Goal: Task Accomplishment & Management: Manage account settings

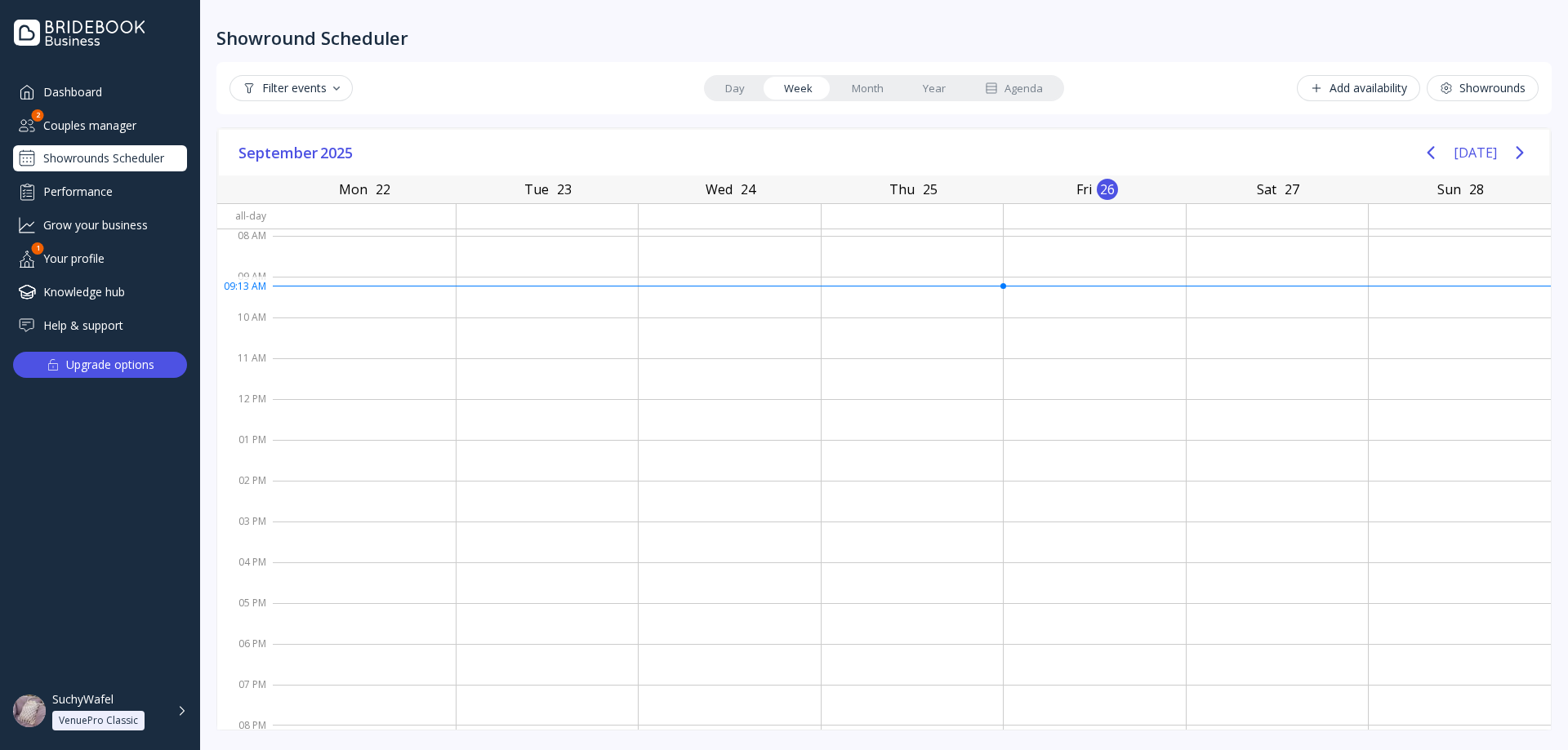
click at [117, 125] on div "Couples manager" at bounding box center [101, 126] width 174 height 27
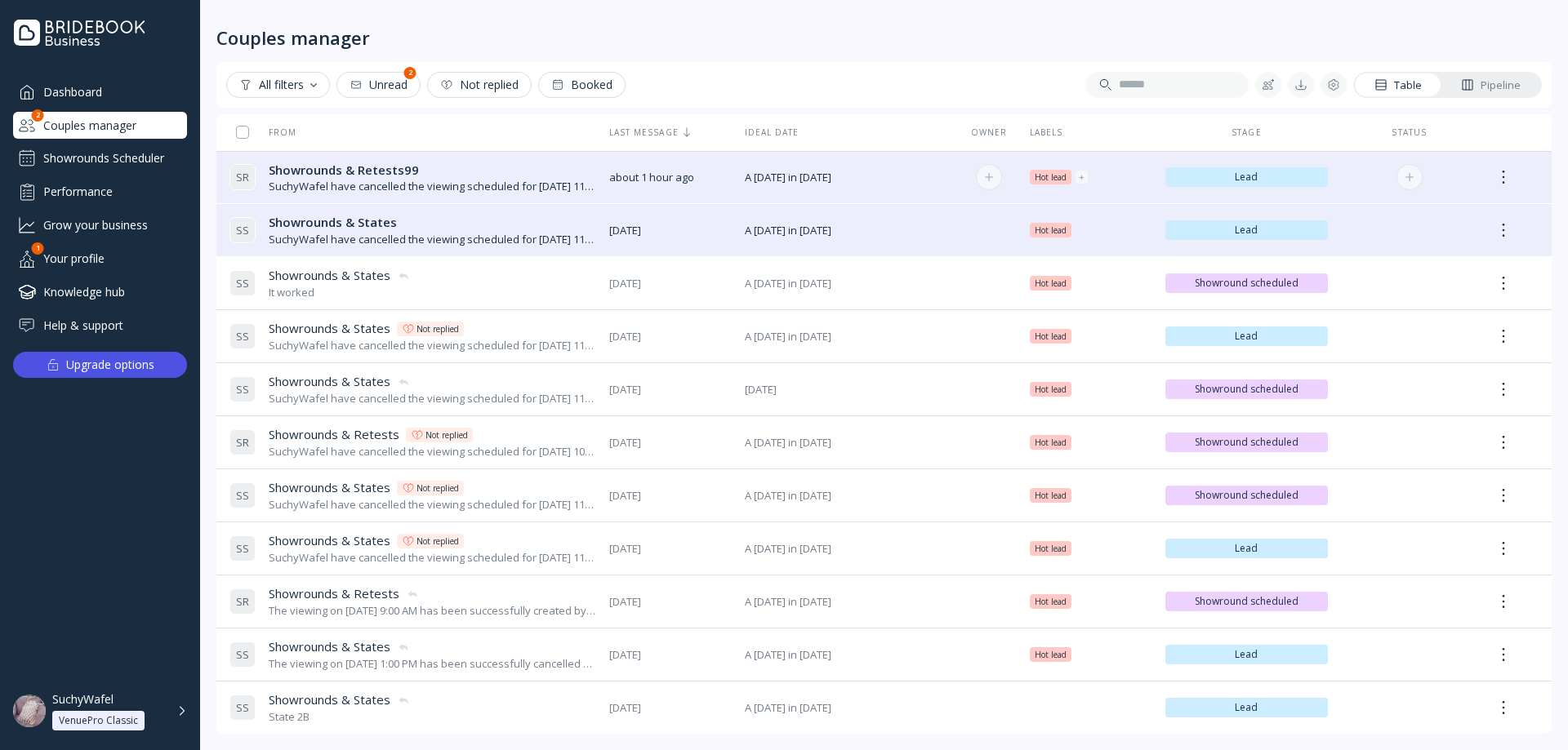
click at [441, 181] on div "SuchyWafel have cancelled the viewing scheduled for [DATE] 11:00 AM" at bounding box center [432, 186] width 328 height 16
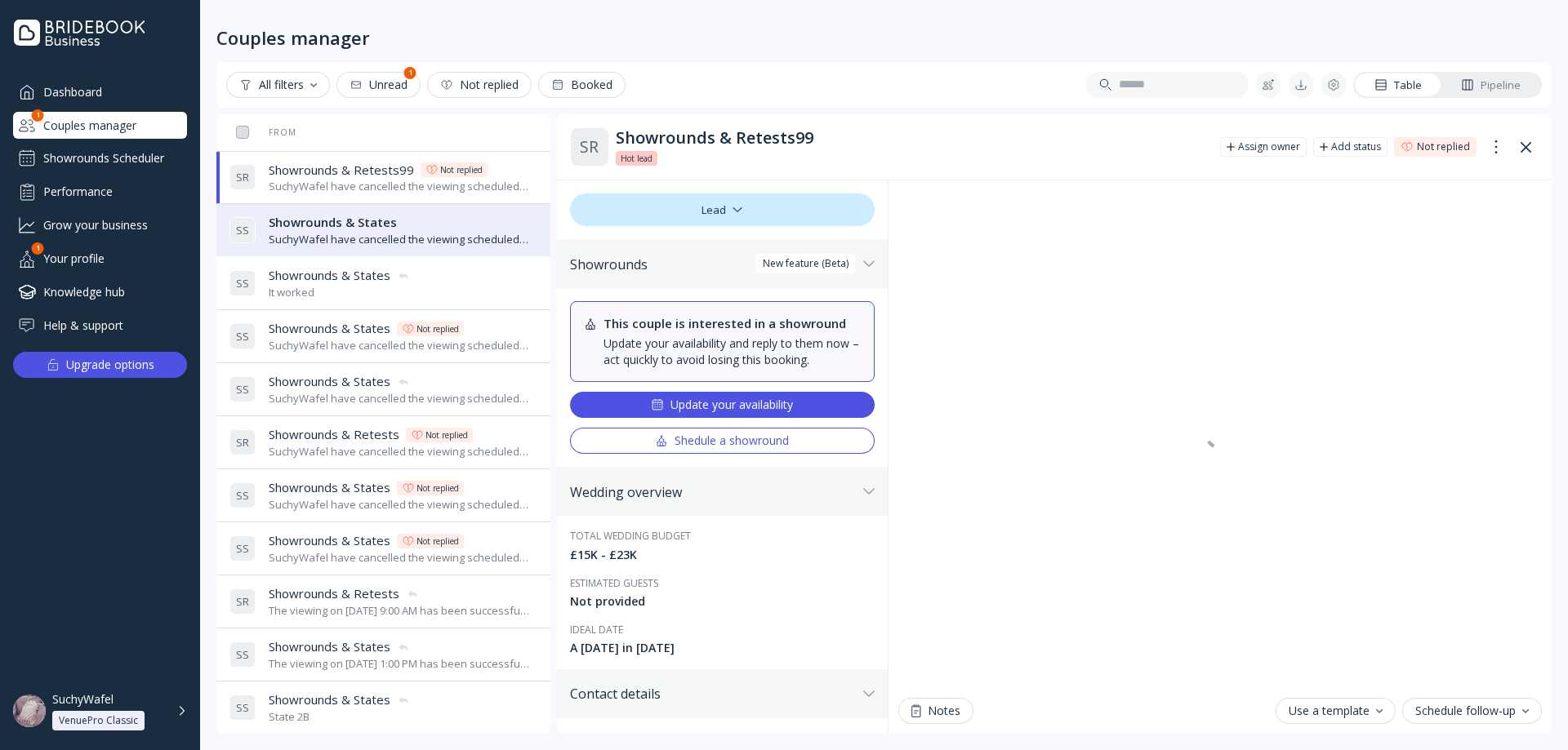
click at [425, 236] on div "SuchyWafel have cancelled the viewing scheduled for [DATE] 11:30 AM" at bounding box center [400, 239] width 262 height 16
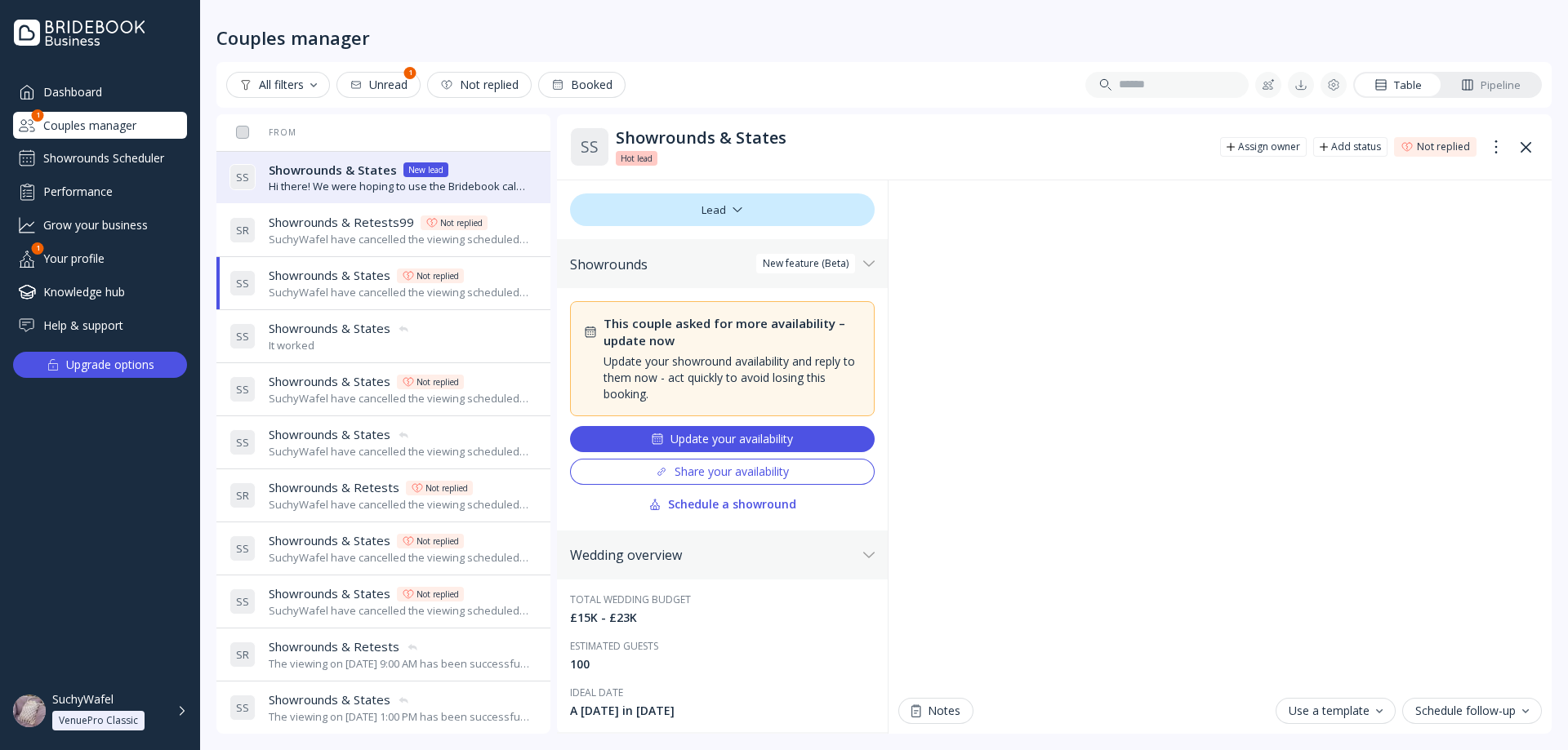
click at [103, 89] on div "Dashboard" at bounding box center [101, 92] width 174 height 27
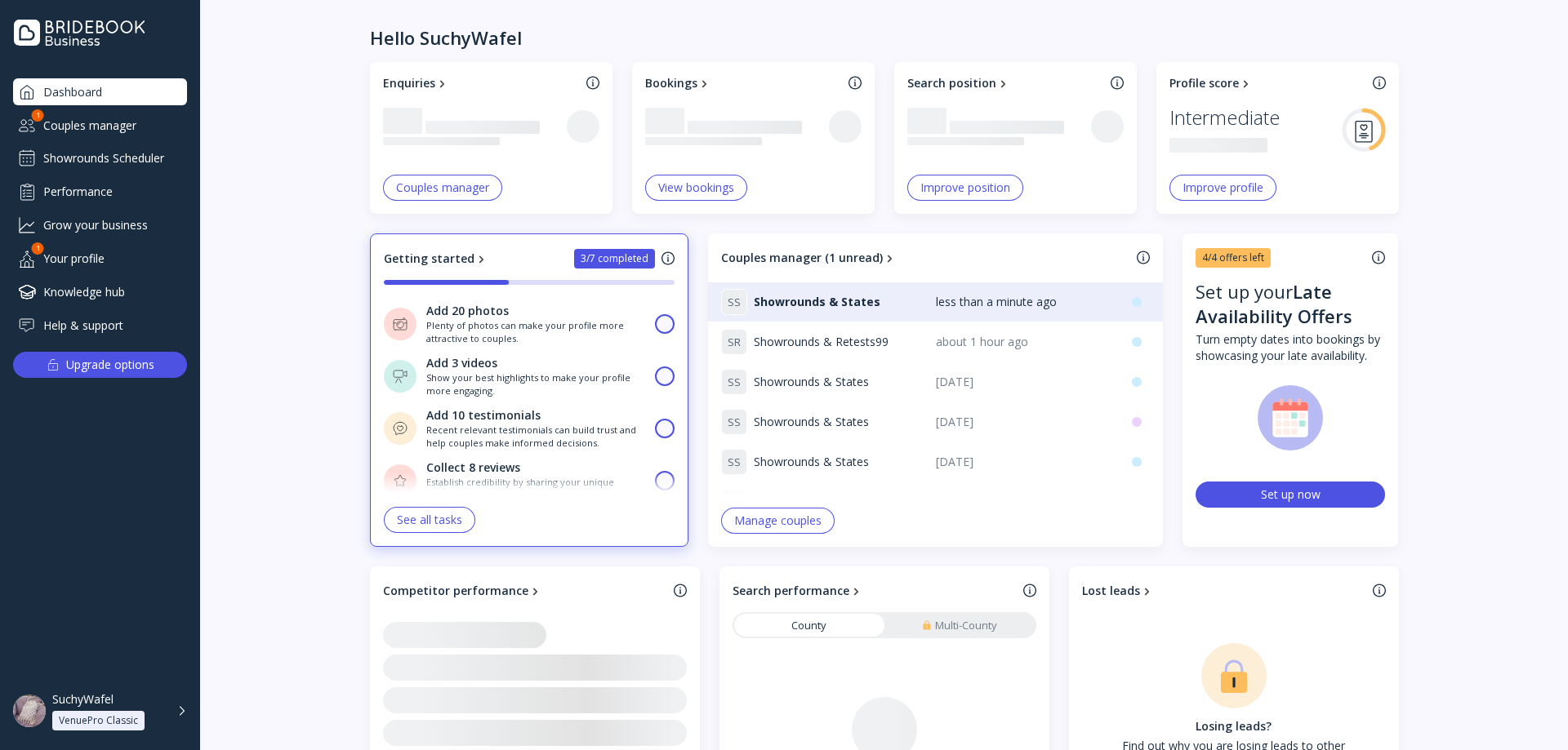
click at [117, 123] on div "Couples manager" at bounding box center [101, 126] width 174 height 27
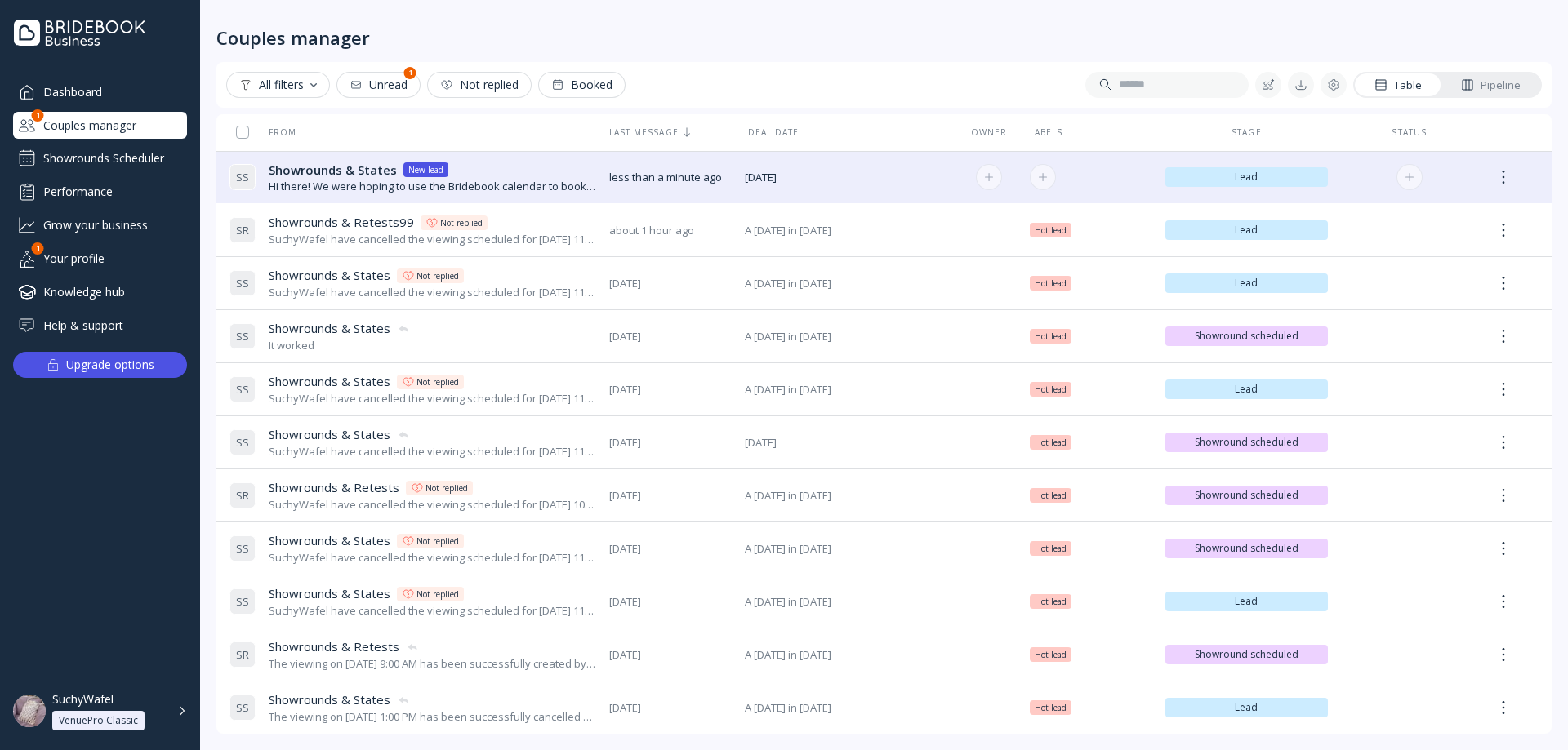
click at [622, 175] on span "less than a minute ago" at bounding box center [670, 177] width 122 height 16
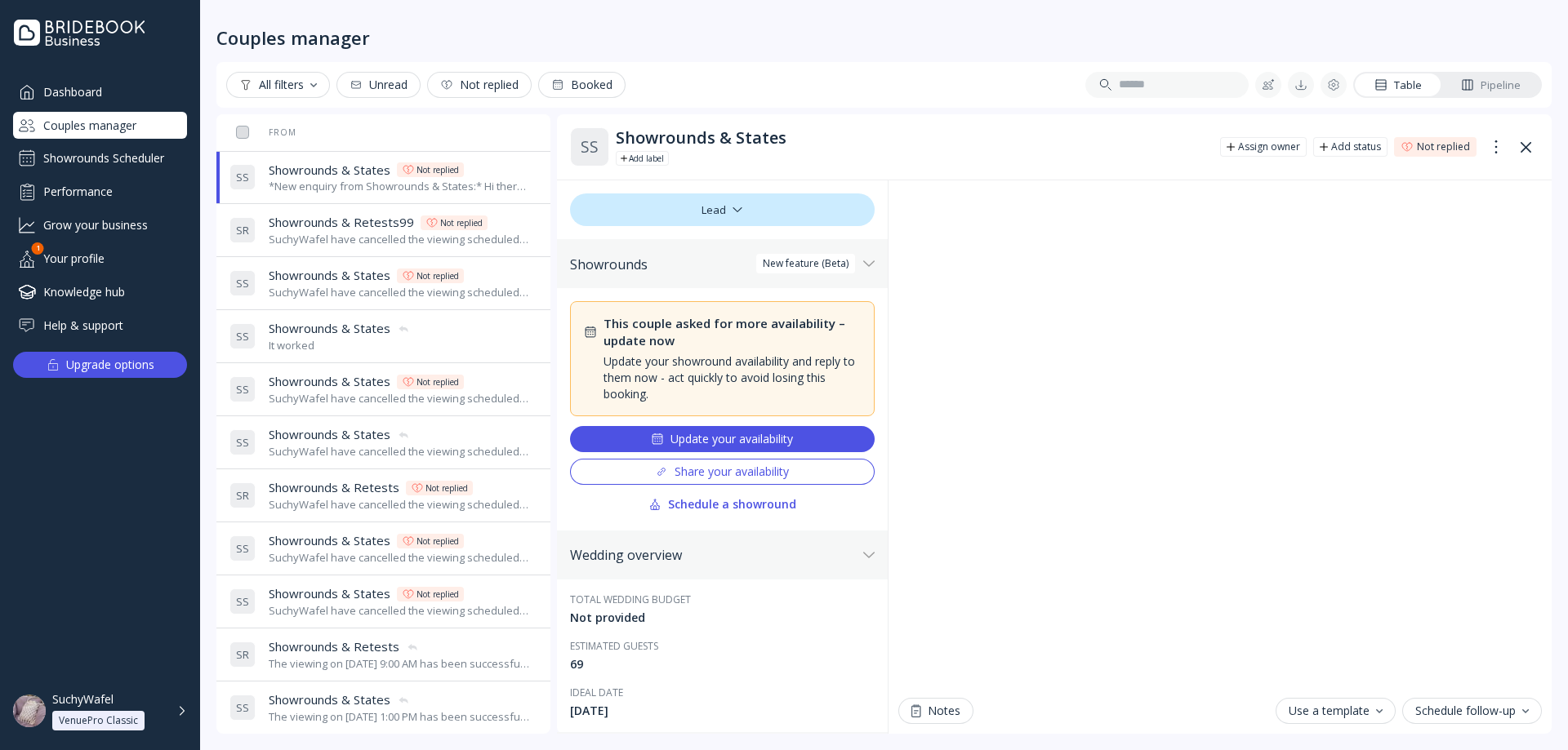
click at [107, 169] on div "Showrounds Scheduler" at bounding box center [101, 158] width 174 height 26
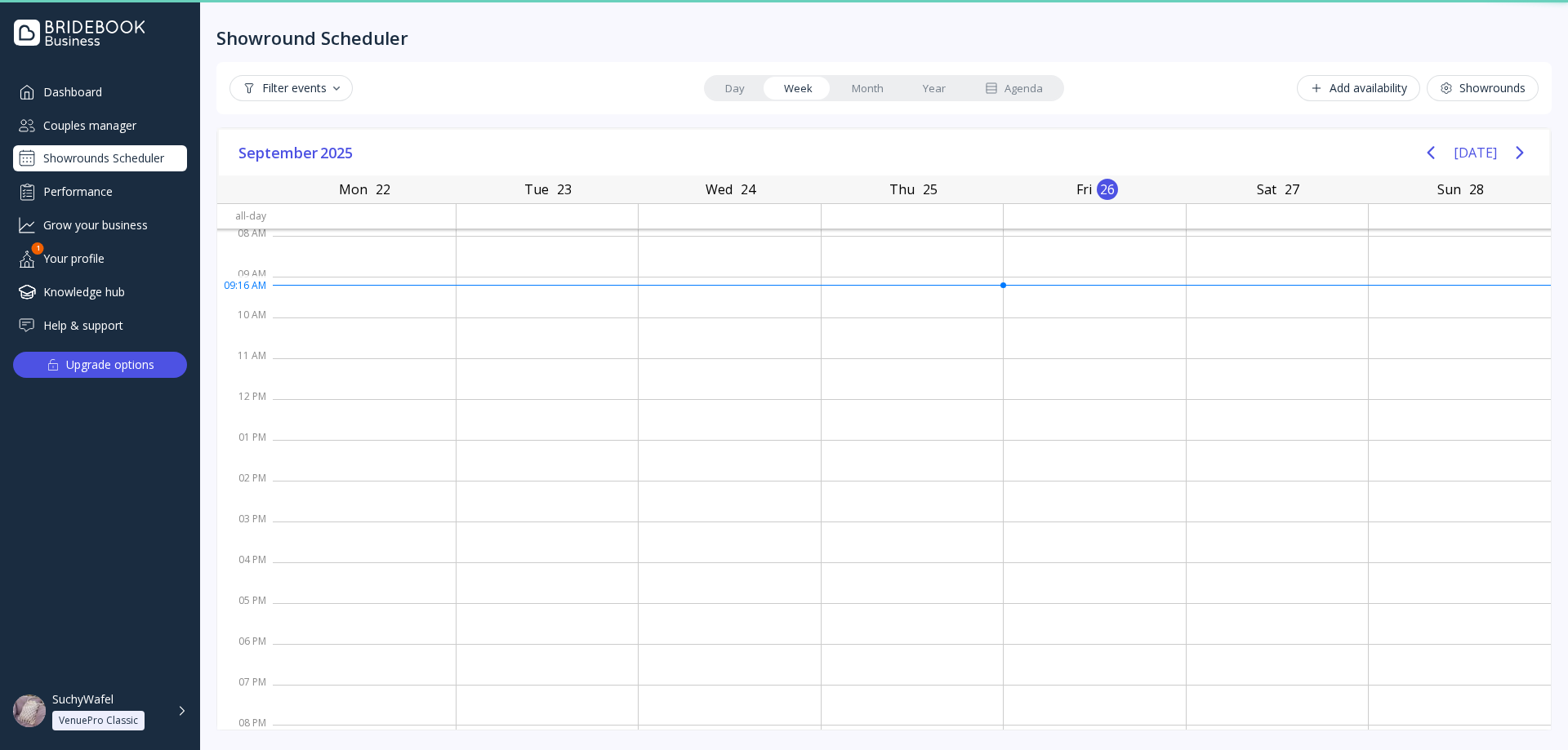
scroll to position [3, 0]
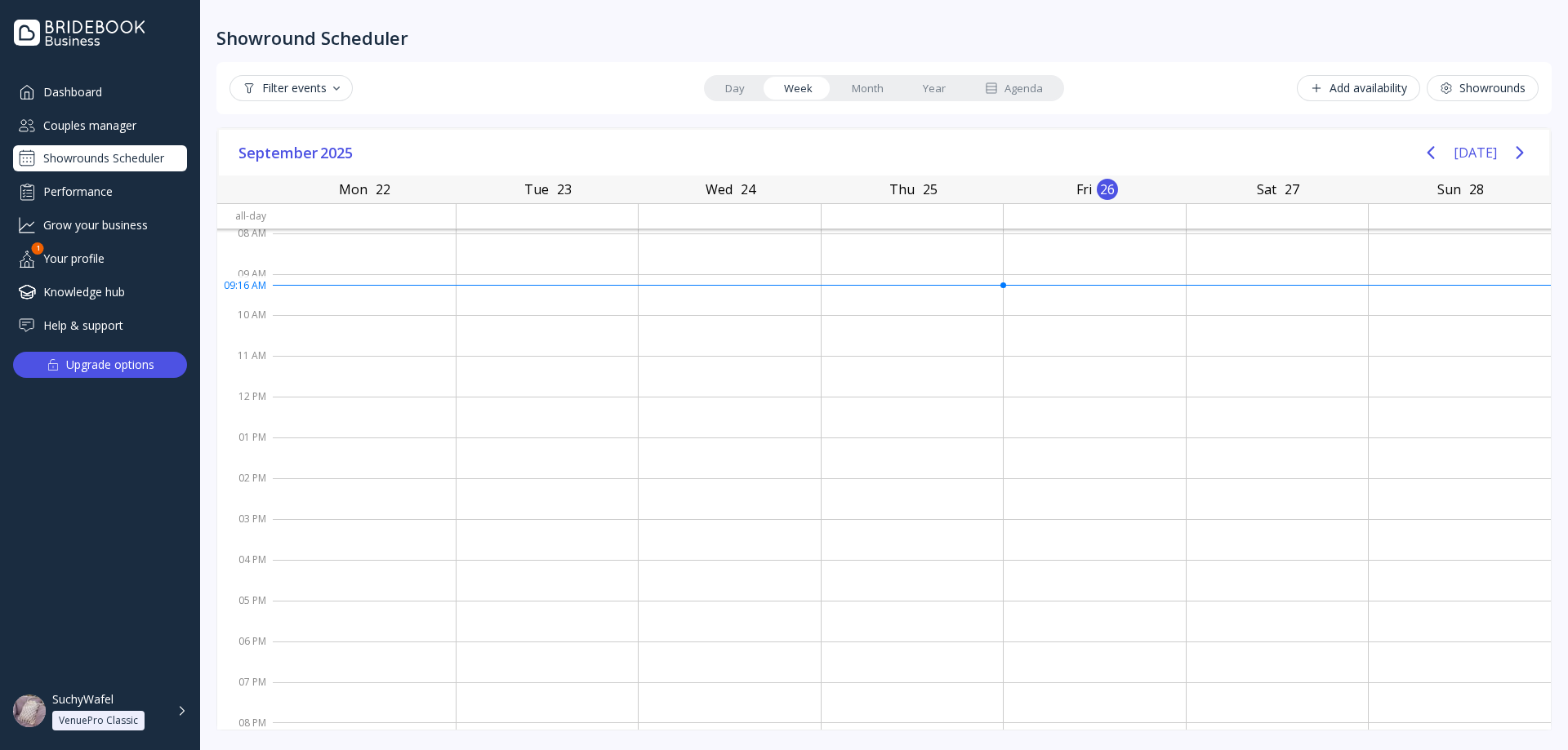
click at [1463, 88] on div "Showrounds" at bounding box center [1483, 88] width 85 height 13
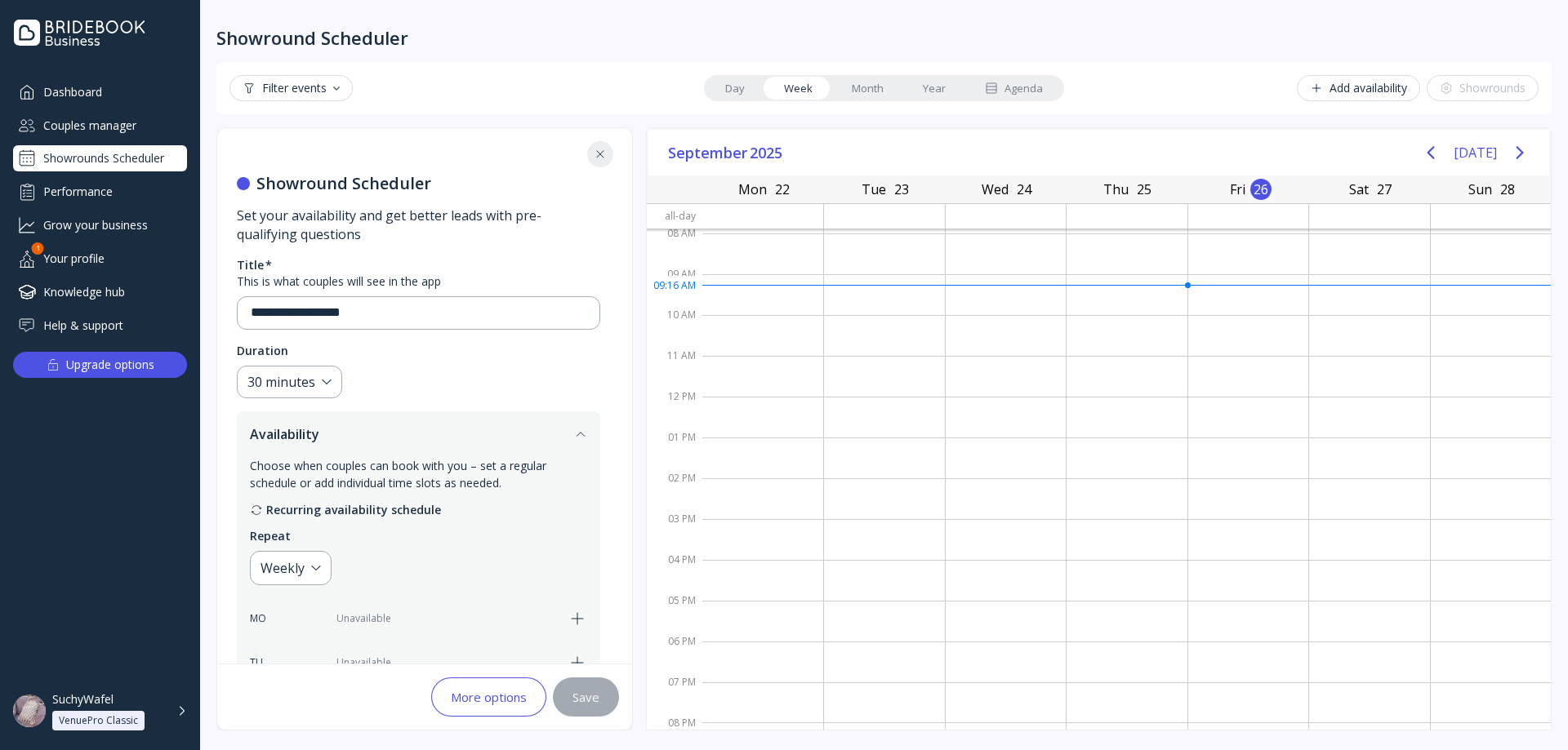
click at [1375, 83] on div "Add availability" at bounding box center [1359, 88] width 97 height 13
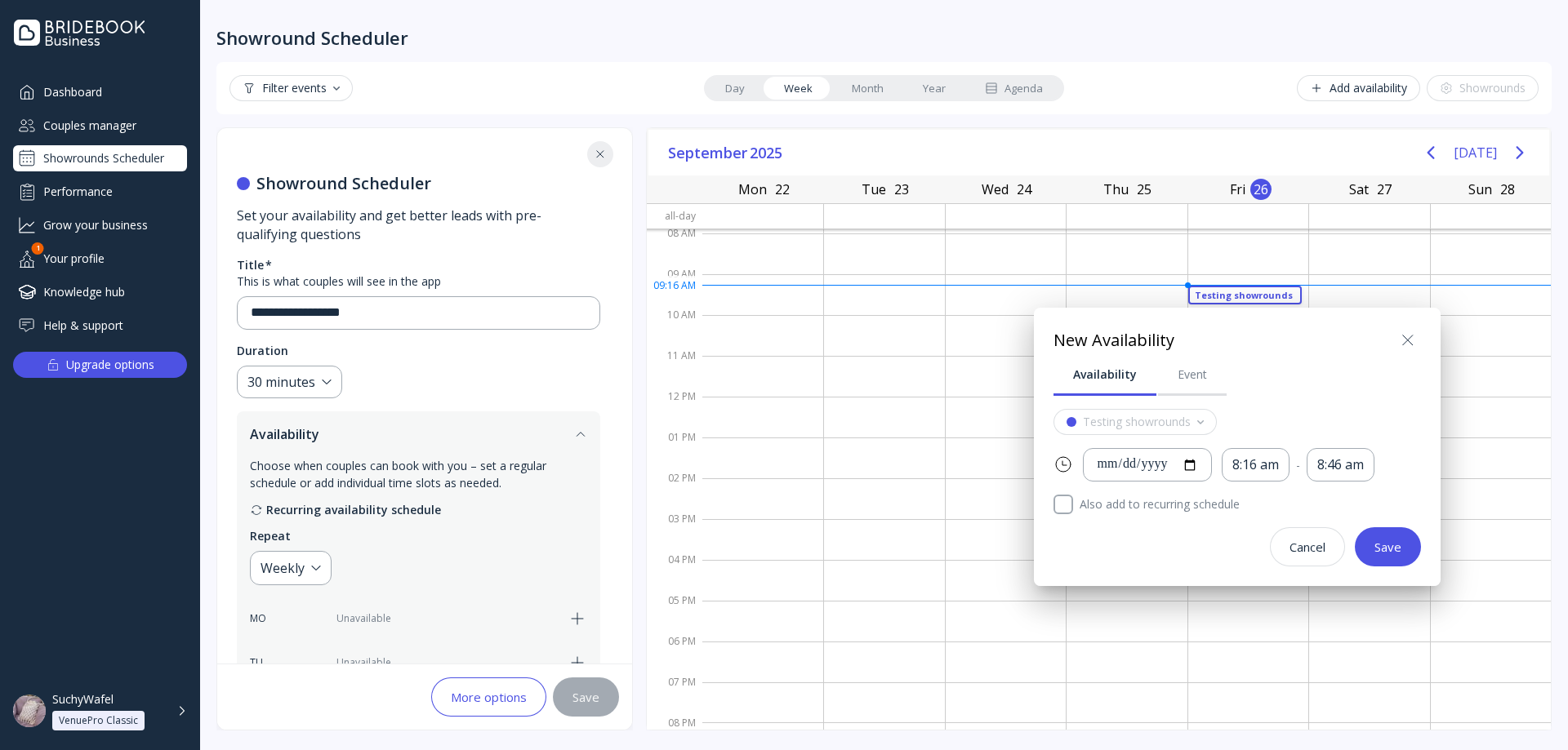
click at [1375, 83] on div at bounding box center [784, 375] width 1829 height 1011
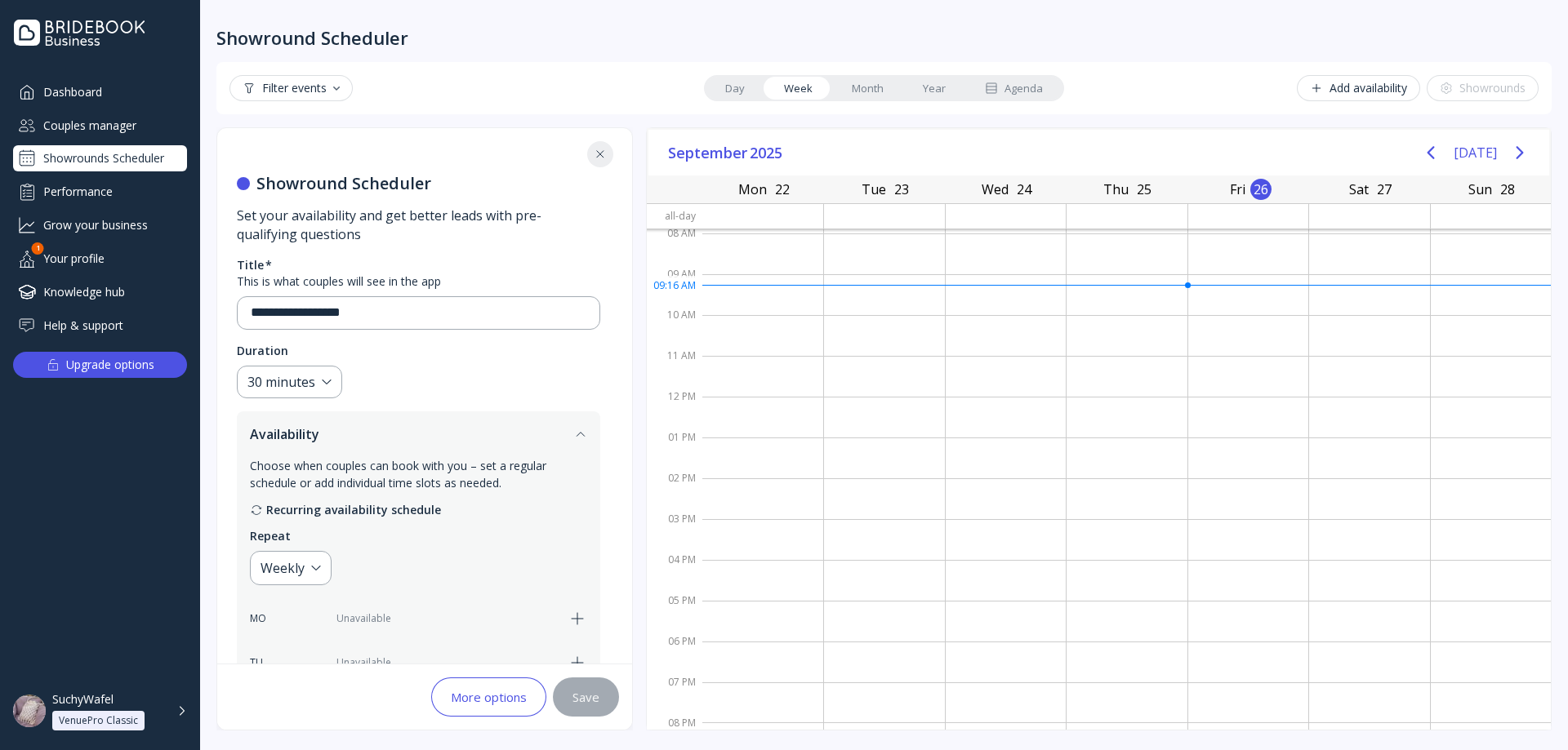
click at [95, 124] on div "Couples manager" at bounding box center [101, 126] width 174 height 27
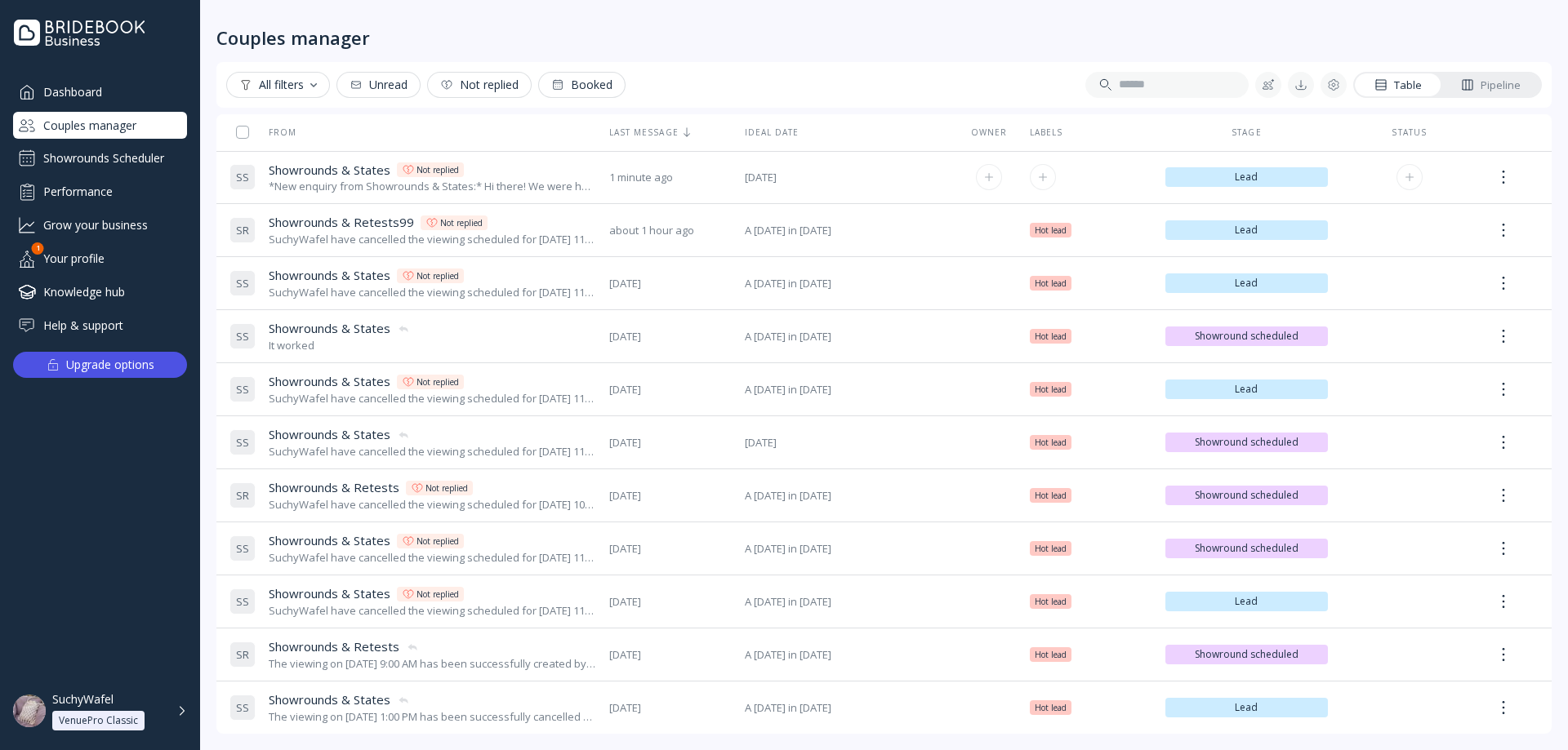
click at [375, 173] on span "Showrounds & States" at bounding box center [329, 170] width 121 height 17
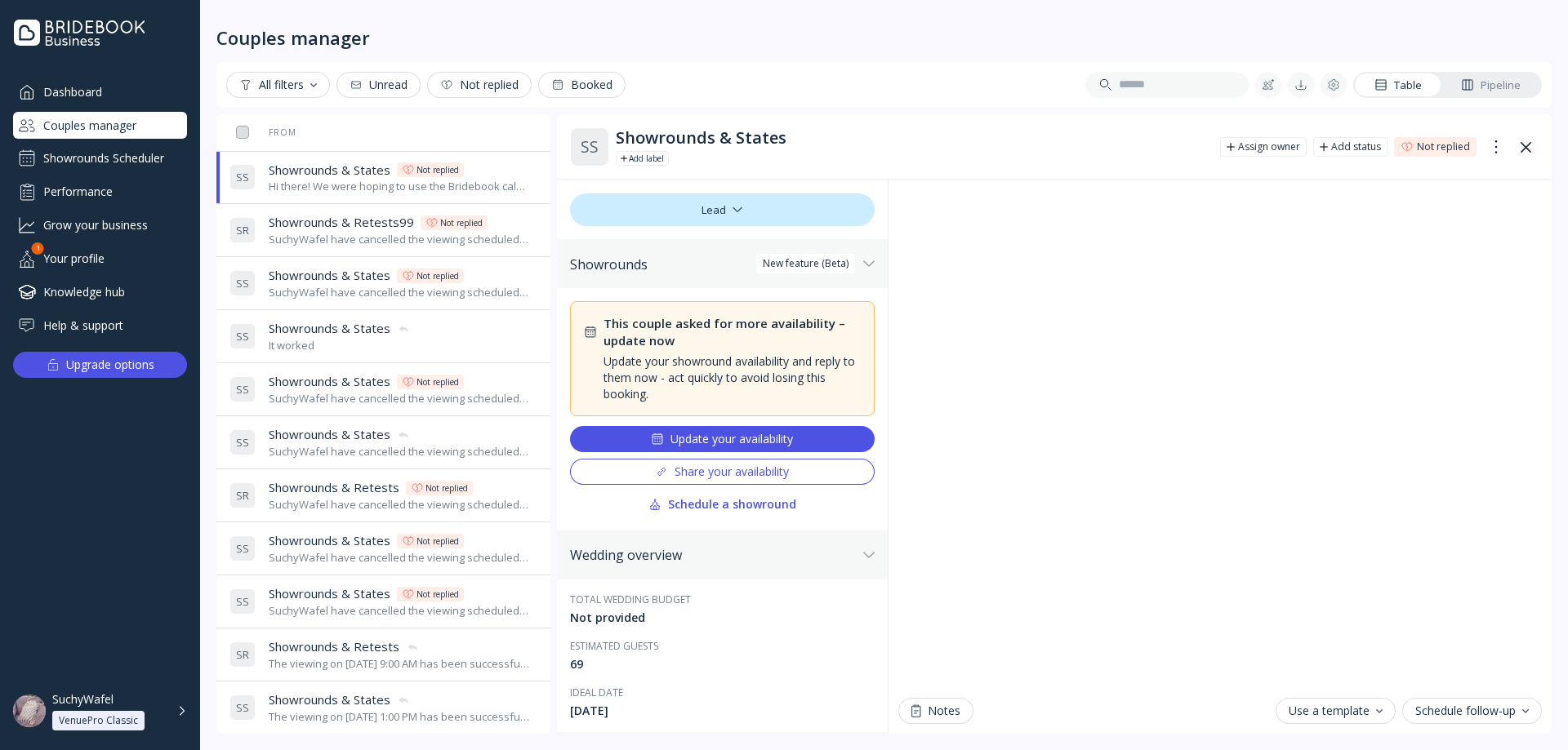
click at [102, 157] on div "Showrounds Scheduler" at bounding box center [101, 158] width 174 height 26
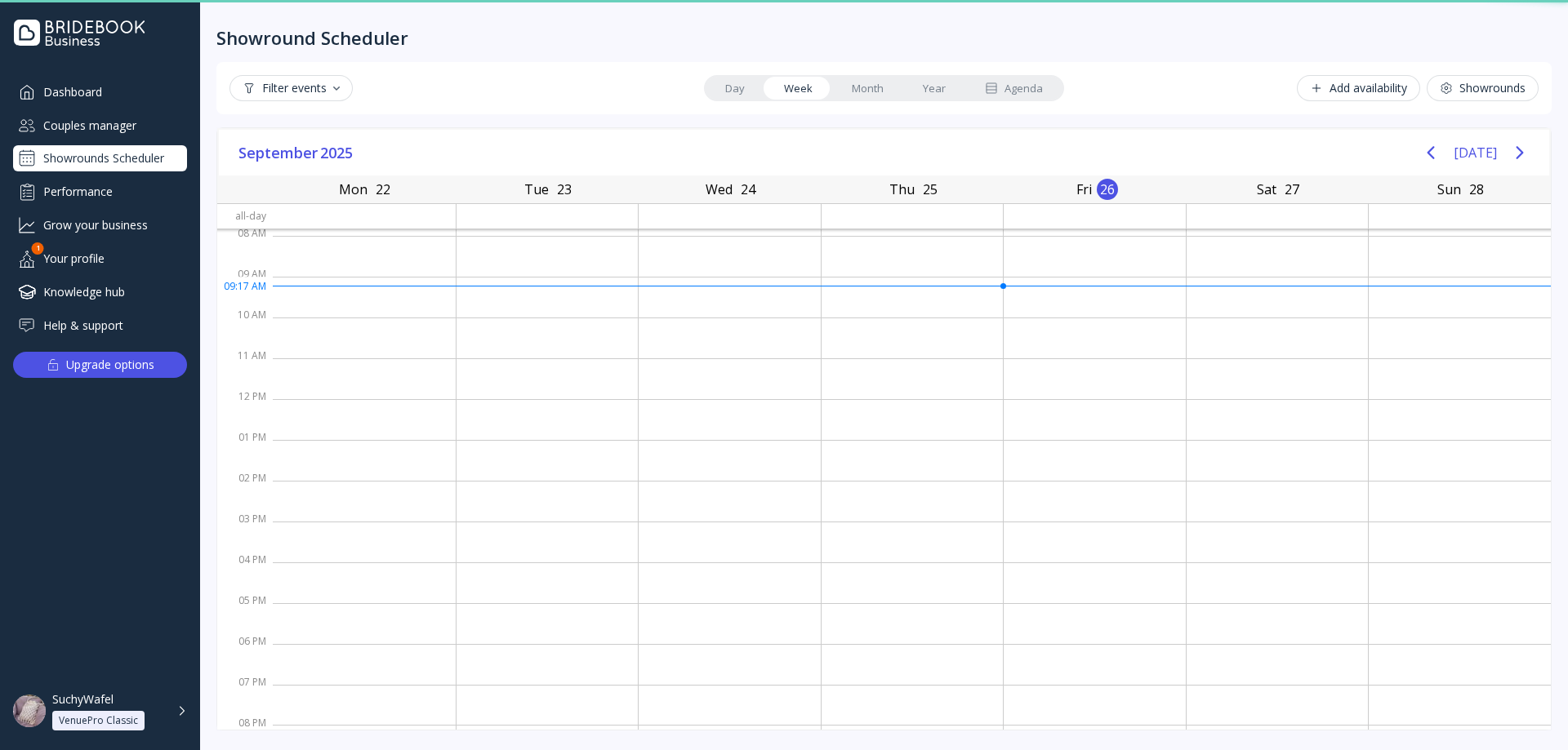
scroll to position [3, 0]
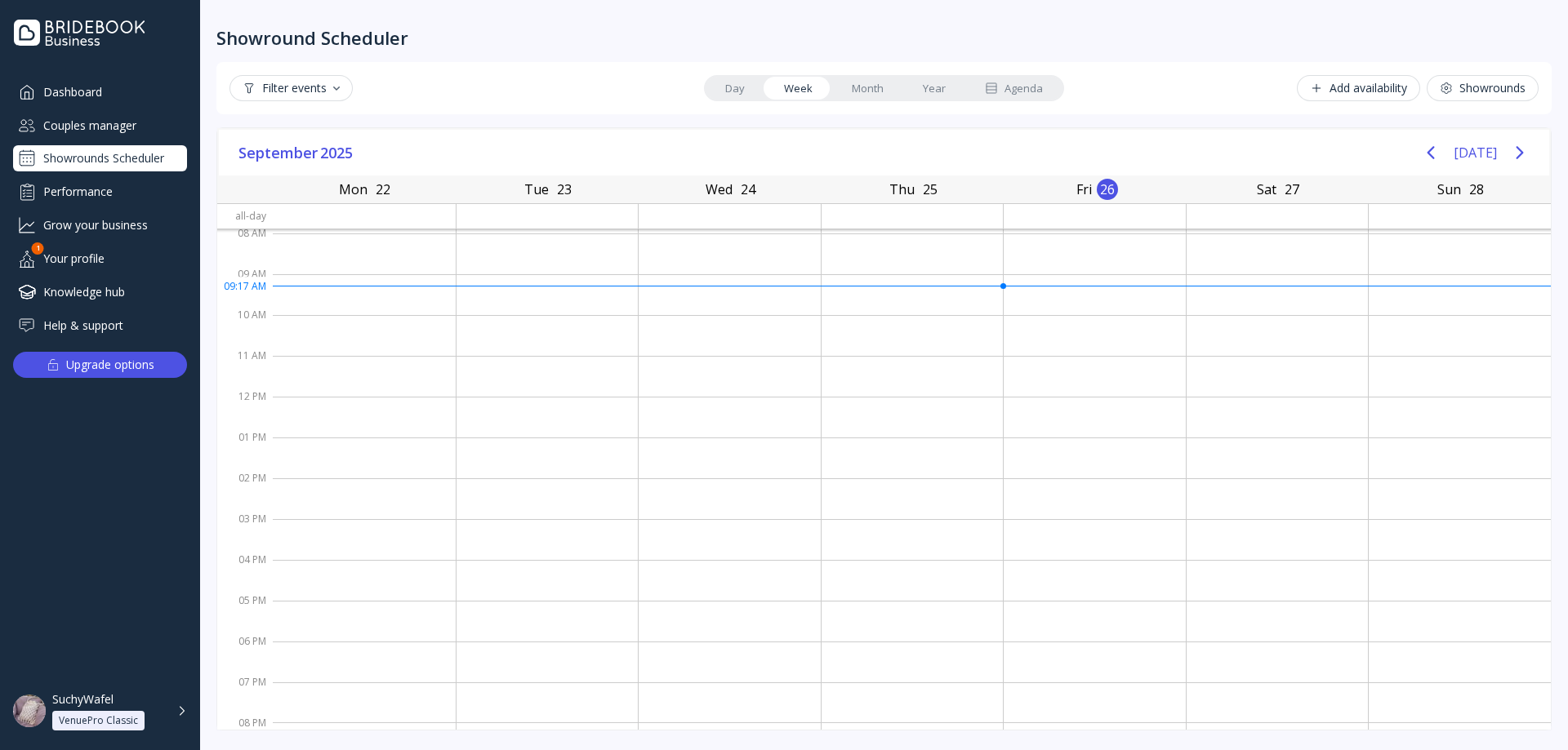
click at [90, 128] on div "Couples manager" at bounding box center [101, 126] width 174 height 27
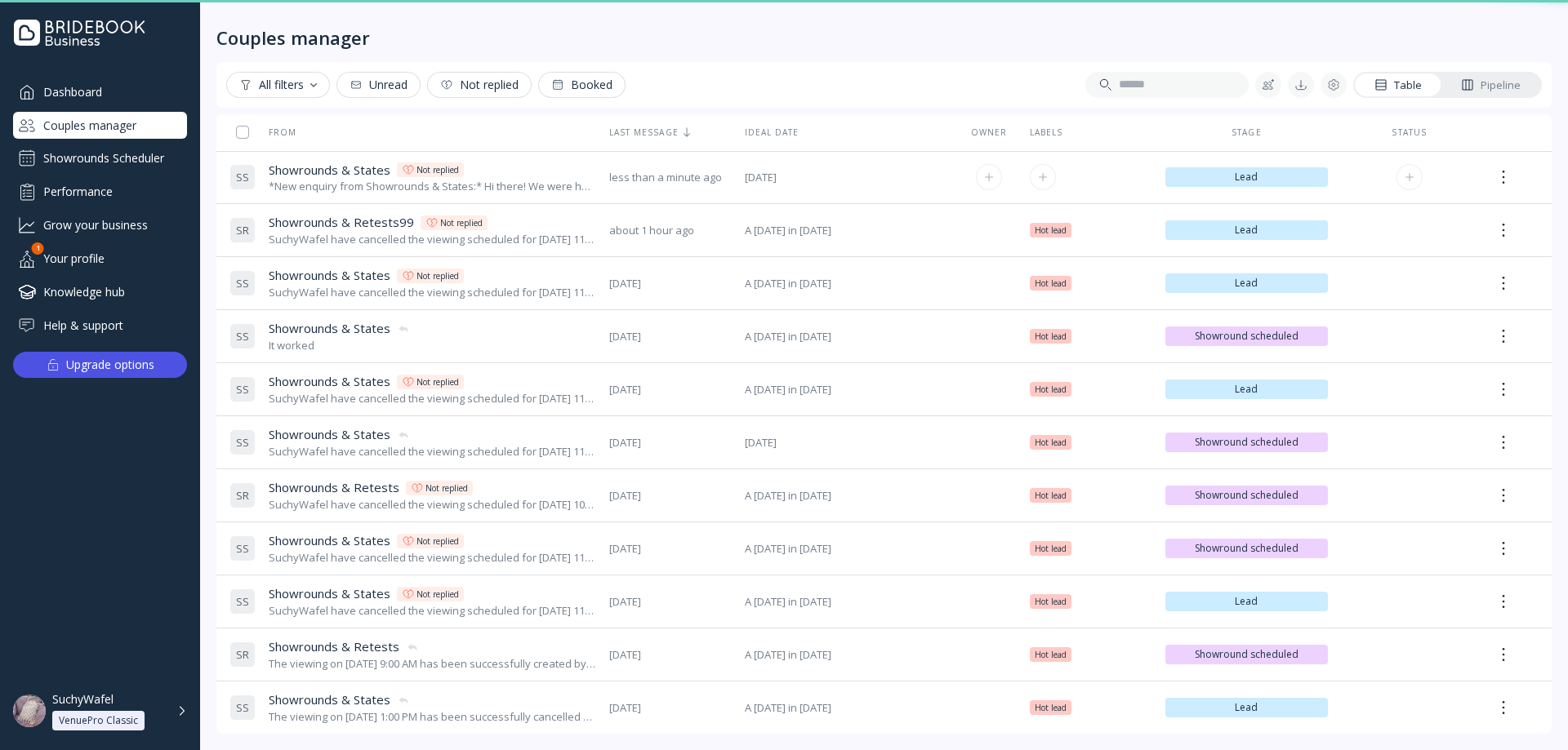
click at [323, 192] on div "*New enquiry from Showrounds & States:* Hi there! We were hoping to use the Bri…" at bounding box center [432, 186] width 328 height 16
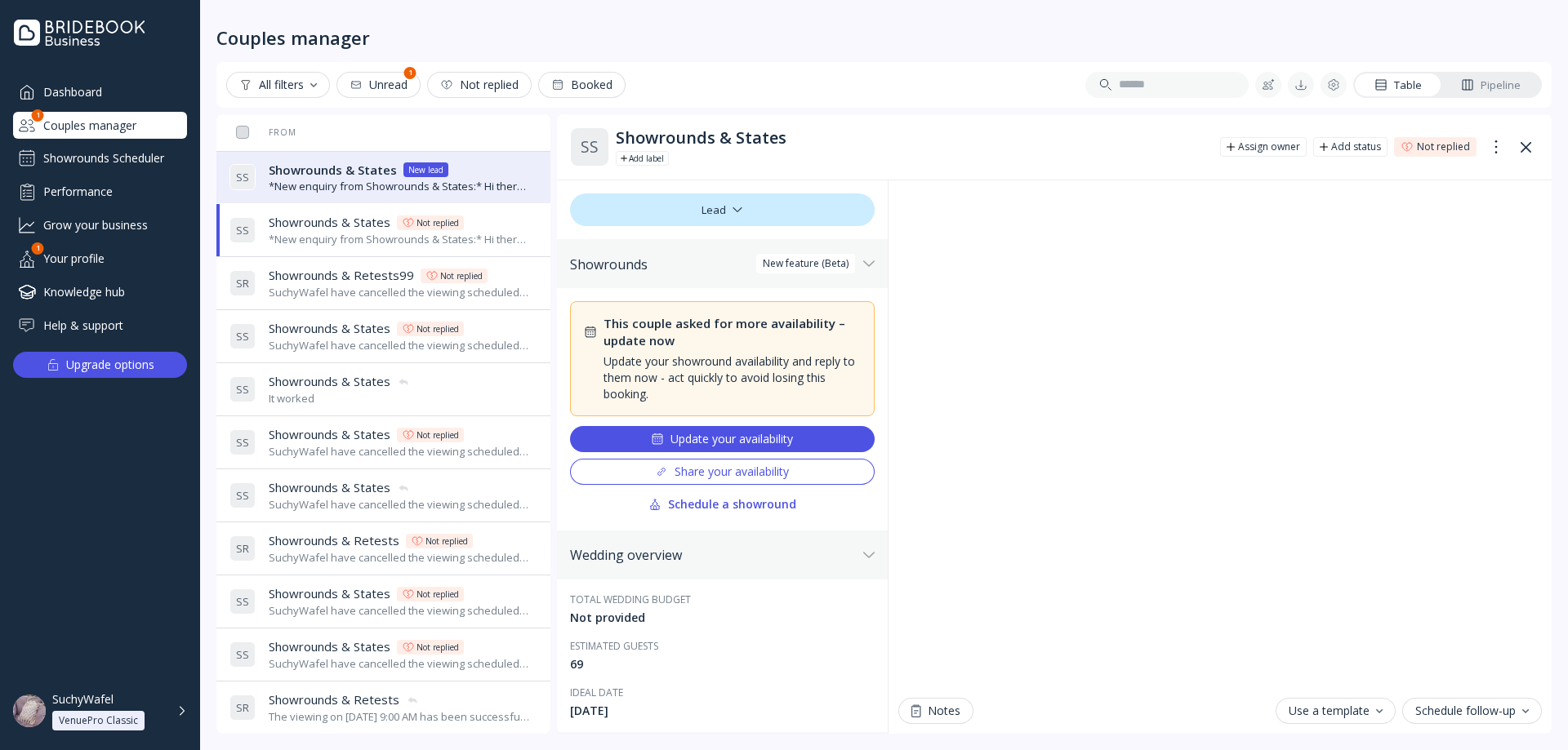
click at [340, 176] on span "Showrounds & States" at bounding box center [333, 170] width 128 height 17
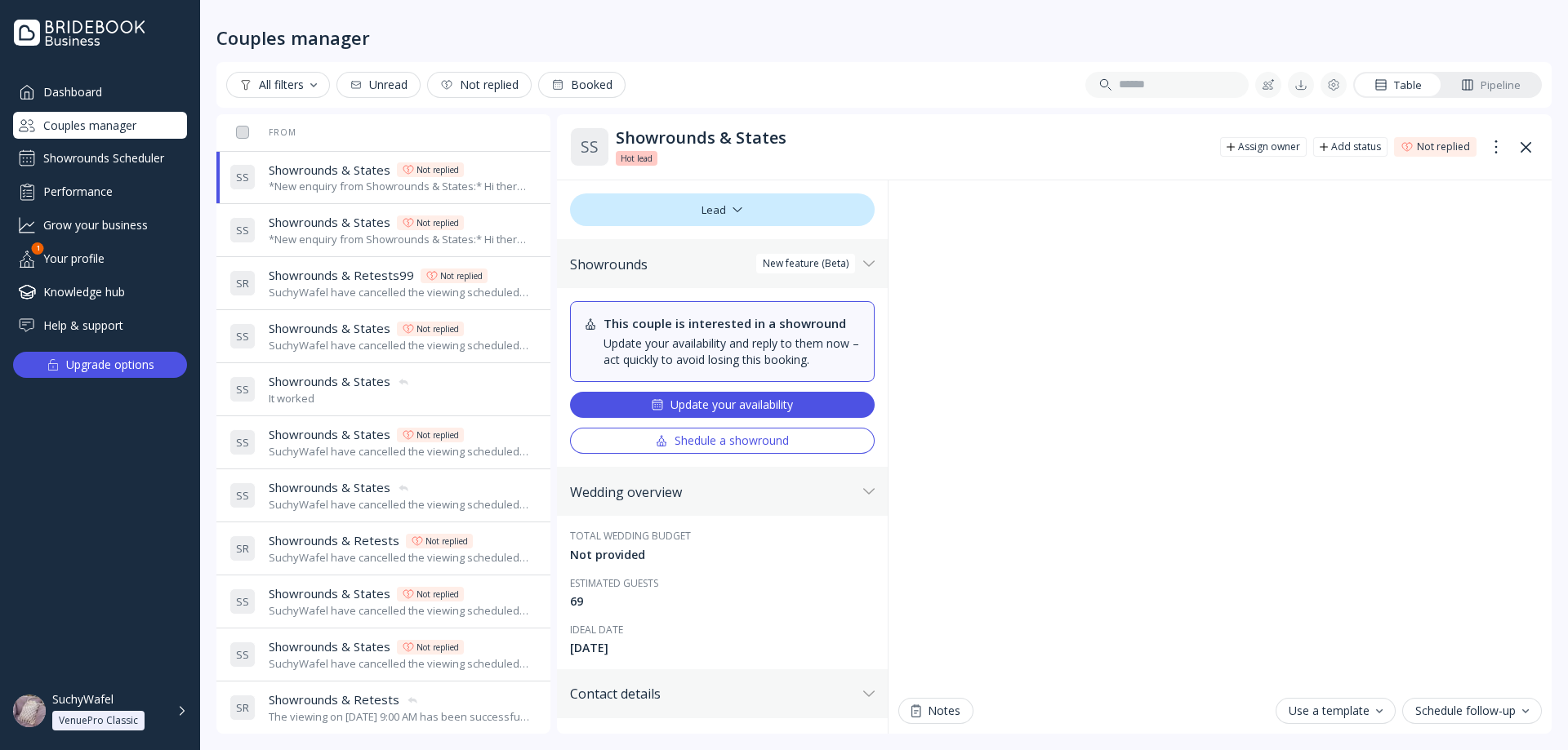
click at [114, 146] on div "Showrounds Scheduler" at bounding box center [101, 158] width 174 height 26
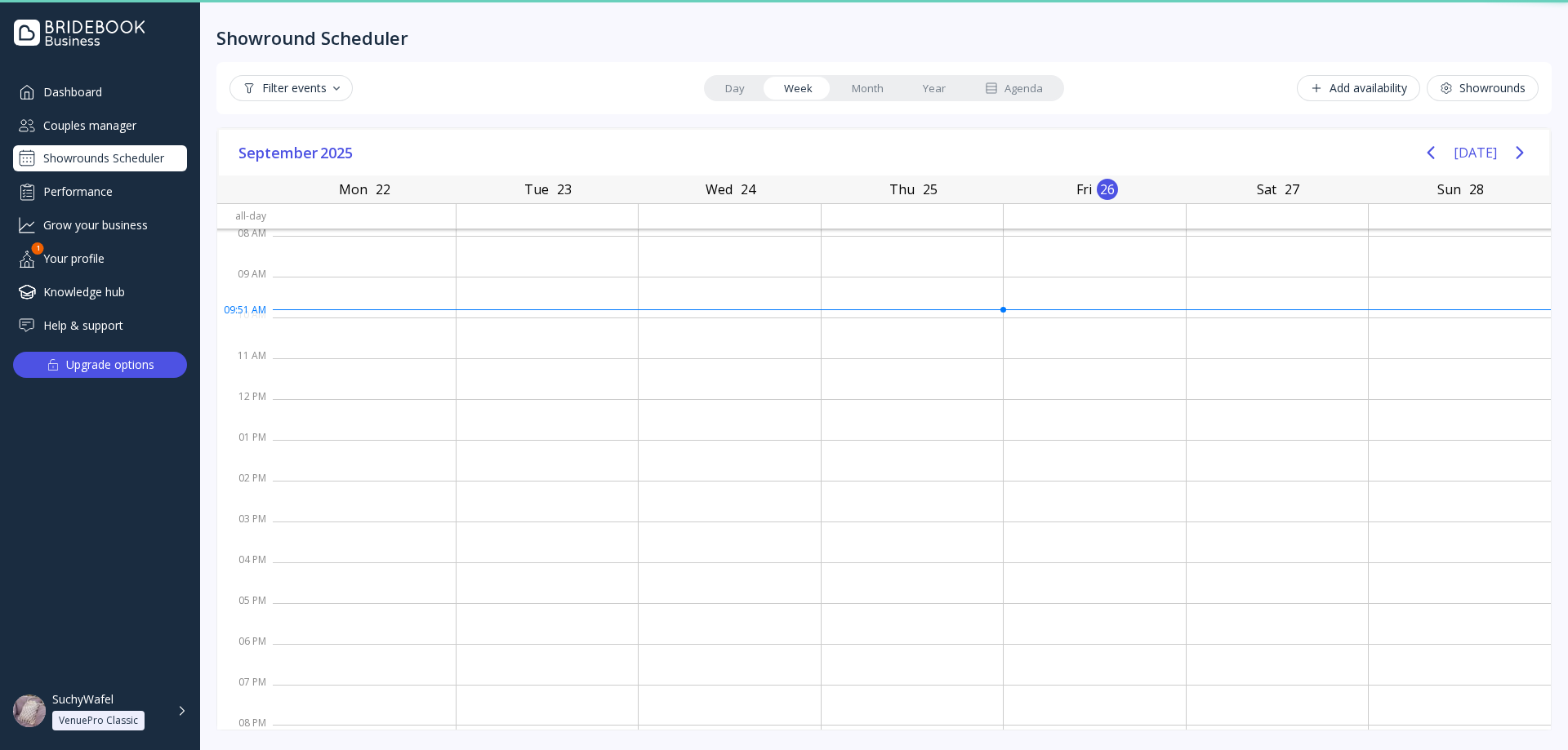
click at [116, 133] on div "Couples manager" at bounding box center [101, 126] width 174 height 27
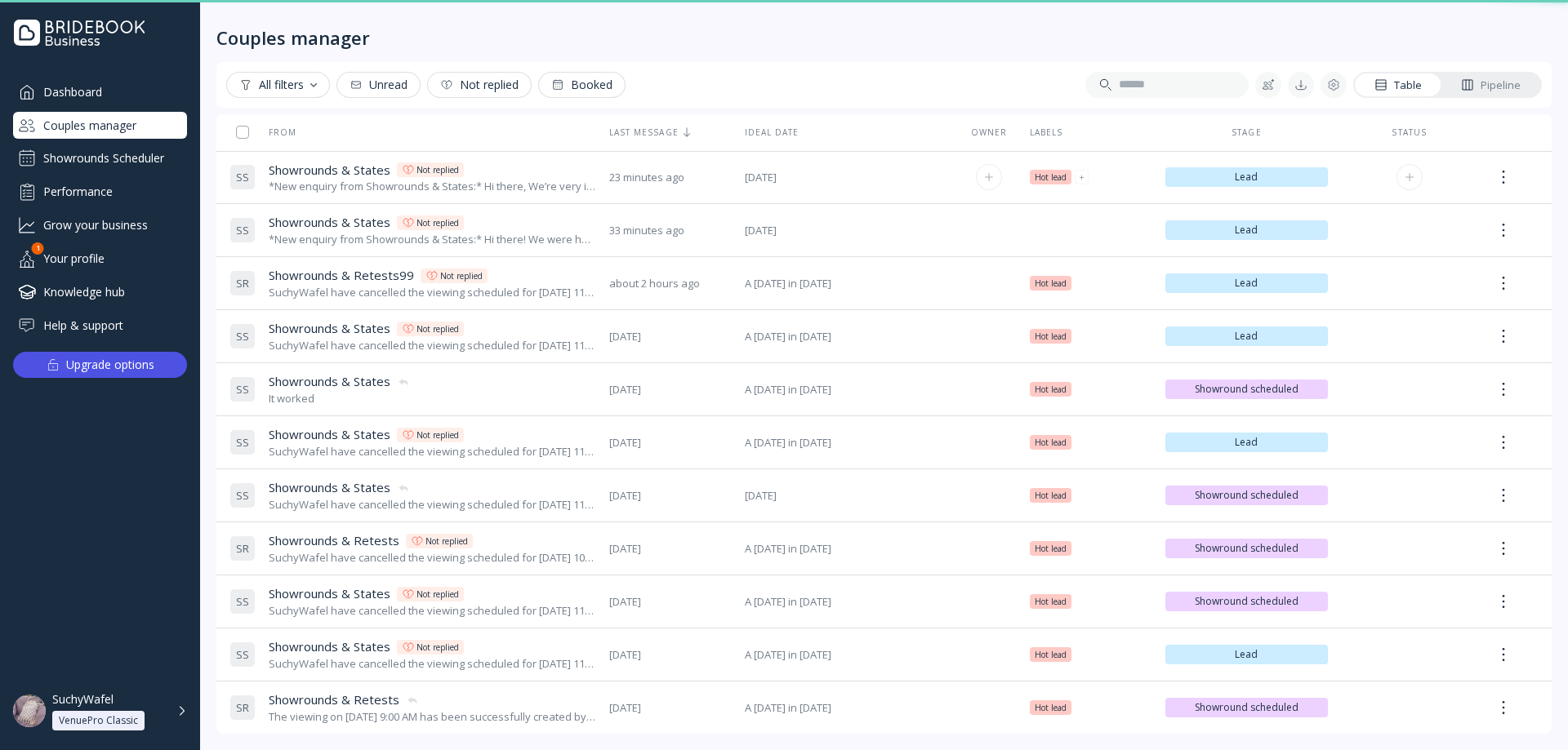
click at [319, 174] on span "Showrounds & States" at bounding box center [329, 170] width 121 height 17
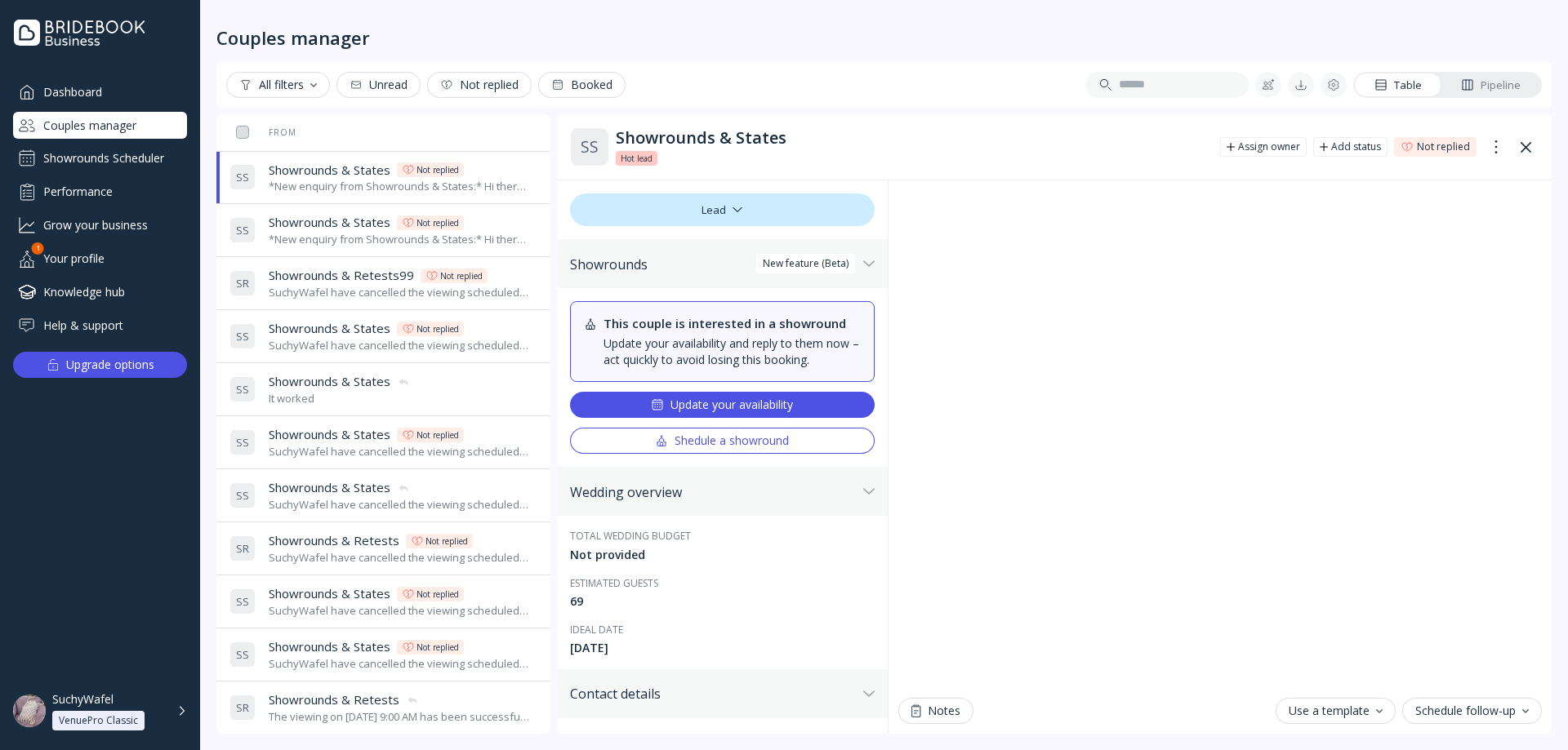
click at [322, 220] on span "Showrounds & States" at bounding box center [329, 222] width 121 height 17
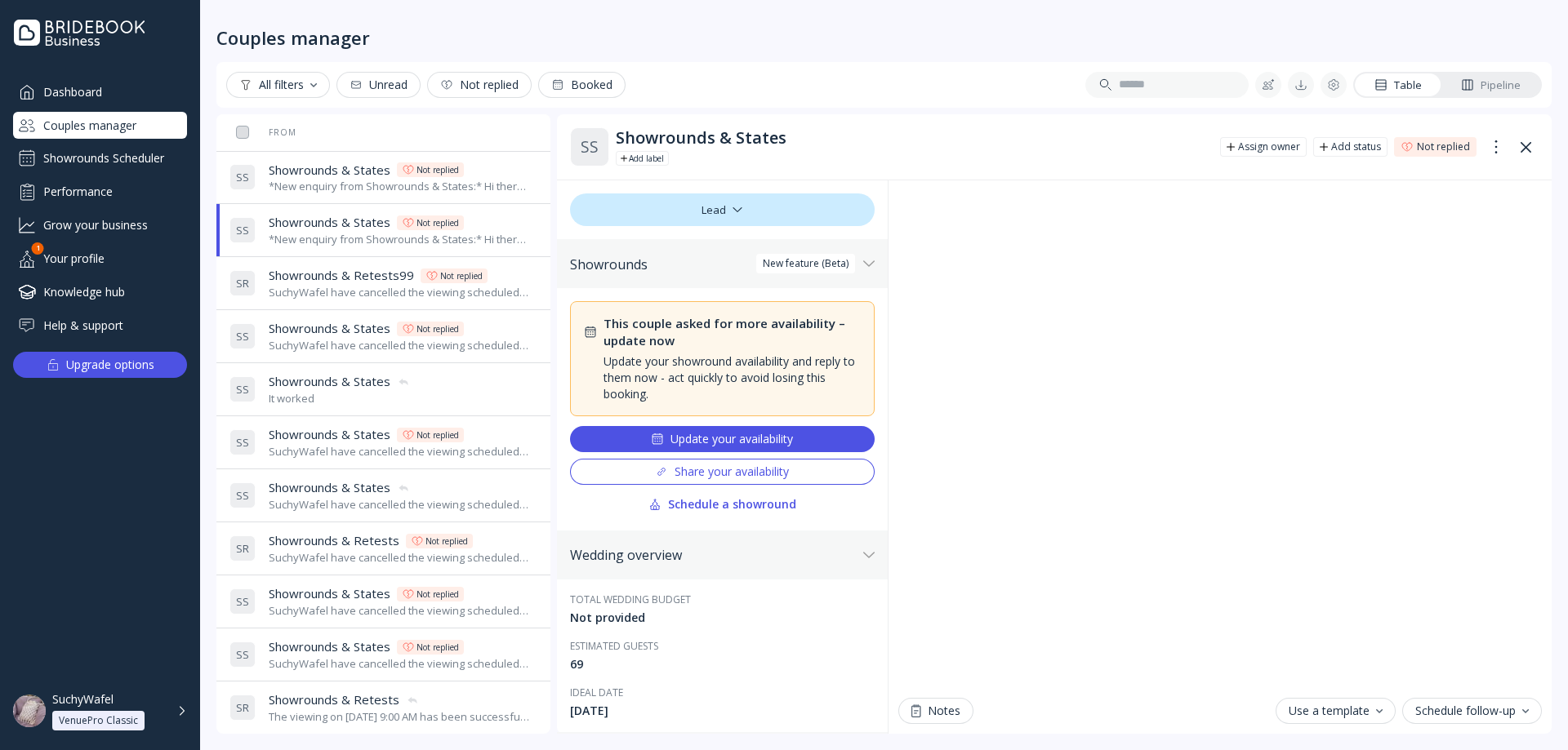
click at [311, 270] on span "Showrounds & Retests99" at bounding box center [342, 275] width 146 height 17
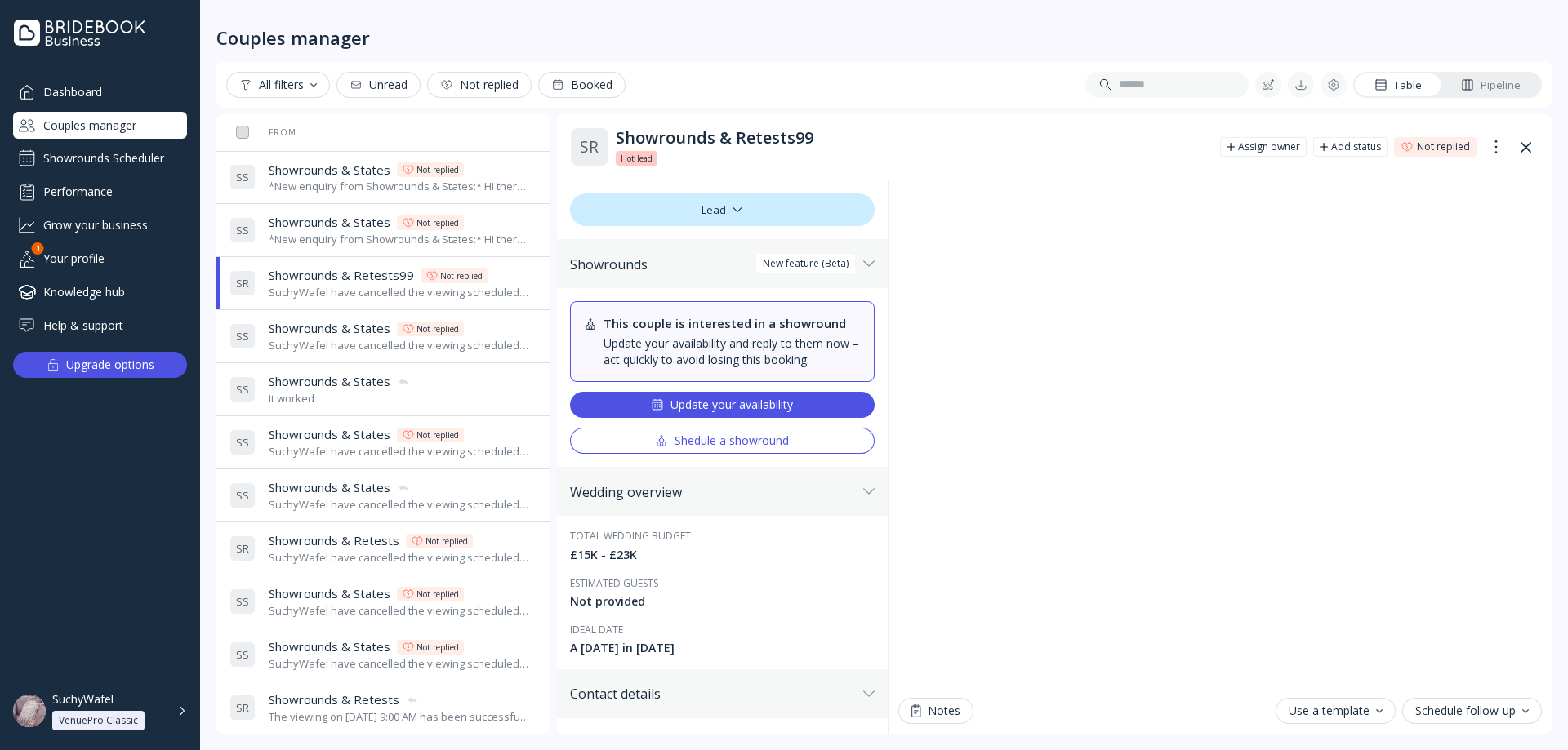
click at [308, 188] on div "*New enquiry from Showrounds & States:* Hi there, We’re very interested in your…" at bounding box center [400, 186] width 262 height 16
click at [312, 234] on div "*New enquiry from Showrounds & States:* Hi there! We were hoping to use the Bri…" at bounding box center [400, 239] width 262 height 16
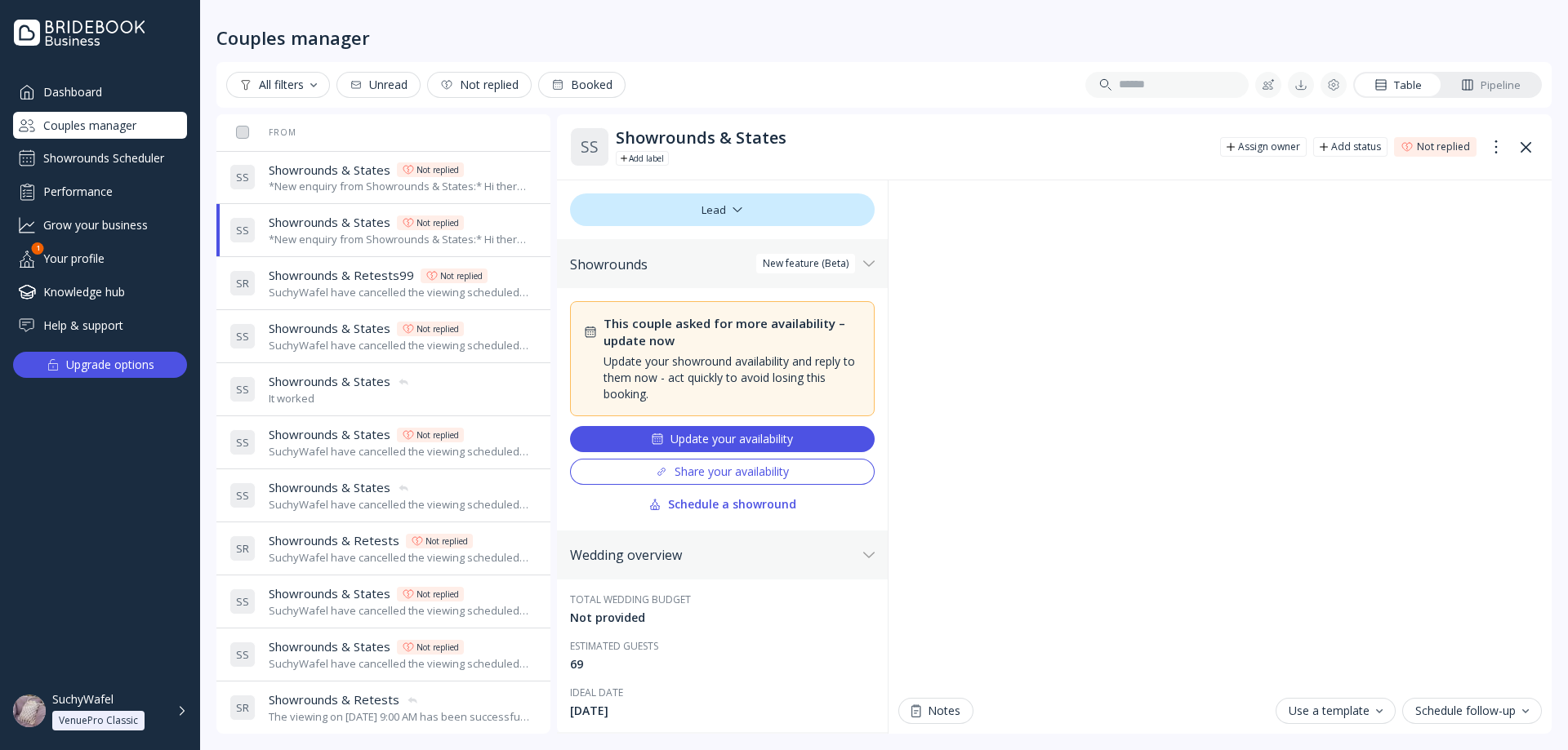
click at [318, 283] on span "Showrounds & Retests99" at bounding box center [342, 275] width 146 height 17
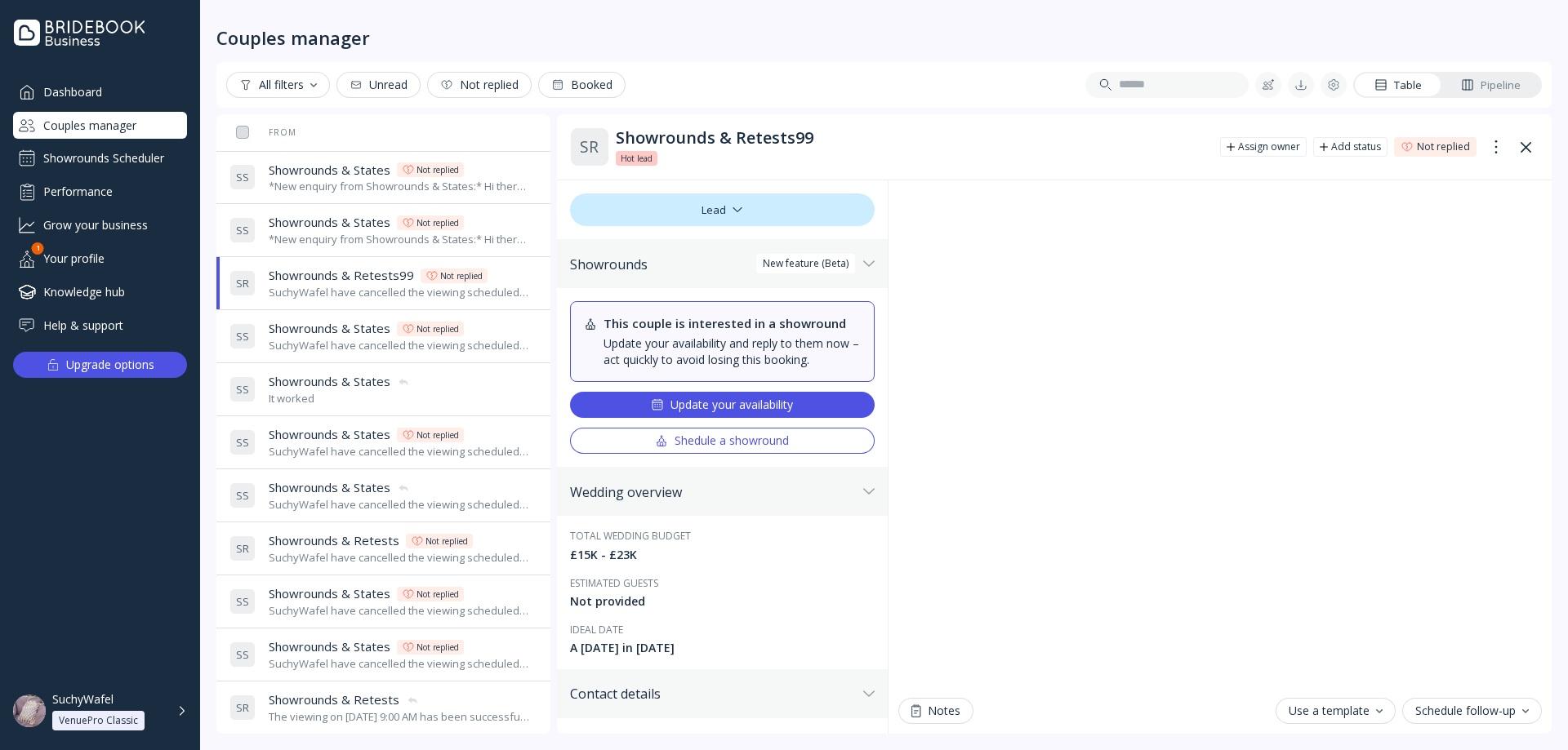
click at [325, 343] on div "SuchyWafel have cancelled the viewing scheduled for [DATE] 11:30 AM" at bounding box center [400, 346] width 262 height 16
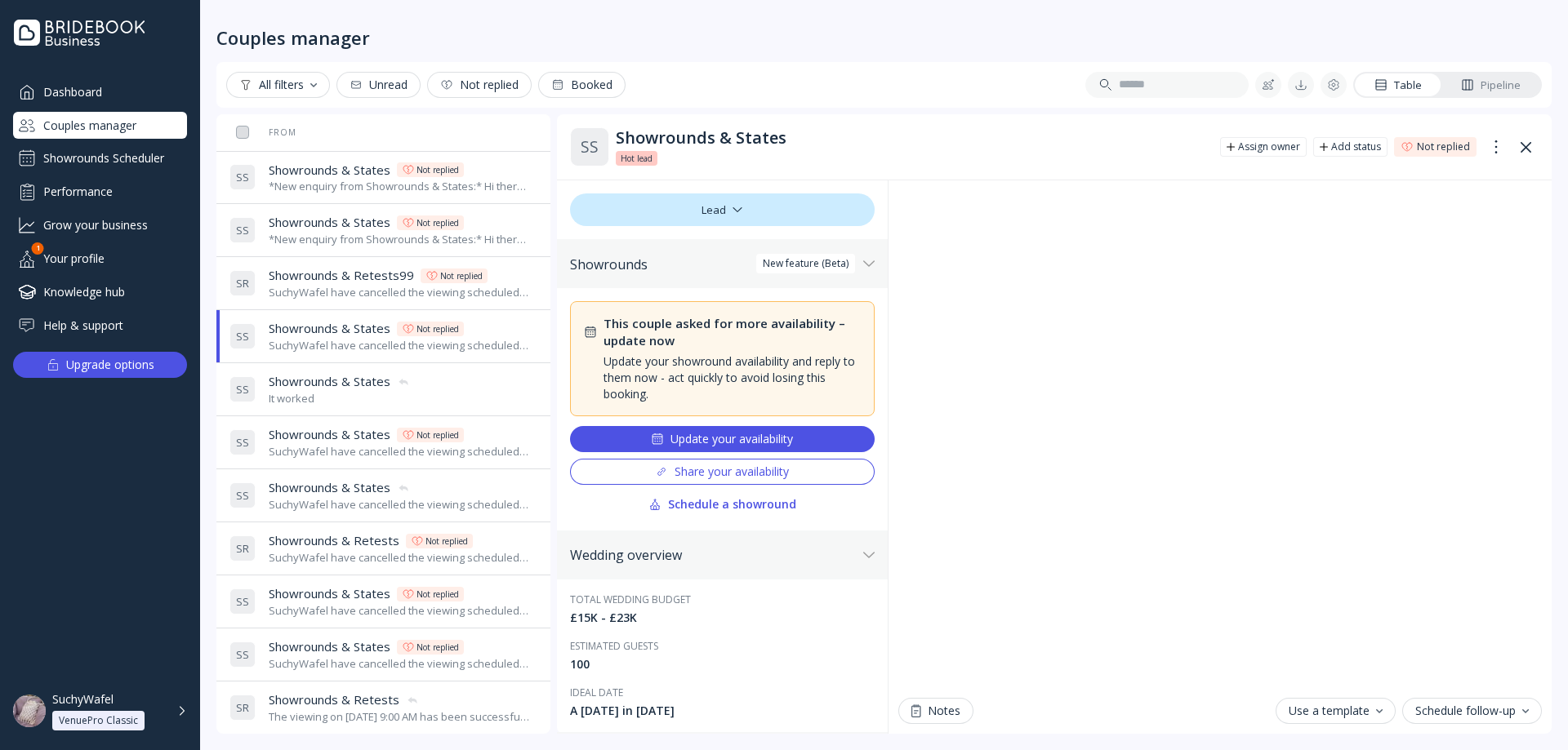
click at [340, 379] on span "Showrounds & States" at bounding box center [329, 381] width 121 height 17
click at [329, 444] on div "SuchyWafel have cancelled the viewing scheduled for [DATE] 11:30 AM" at bounding box center [400, 451] width 262 height 16
click at [333, 189] on div "*New enquiry from Showrounds & States:* Hi there, We’re very interested in your…" at bounding box center [400, 186] width 262 height 16
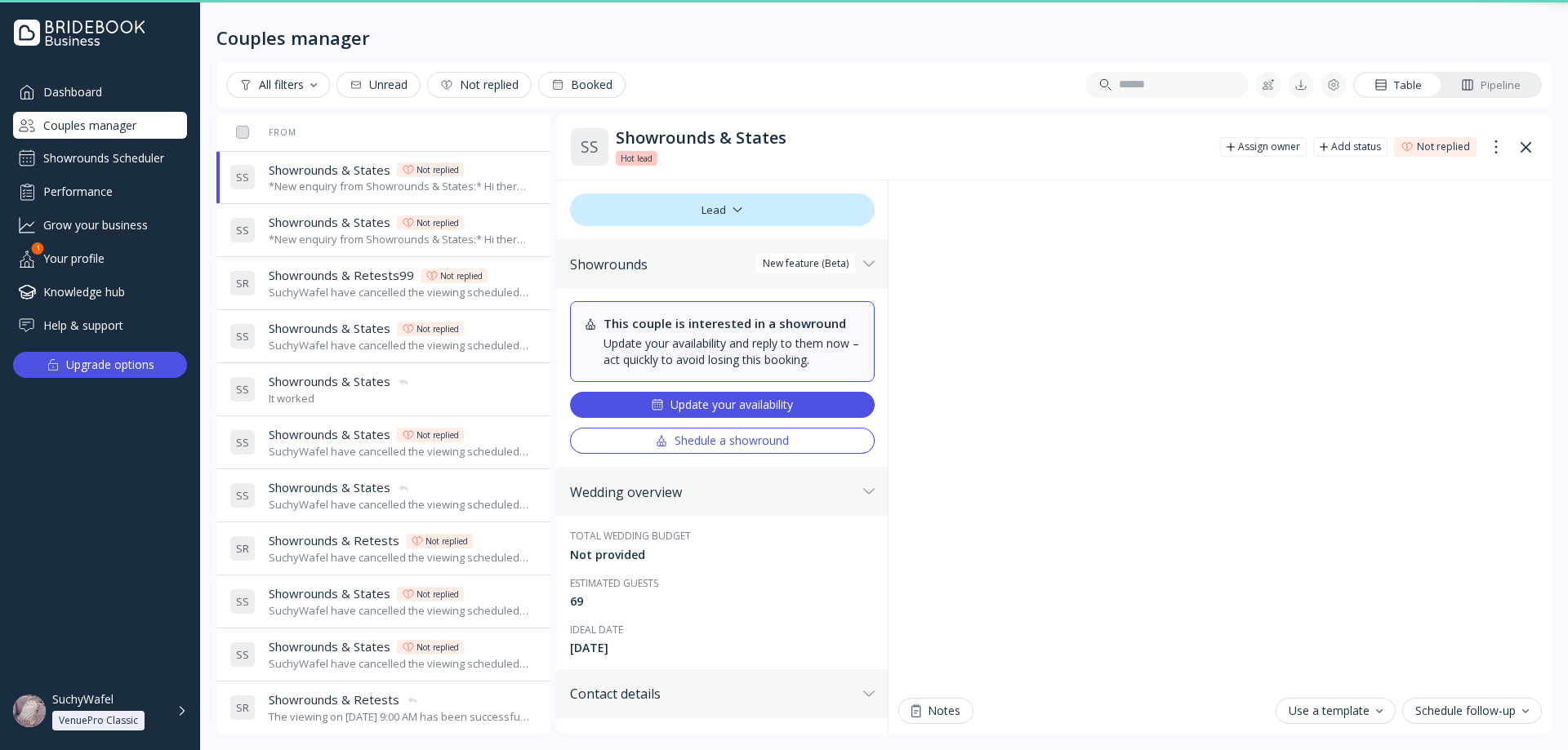
click at [329, 225] on span "Showrounds & States" at bounding box center [329, 222] width 121 height 17
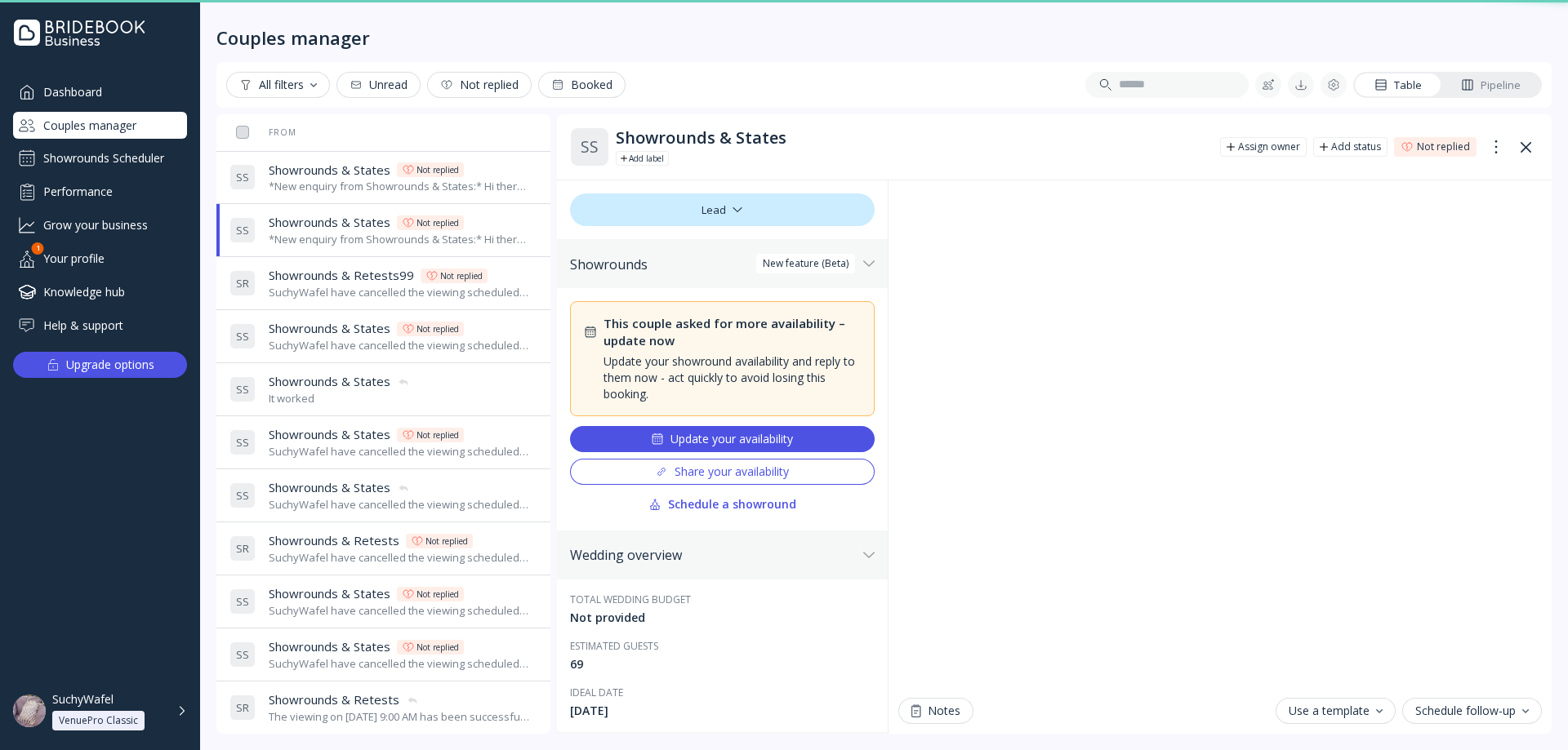
click at [322, 278] on span "Showrounds & Retests99" at bounding box center [342, 275] width 146 height 17
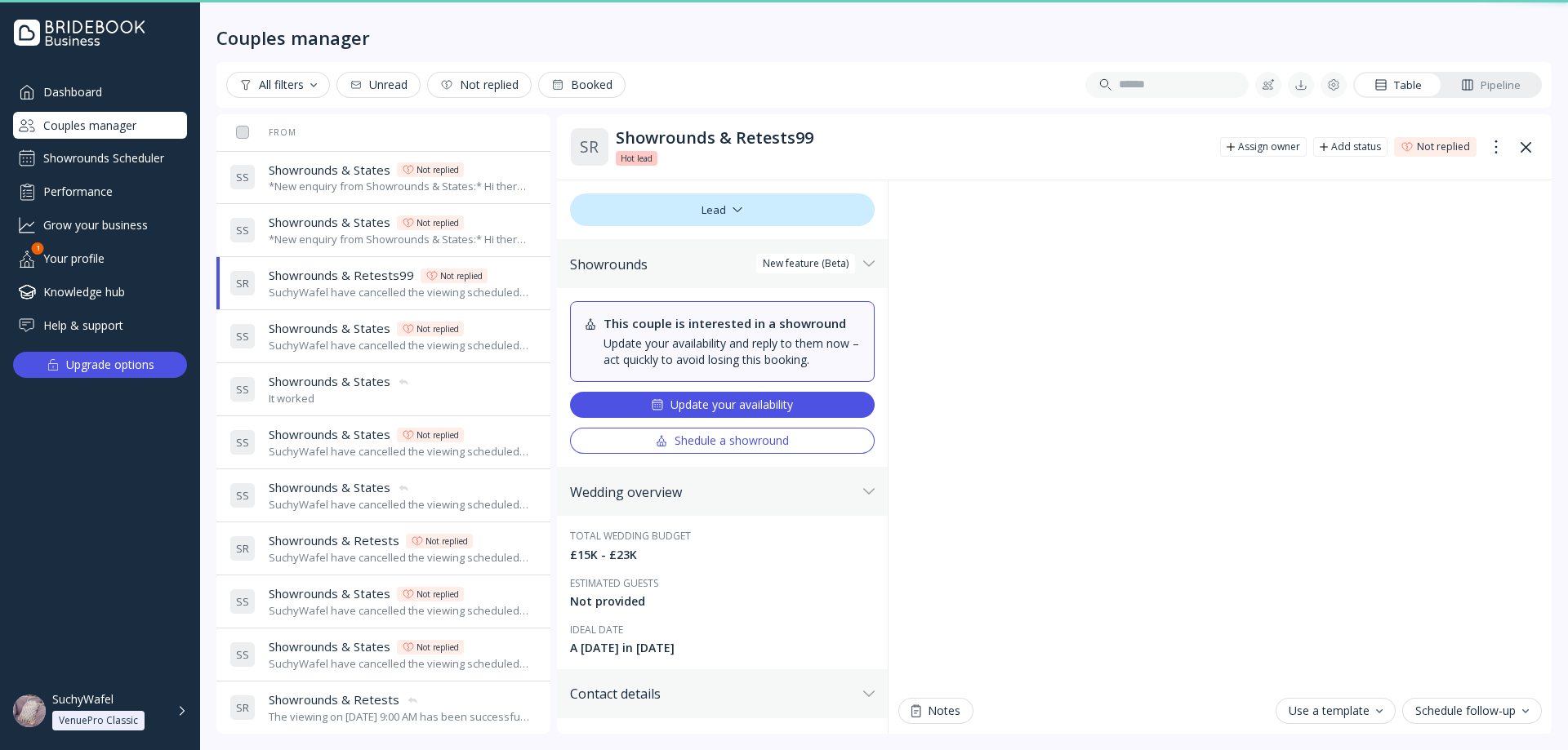
click at [324, 333] on span "Showrounds & States" at bounding box center [329, 328] width 121 height 17
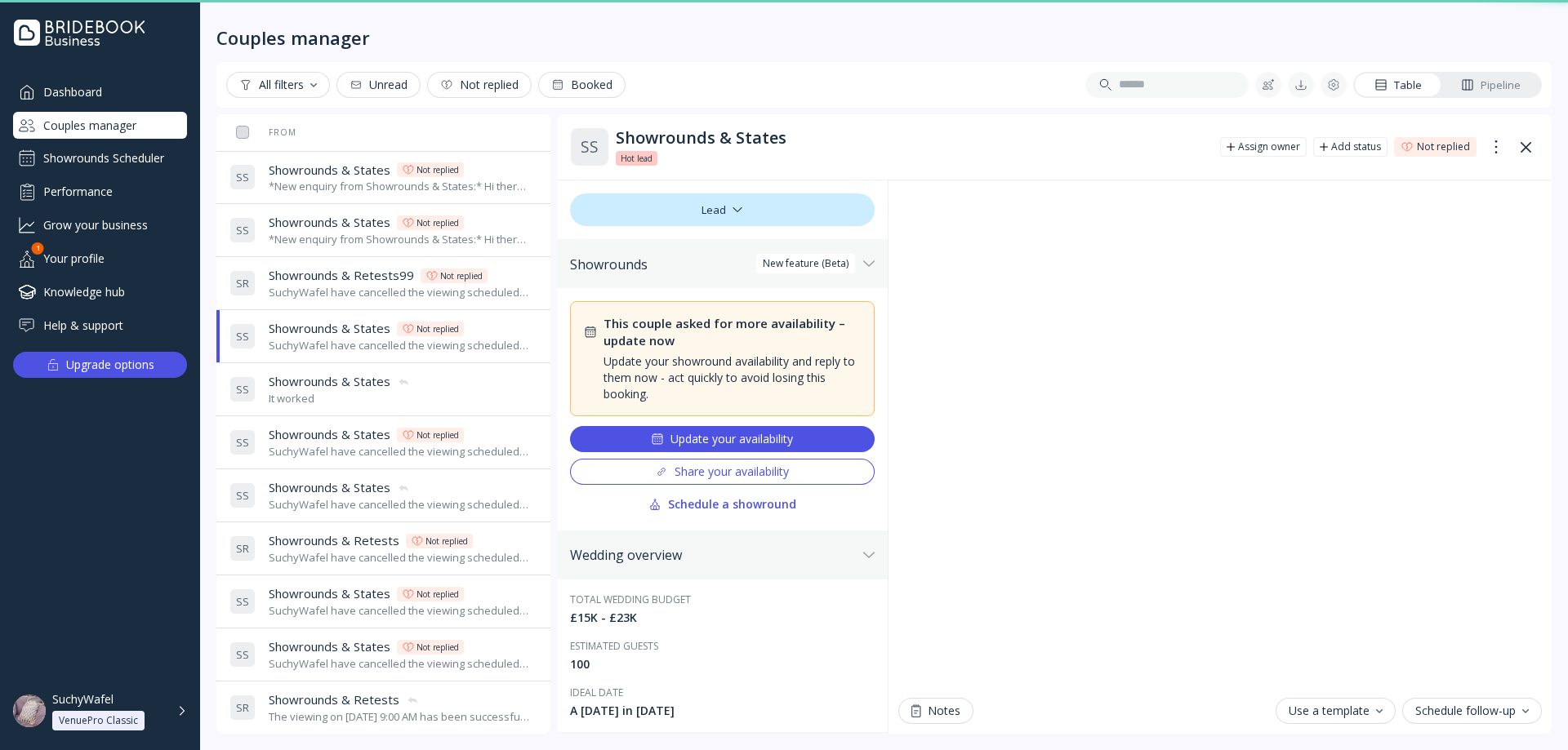
click at [326, 391] on div "It worked" at bounding box center [339, 398] width 142 height 16
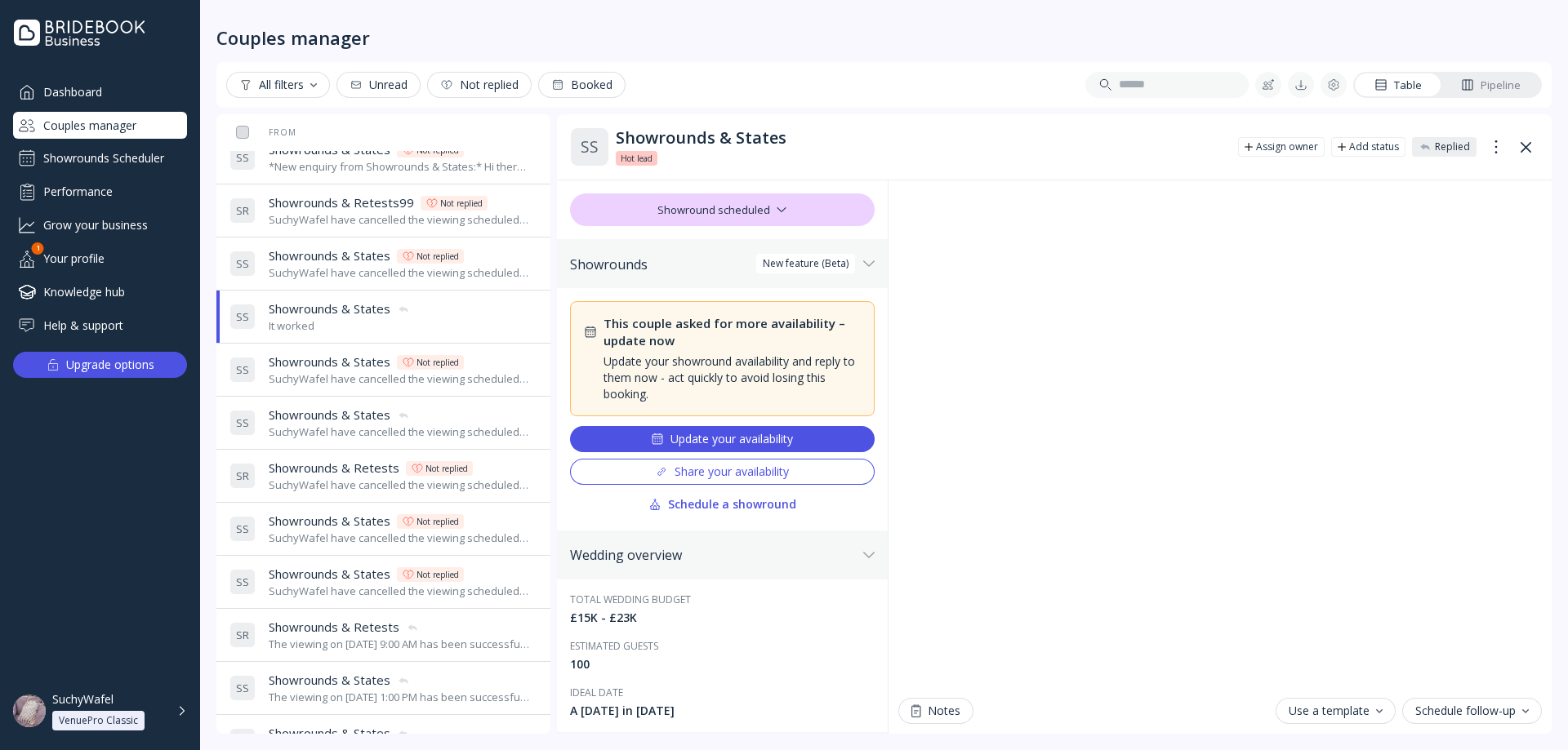
scroll to position [81, 0]
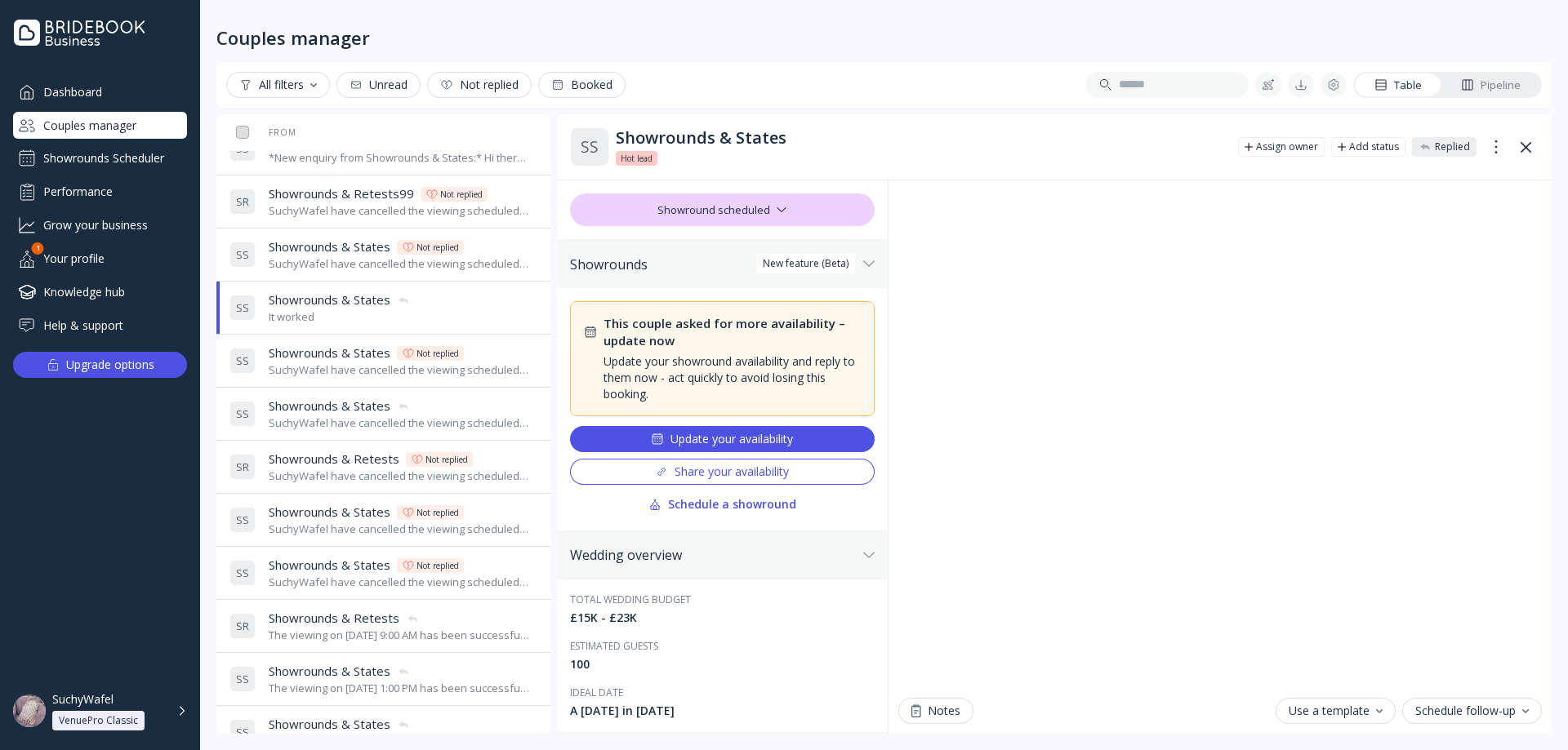
click at [349, 382] on div "S S Showrounds & States Showrounds & States Not replied SuchyWafel have cancell…" at bounding box center [380, 361] width 302 height 46
click at [329, 408] on span "Showrounds & States" at bounding box center [329, 406] width 121 height 17
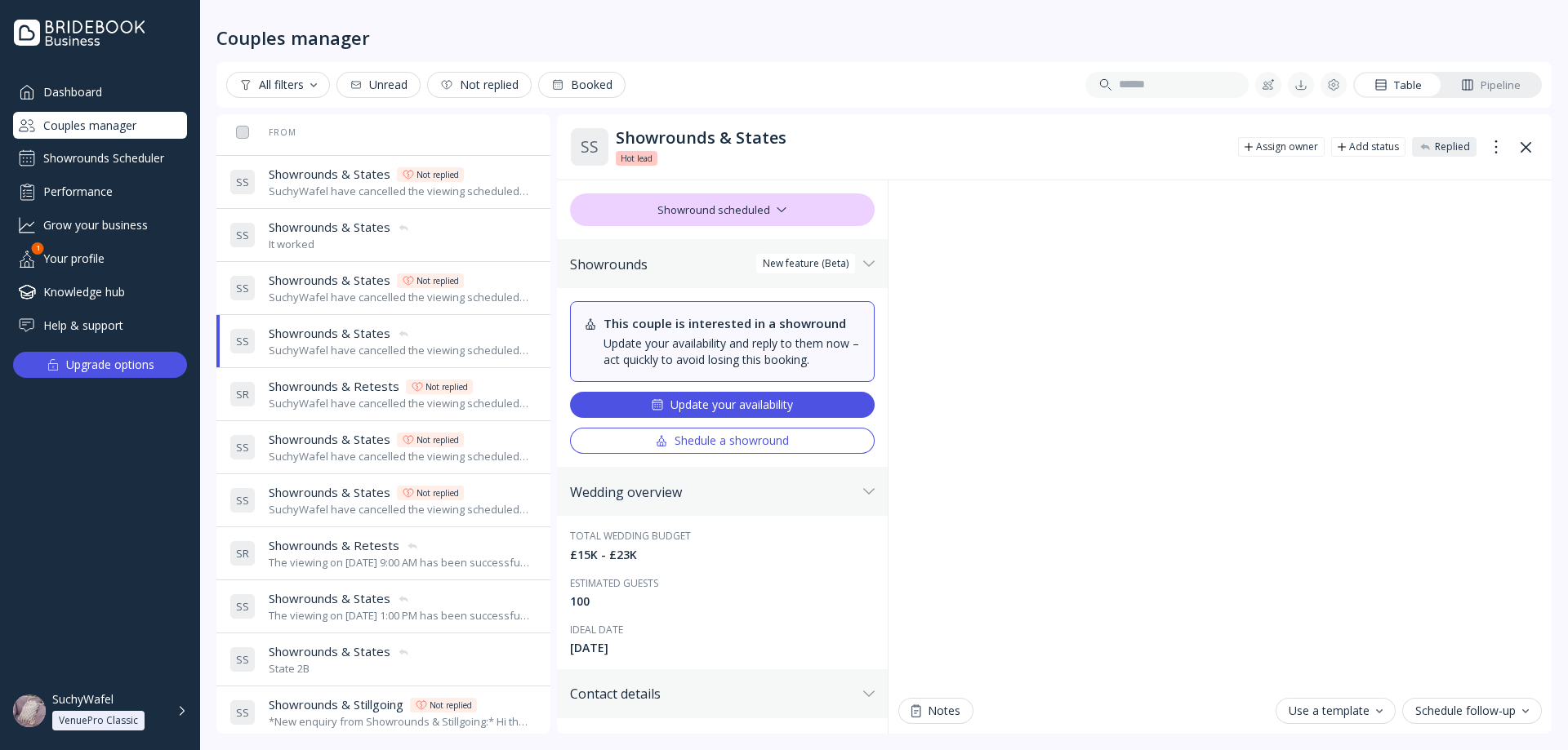
scroll to position [163, 0]
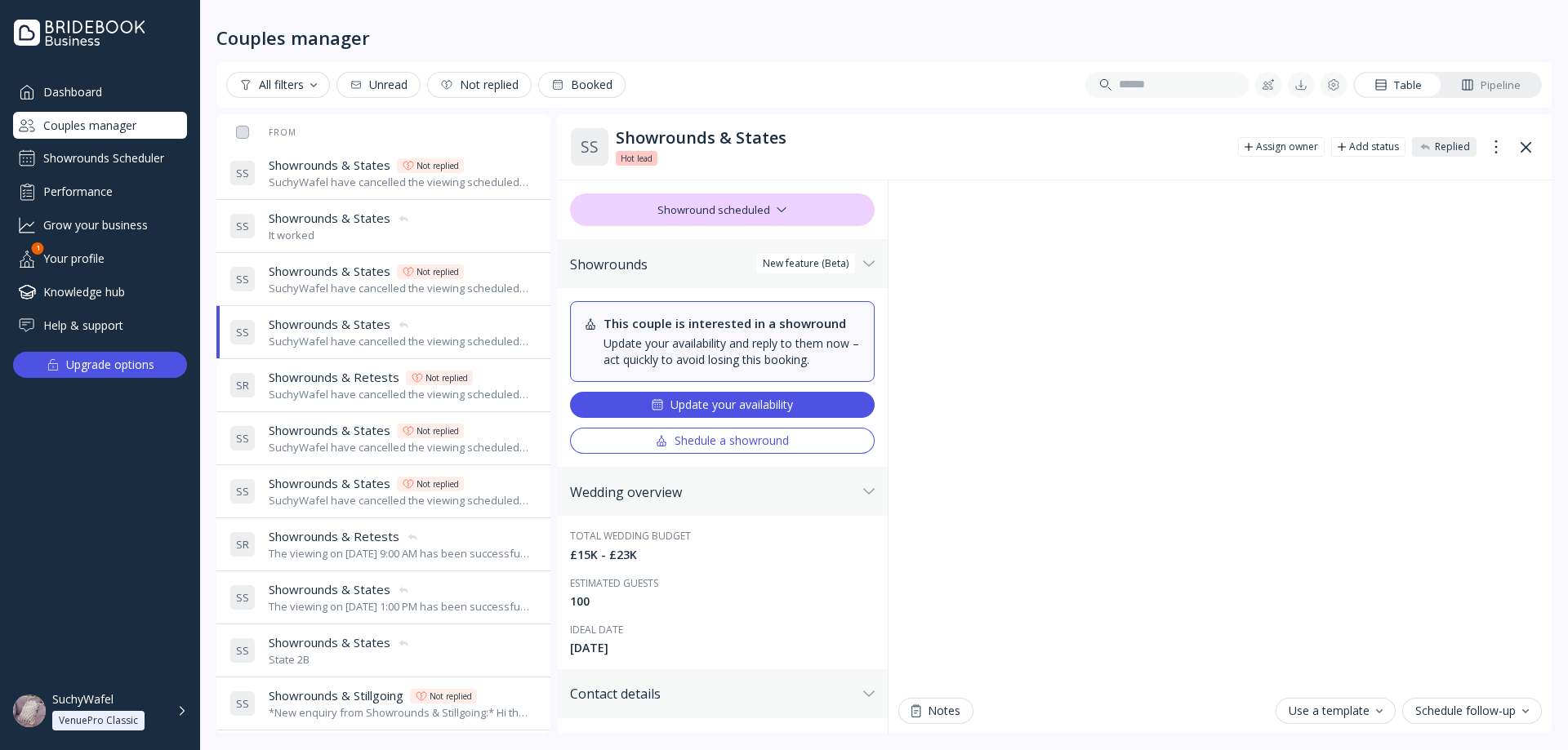
click at [332, 390] on div "SuchyWafel have cancelled the viewing scheduled for [DATE] 10:00 AM" at bounding box center [400, 394] width 262 height 16
click at [319, 452] on div "SuchyWafel have cancelled the viewing scheduled for [DATE] 11:30 AM" at bounding box center [400, 447] width 262 height 16
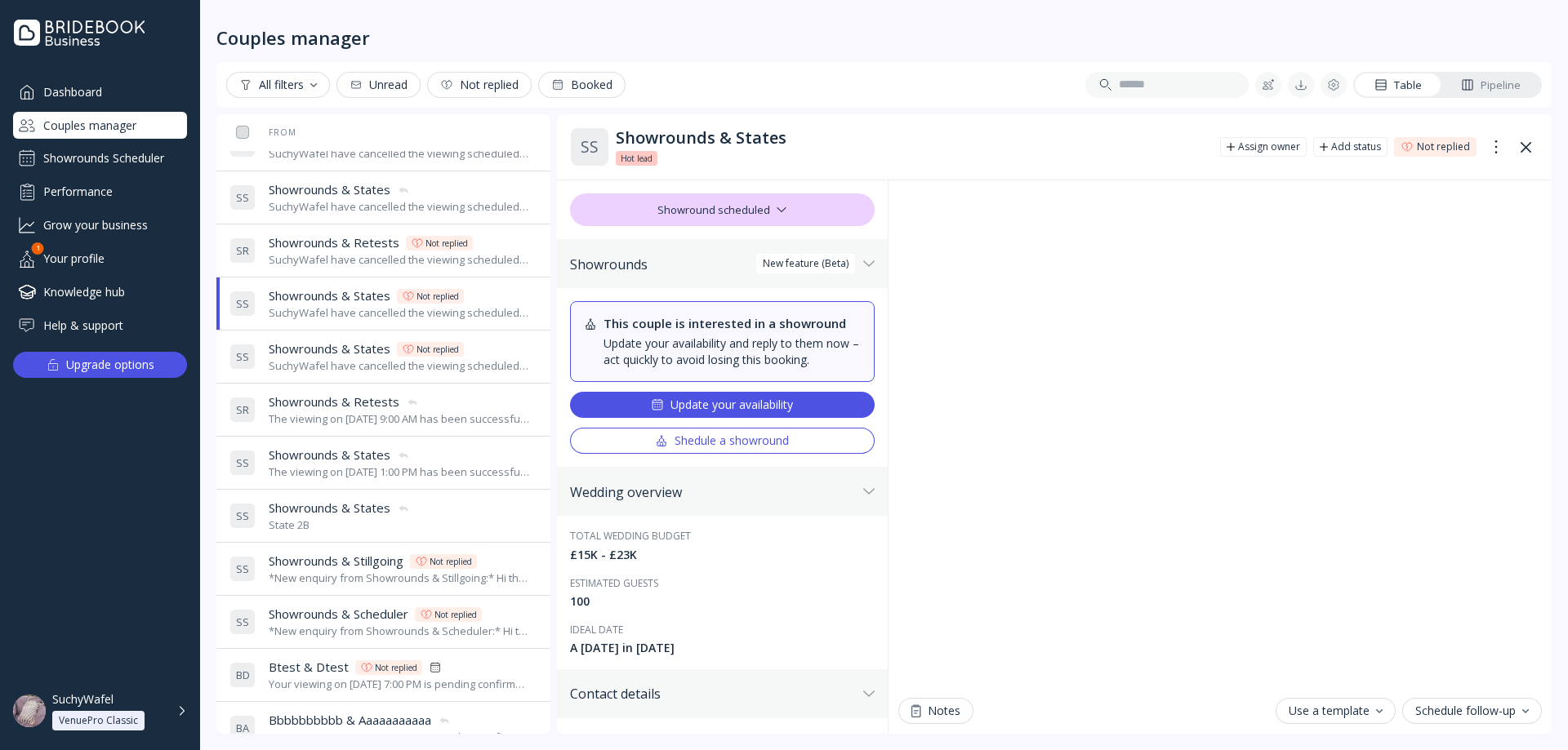
scroll to position [326, 0]
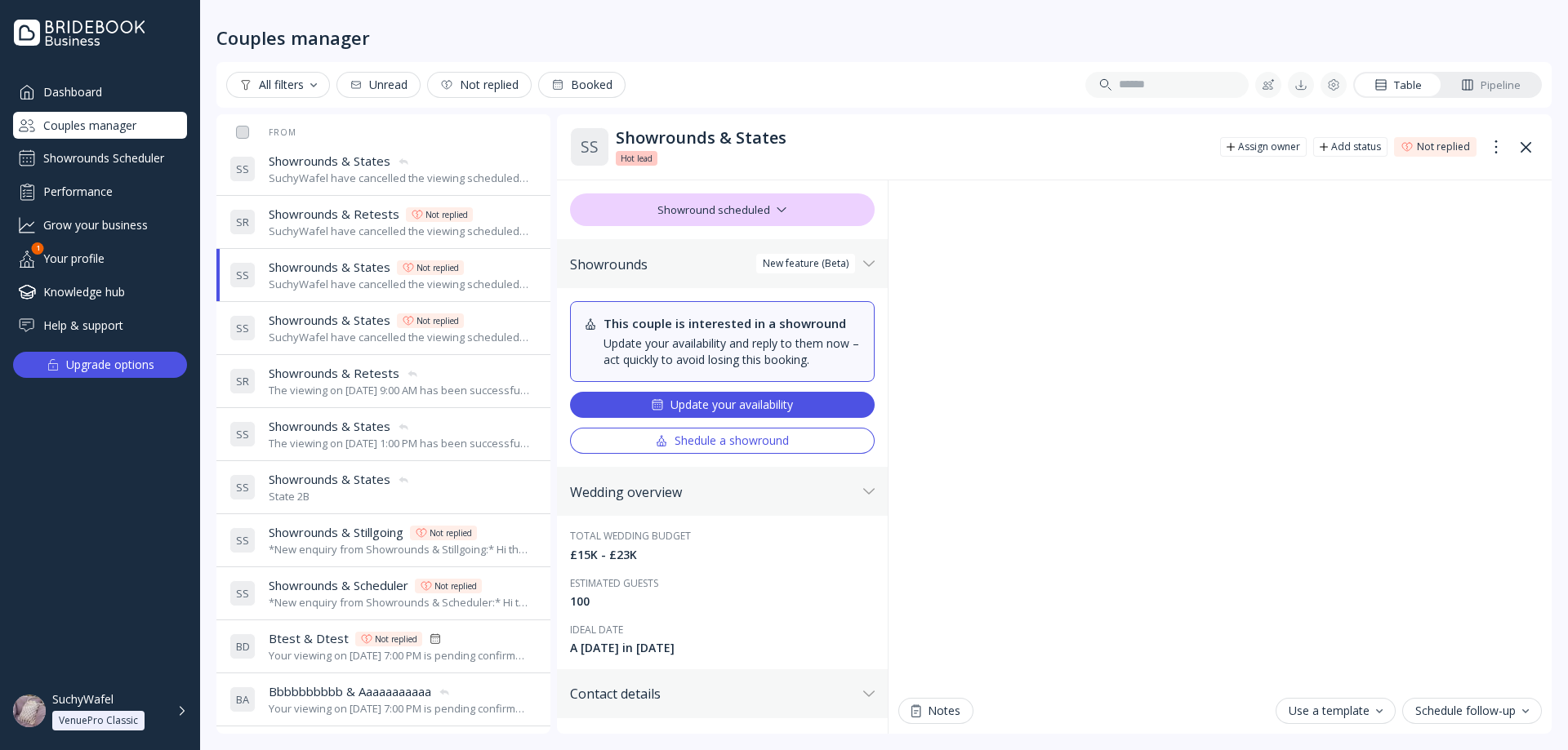
click at [343, 340] on div "SuchyWafel have cancelled the viewing scheduled for [DATE] 11:00 AM" at bounding box center [400, 337] width 262 height 16
click at [340, 378] on span "Showrounds & Retests" at bounding box center [334, 373] width 131 height 17
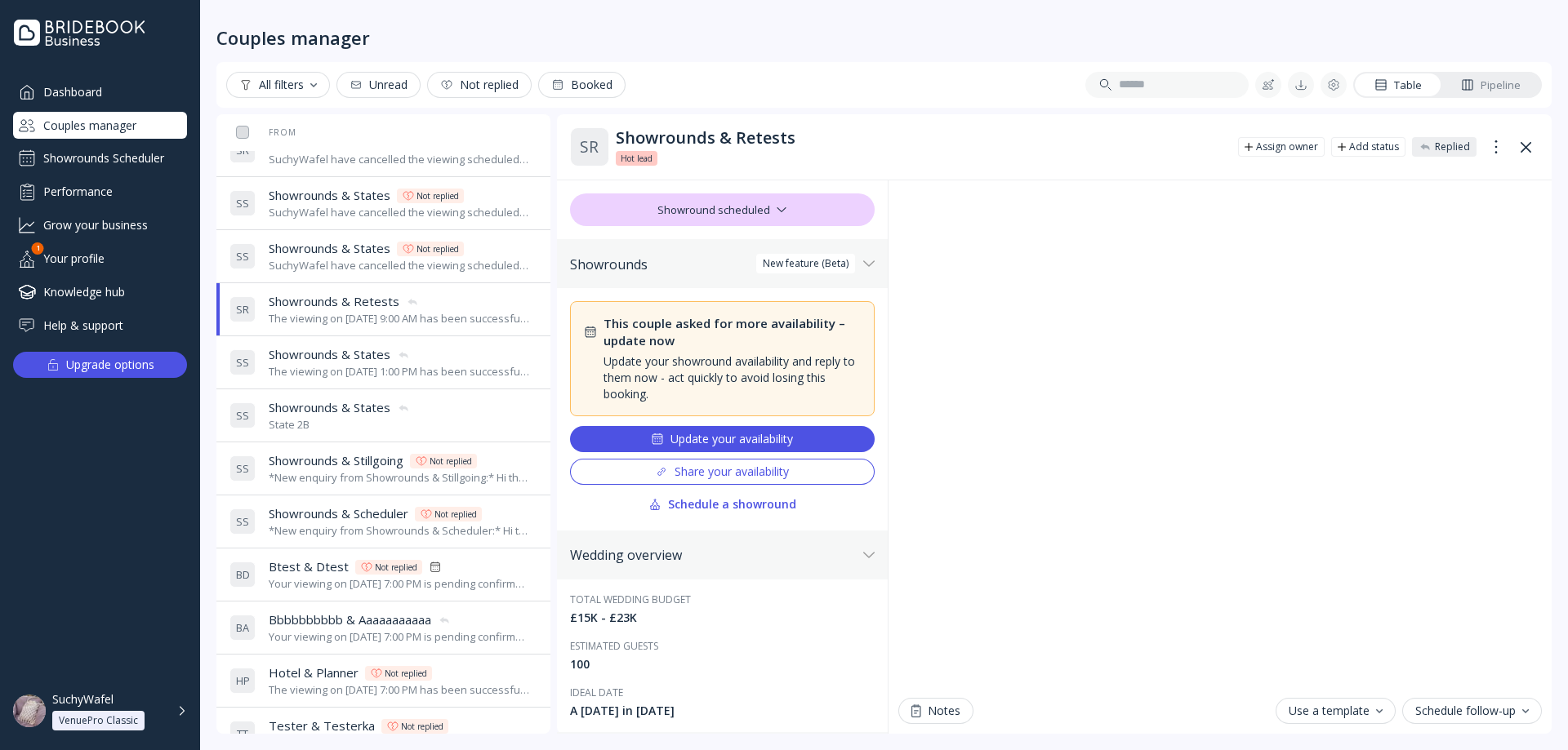
scroll to position [408, 0]
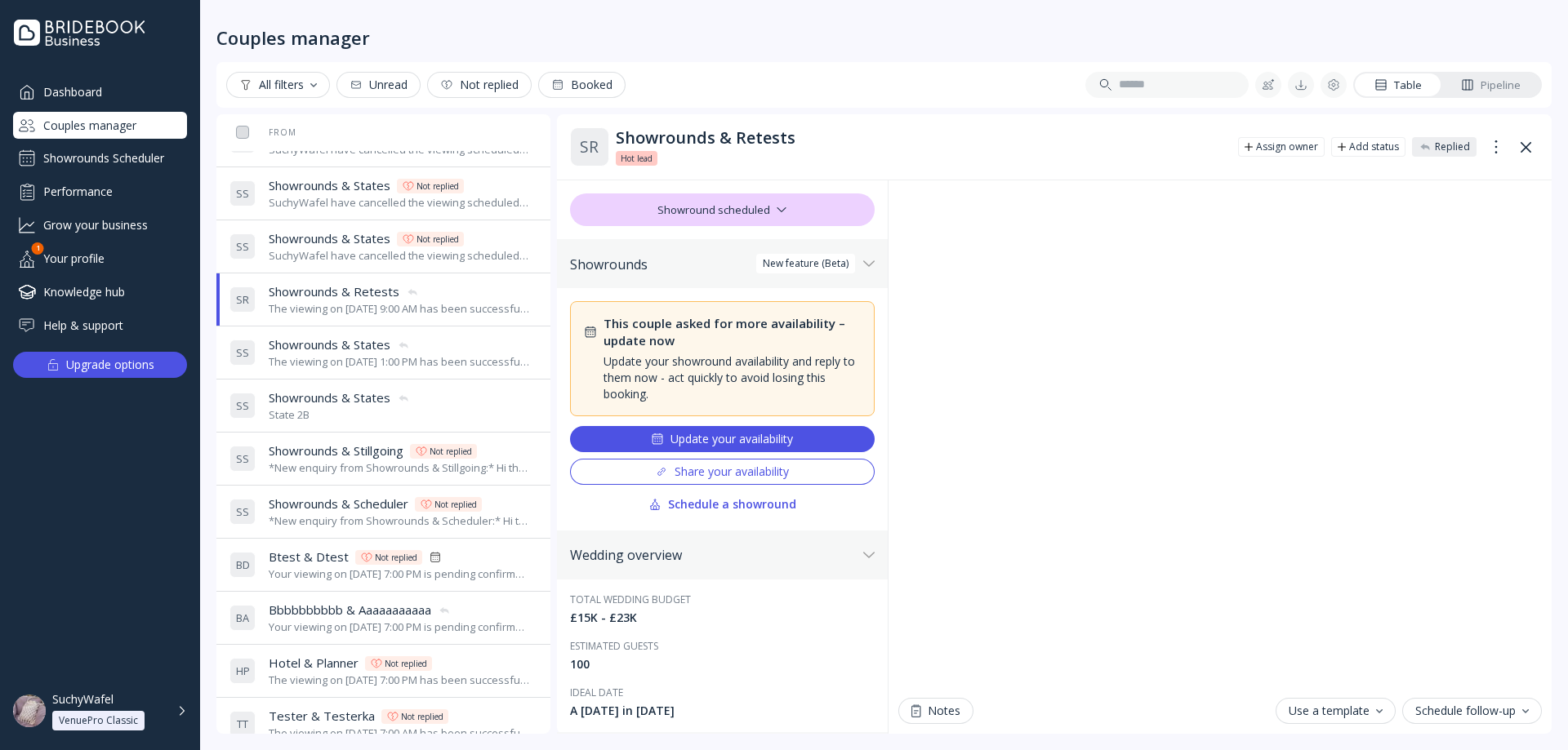
click at [338, 386] on div "S S Showrounds & States Showrounds & States State 2B" at bounding box center [380, 405] width 302 height 46
click at [319, 460] on div "*New enquiry from Showrounds & Stillgoing:* Hi there! We were hoping to use the…" at bounding box center [400, 468] width 262 height 16
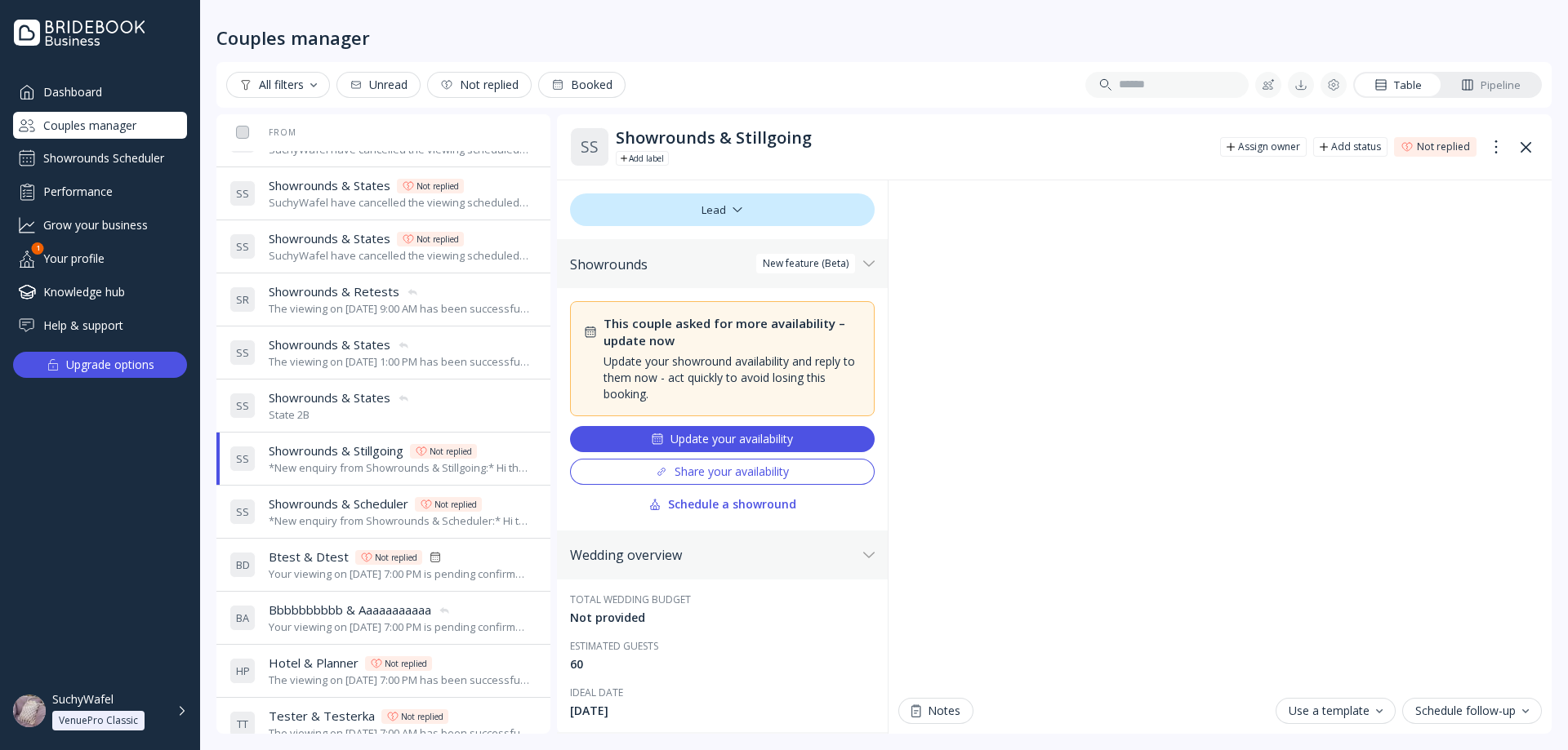
click at [329, 521] on div "*New enquiry from Showrounds & Scheduler:* Hi there! We were hoping to use the …" at bounding box center [400, 521] width 262 height 16
click at [331, 560] on span "Btest & Dtest" at bounding box center [309, 557] width 80 height 17
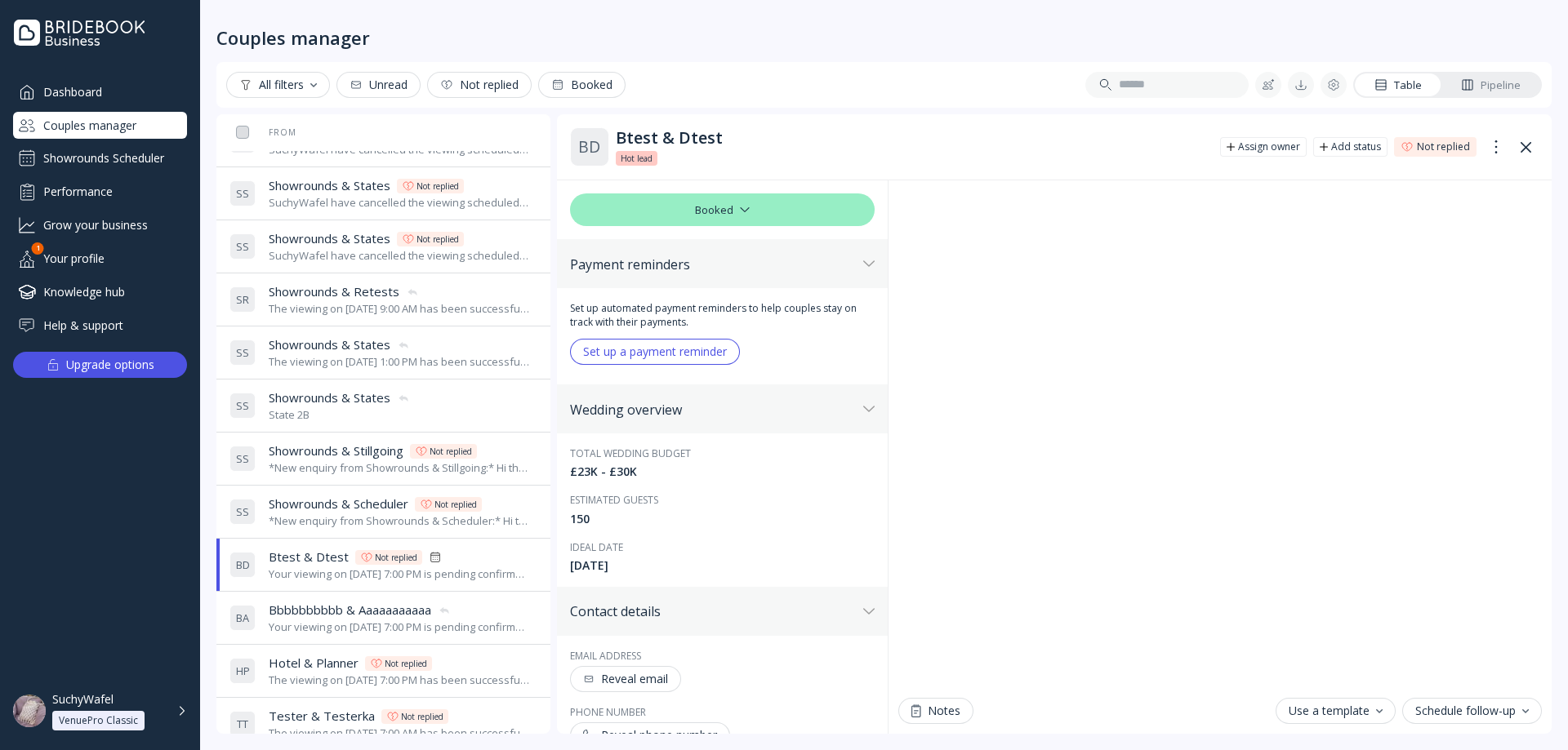
click at [296, 619] on div "Your viewing on [DATE] 7:00 PM is pending confirmation. The venue will approve …" at bounding box center [400, 627] width 262 height 16
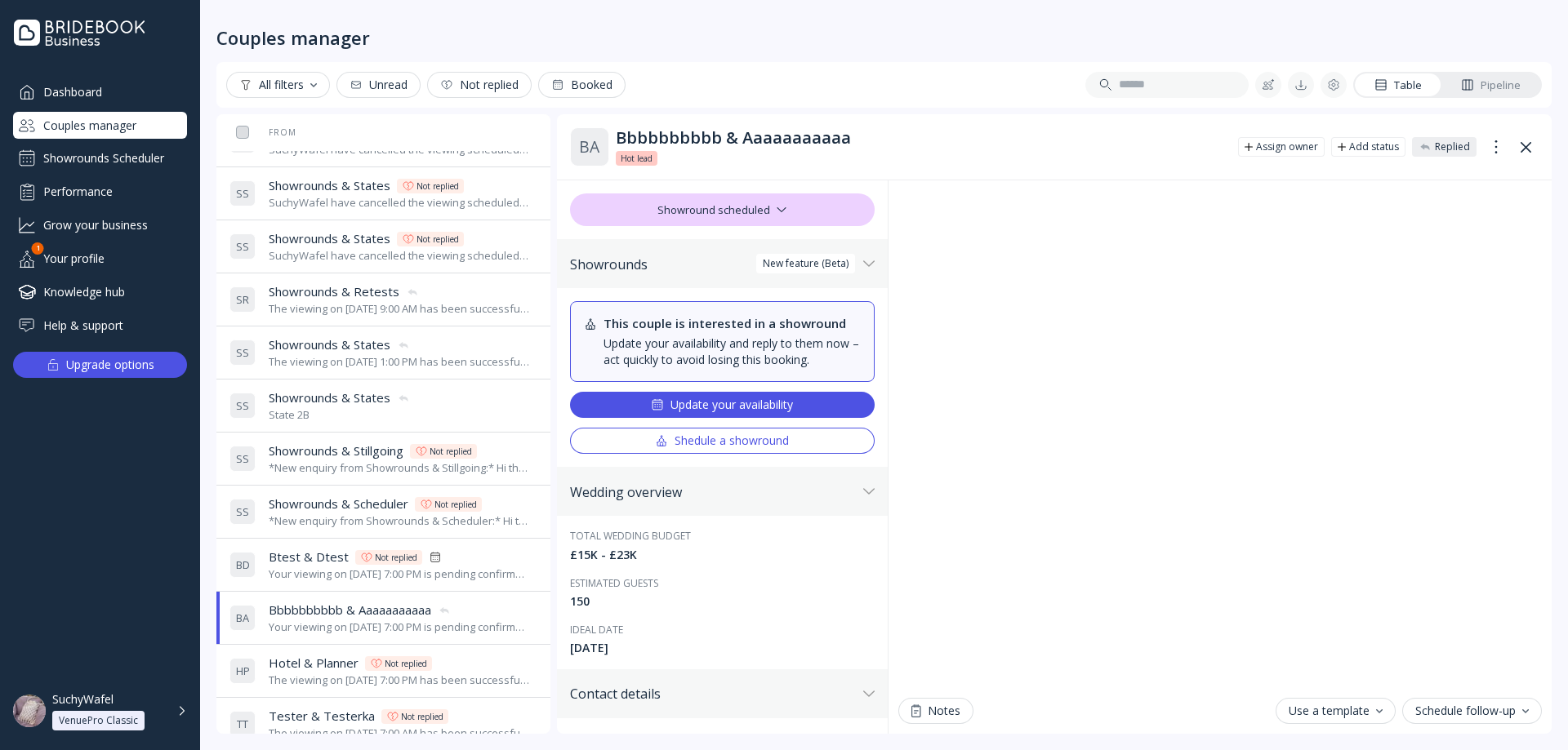
click at [293, 670] on span "Hotel & Planner" at bounding box center [313, 663] width 90 height 17
click at [310, 616] on span "Bbbbbbbbbb & Aaaaaaaaaaa" at bounding box center [350, 609] width 162 height 17
click at [308, 662] on span "Hotel & Planner" at bounding box center [313, 663] width 90 height 17
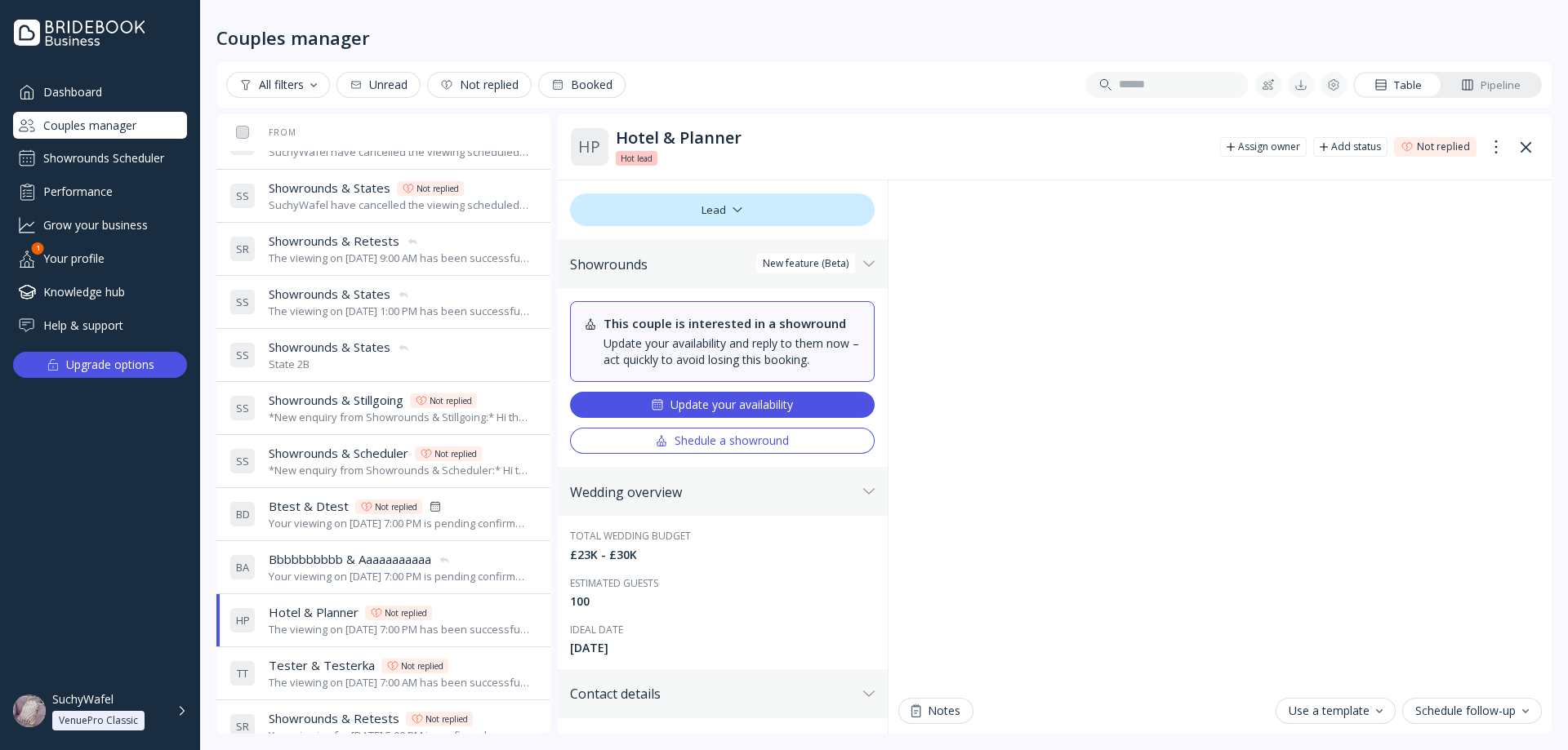
scroll to position [653, 0]
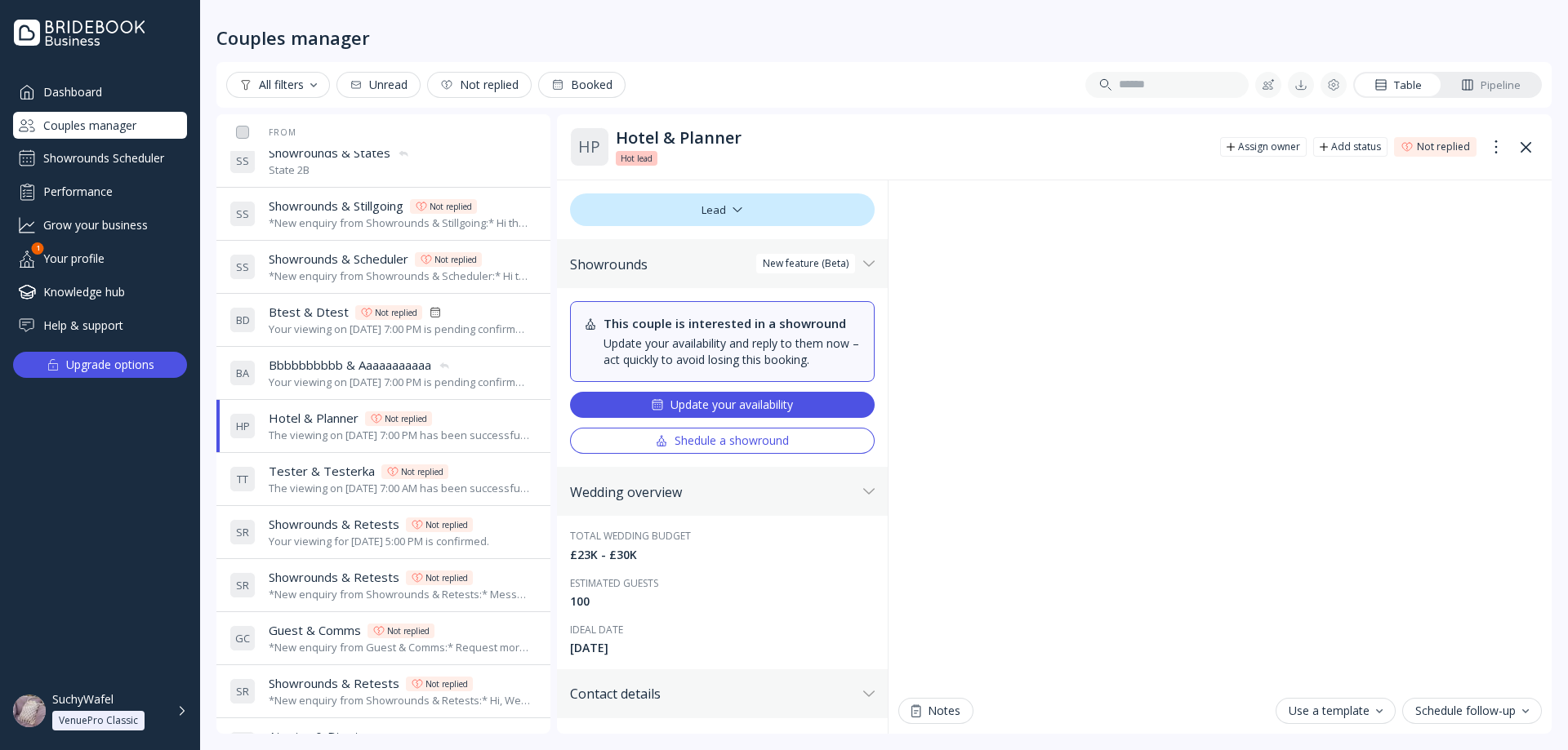
click at [333, 361] on span "Bbbbbbbbbb & Aaaaaaaaaaa" at bounding box center [350, 365] width 162 height 17
click at [332, 413] on span "Hotel & Planner" at bounding box center [313, 418] width 90 height 17
click at [338, 485] on div "The viewing on [DATE] 7:00 AM has been successfully created by SuchyWafel." at bounding box center [400, 488] width 262 height 16
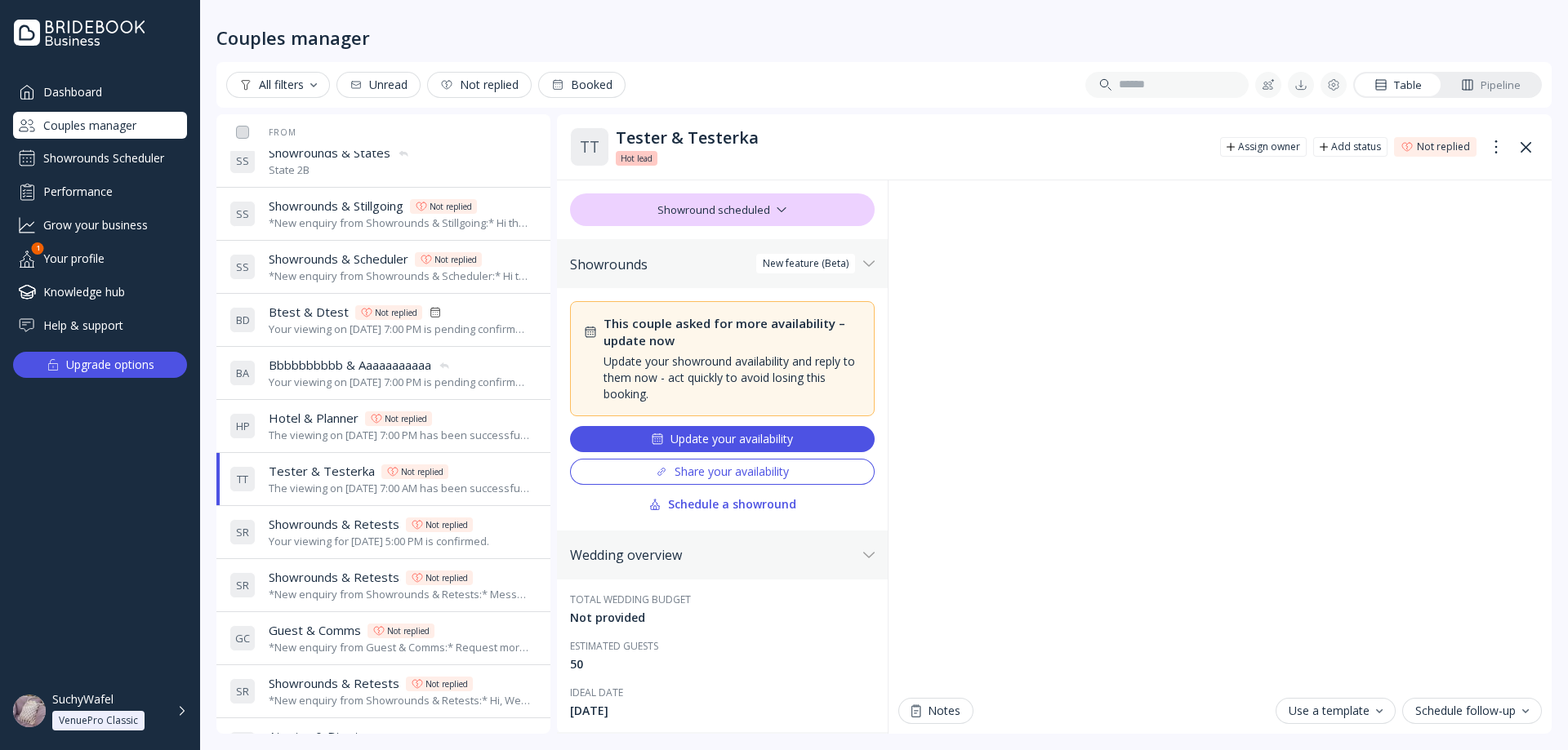
click at [333, 542] on div "Your viewing for [DATE] 5:00 PM is confirmed." at bounding box center [379, 542] width 220 height 16
click at [320, 585] on span "Showrounds & Retests" at bounding box center [334, 577] width 131 height 17
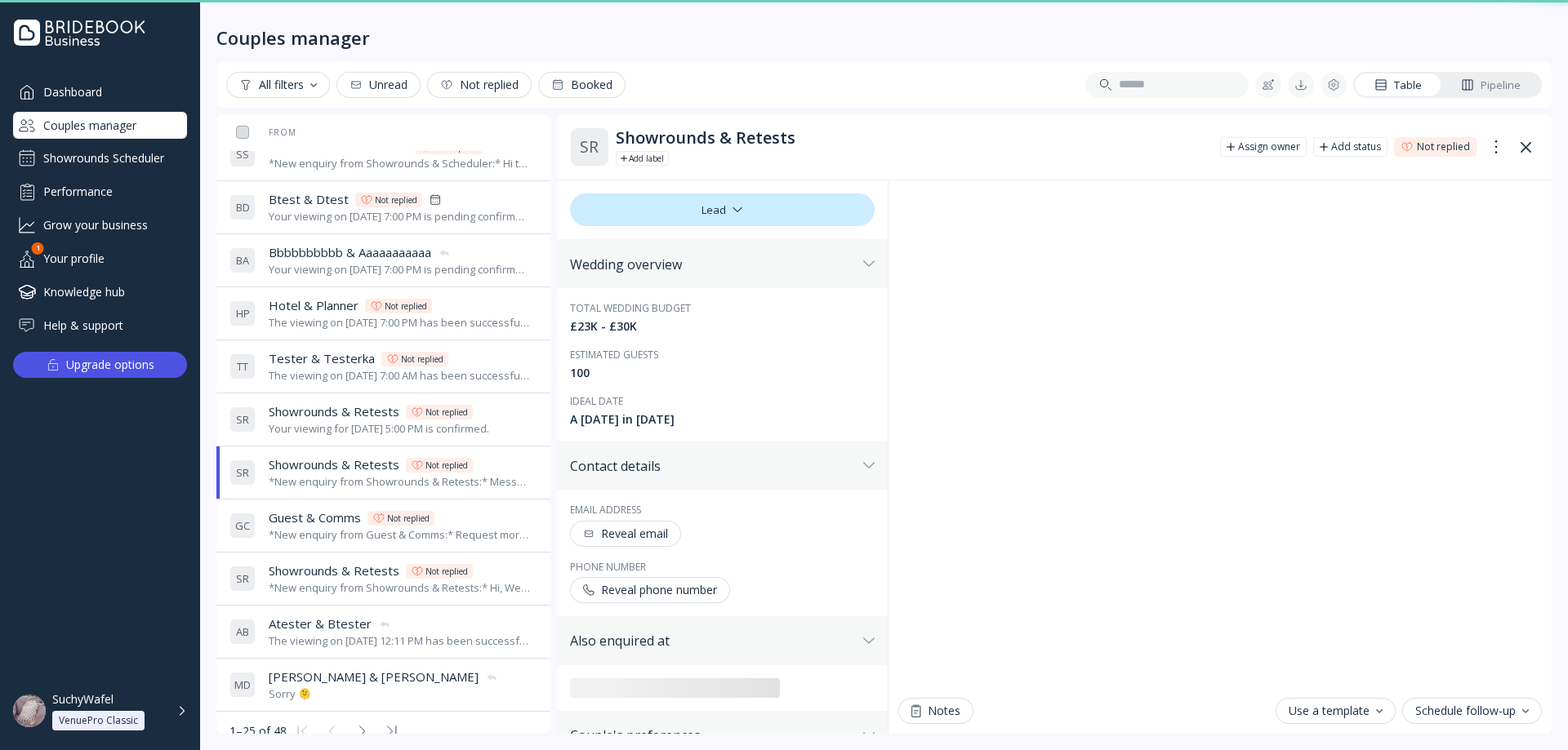
scroll to position [783, 0]
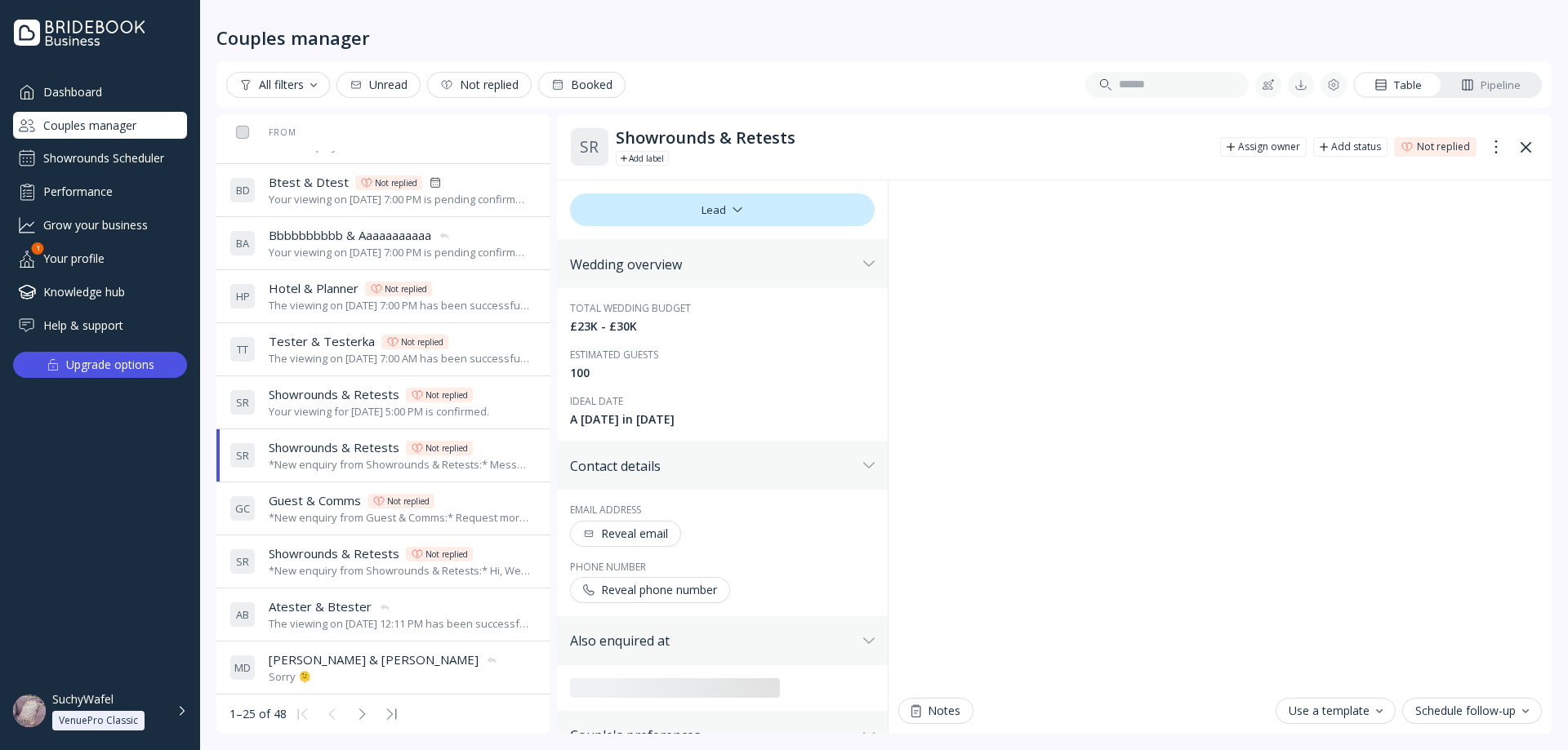
click at [321, 674] on div "Sorry 🫠" at bounding box center [384, 676] width 230 height 16
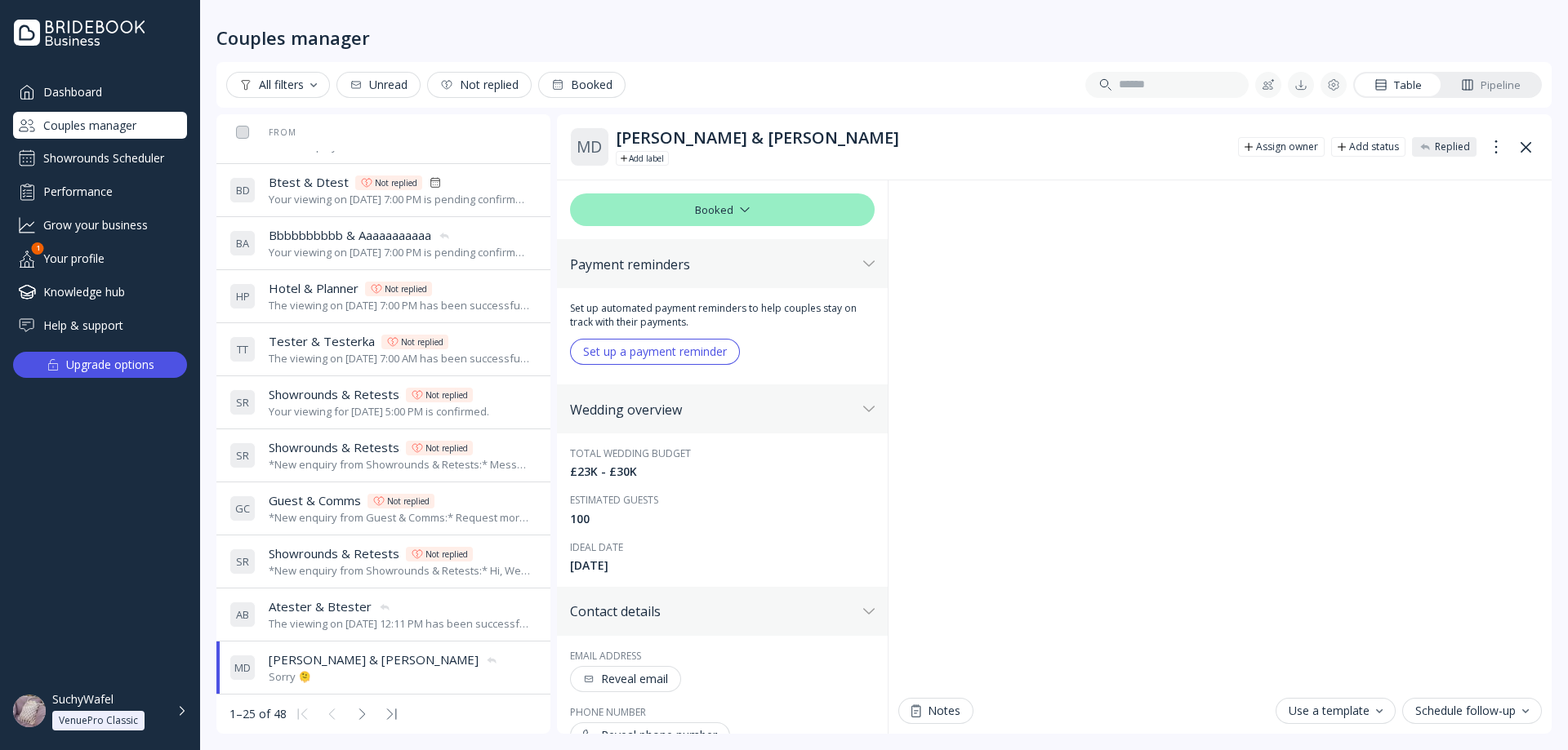
click at [348, 602] on span "Atester & Btester" at bounding box center [320, 607] width 103 height 17
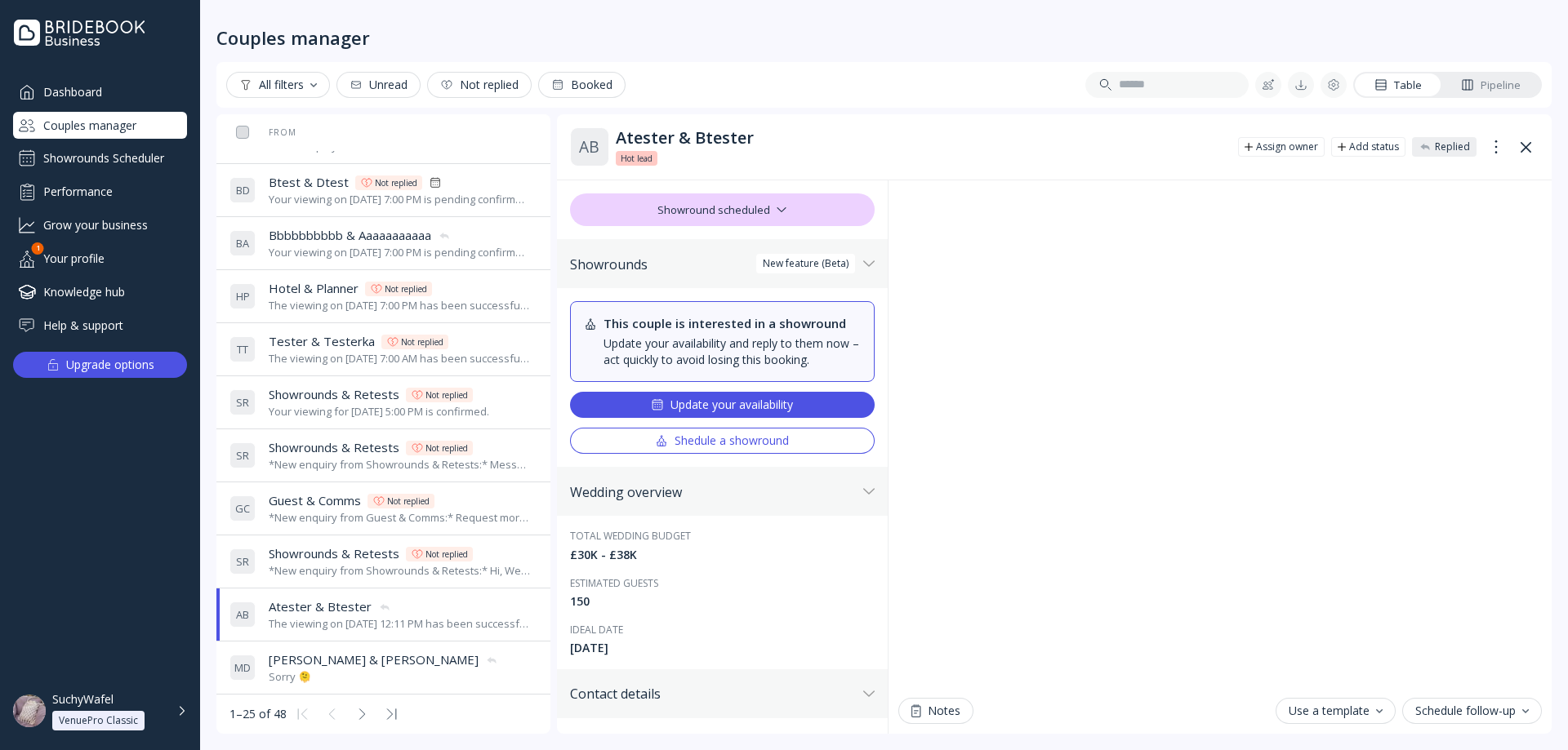
click at [355, 581] on div "S R Showrounds & Retests Showrounds & Retests Not replied *New enquiry from Sho…" at bounding box center [380, 561] width 302 height 46
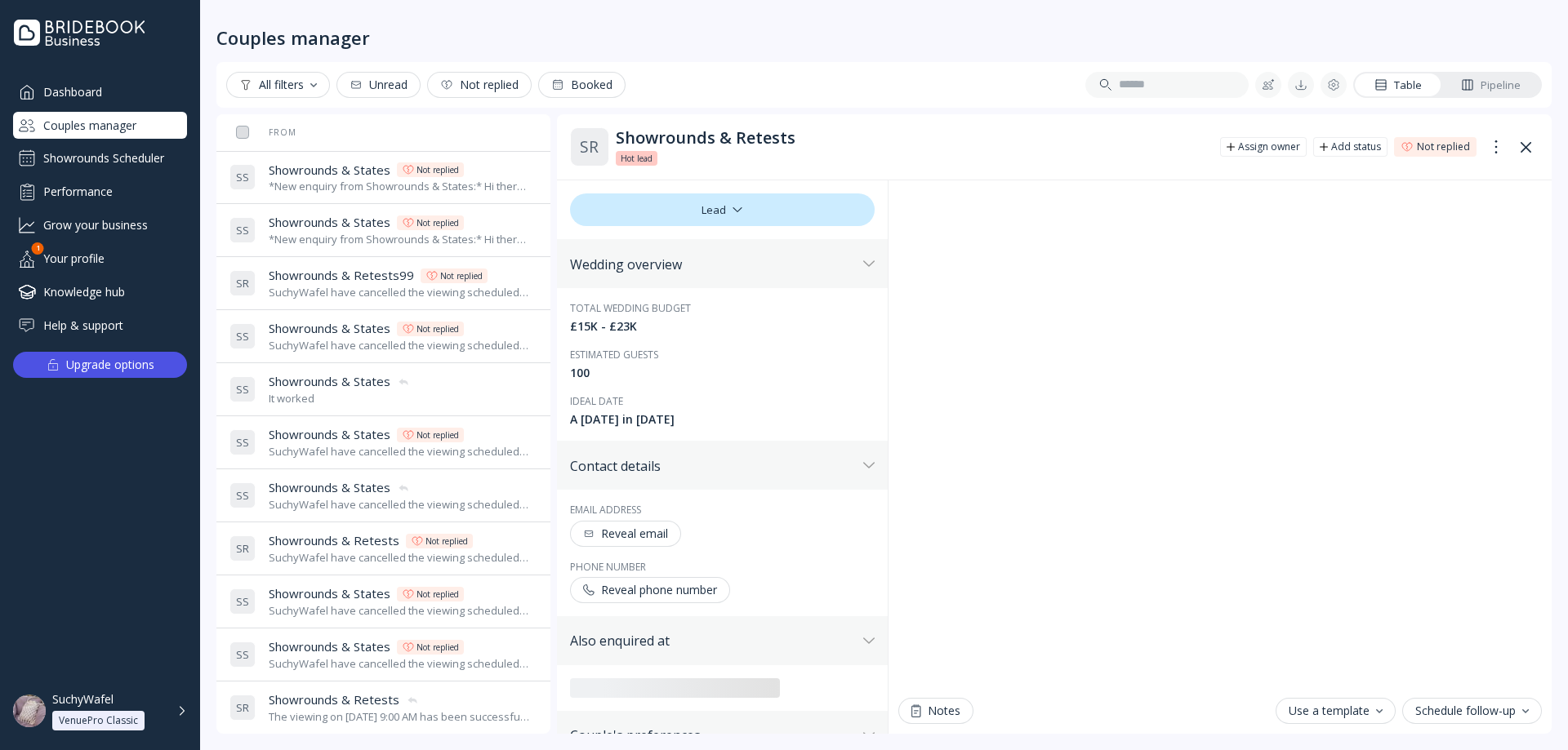
click at [353, 175] on span "Showrounds & States" at bounding box center [329, 170] width 121 height 17
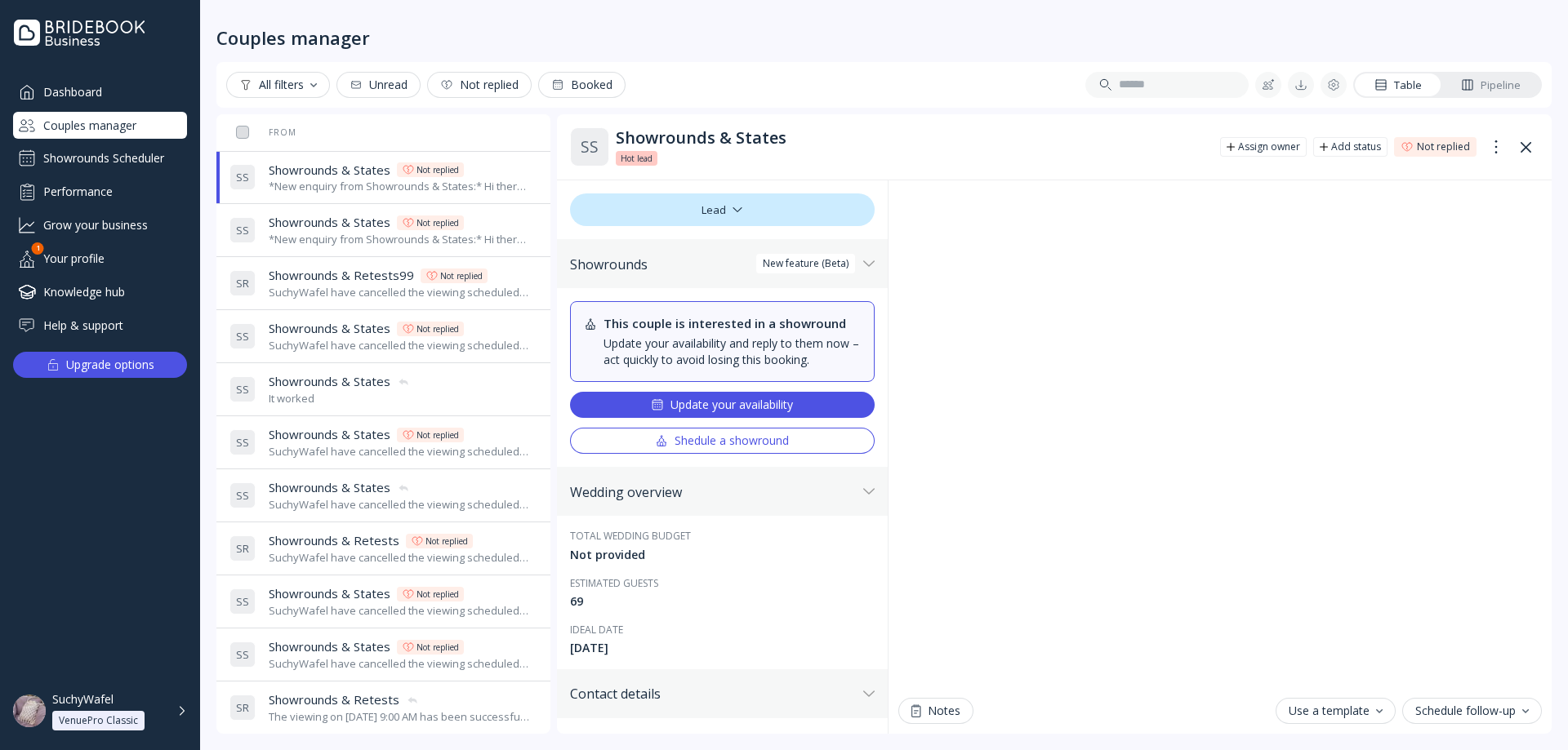
click at [349, 396] on div "It worked" at bounding box center [339, 398] width 142 height 16
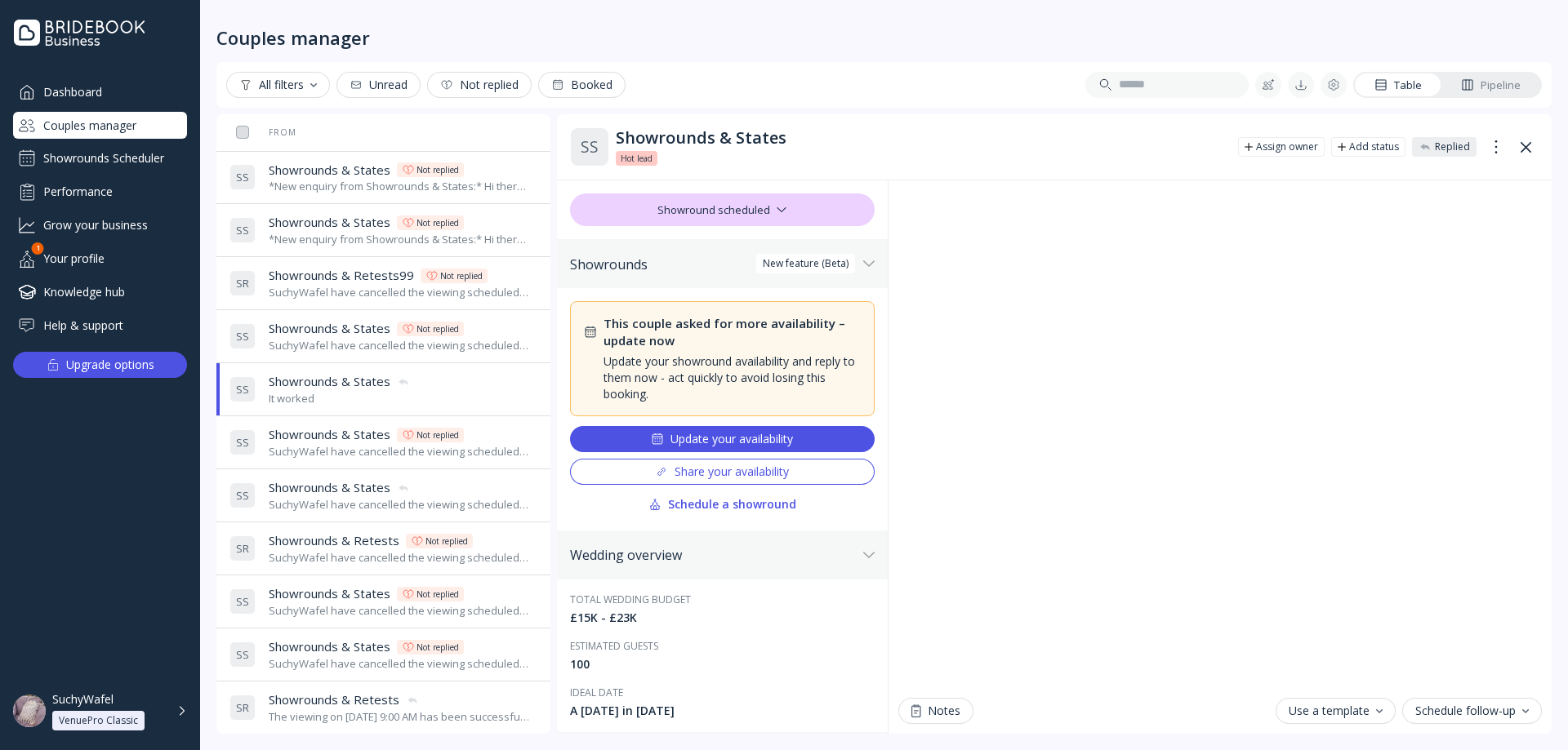
click at [354, 444] on div "SuchyWafel have cancelled the viewing scheduled for [DATE] 11:30 AM" at bounding box center [400, 451] width 262 height 16
click at [367, 506] on div "SuchyWafel have cancelled the viewing scheduled for [DATE] 11:00 AM" at bounding box center [400, 505] width 262 height 16
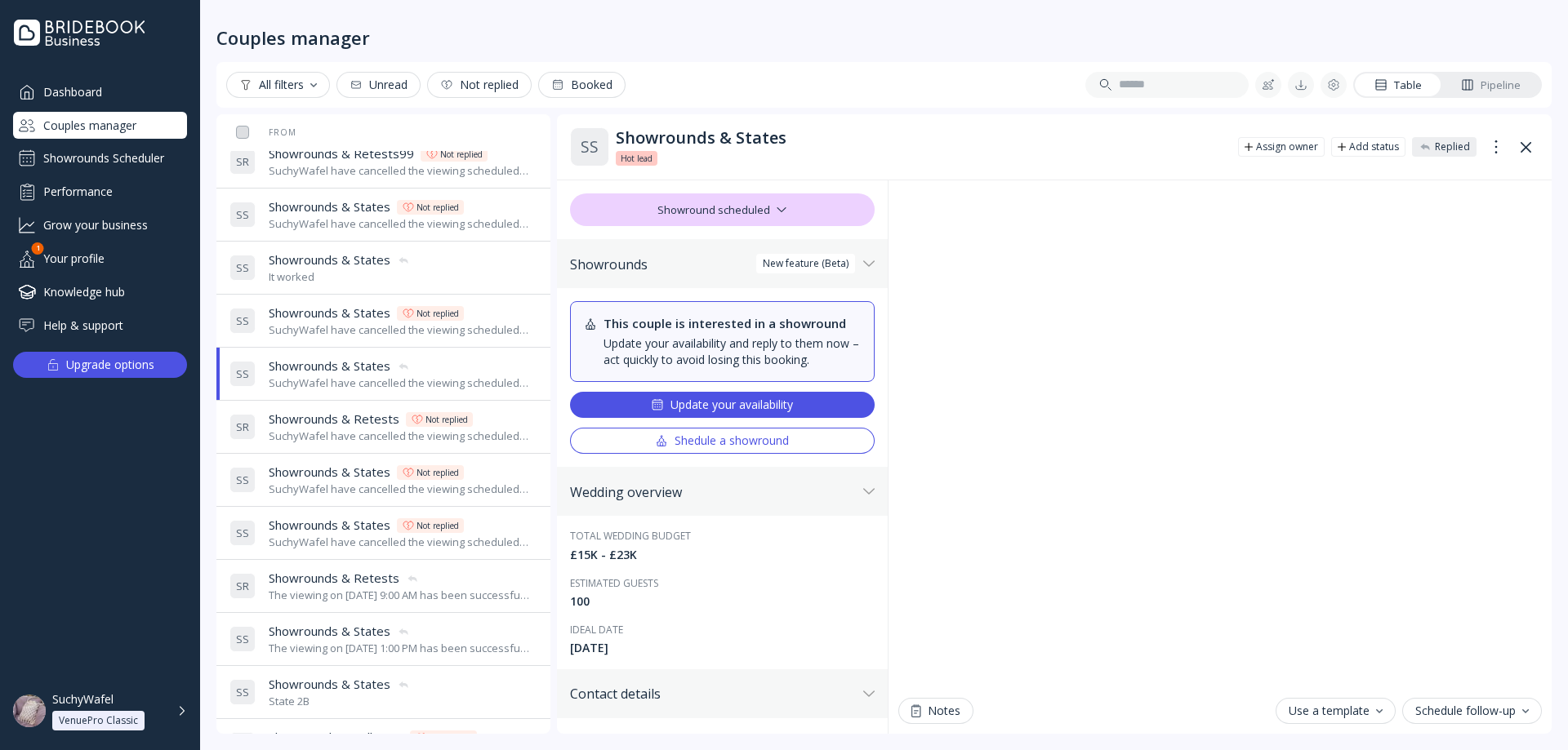
scroll to position [163, 0]
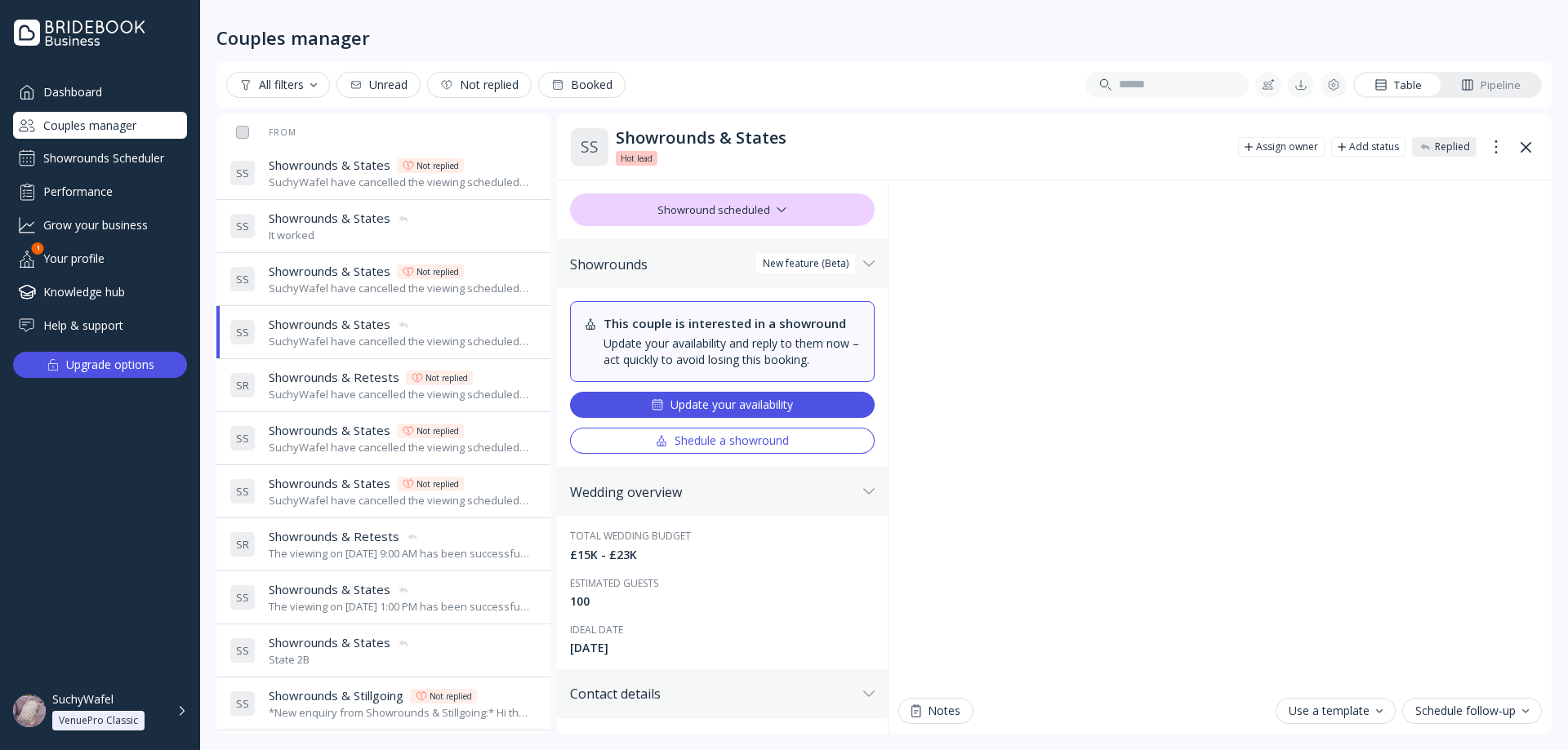
click at [359, 521] on td "S R Showrounds & Retests Showrounds & Retests The viewing on [DATE] 9:00 AM has…" at bounding box center [412, 544] width 379 height 53
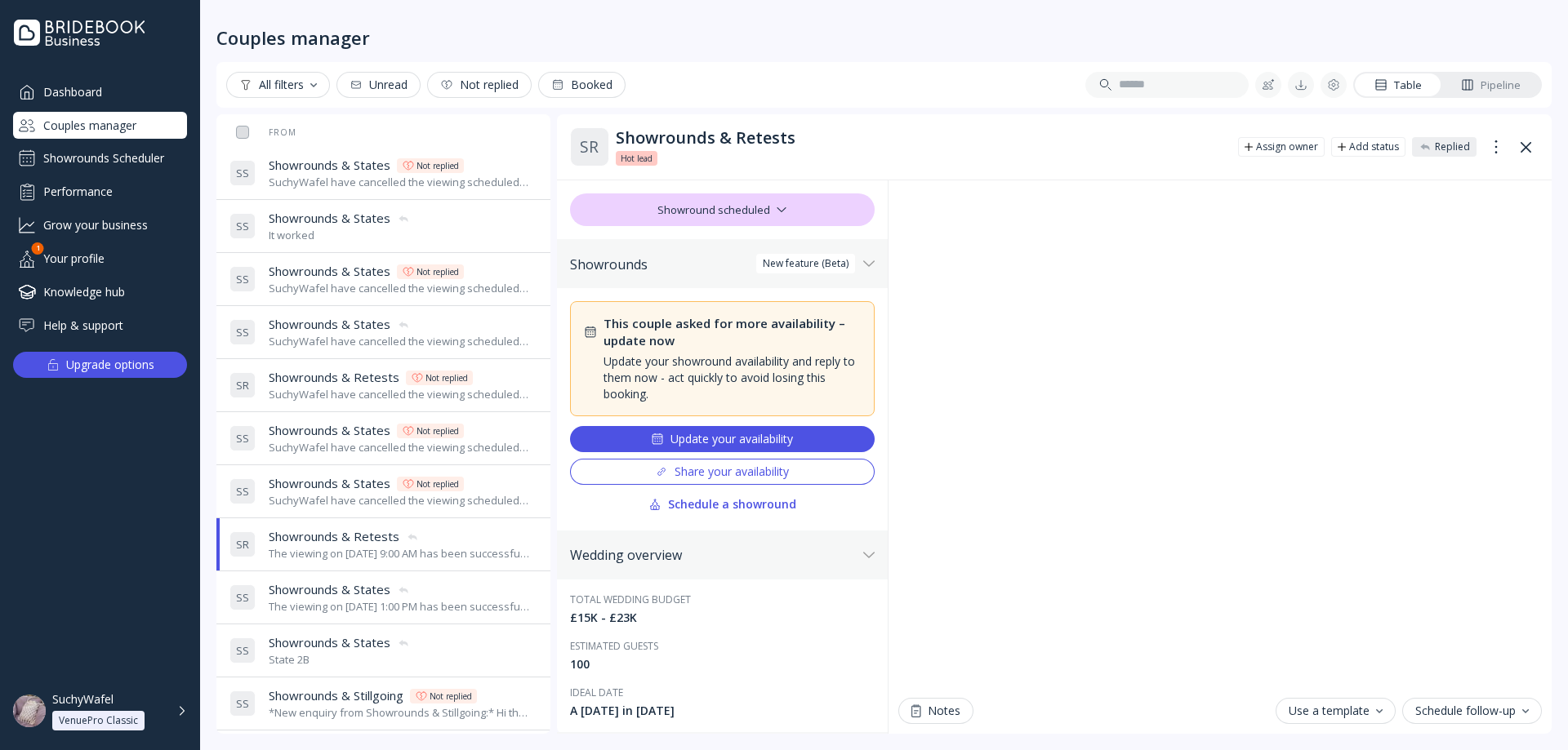
click at [373, 481] on span "Showrounds & States" at bounding box center [329, 483] width 121 height 17
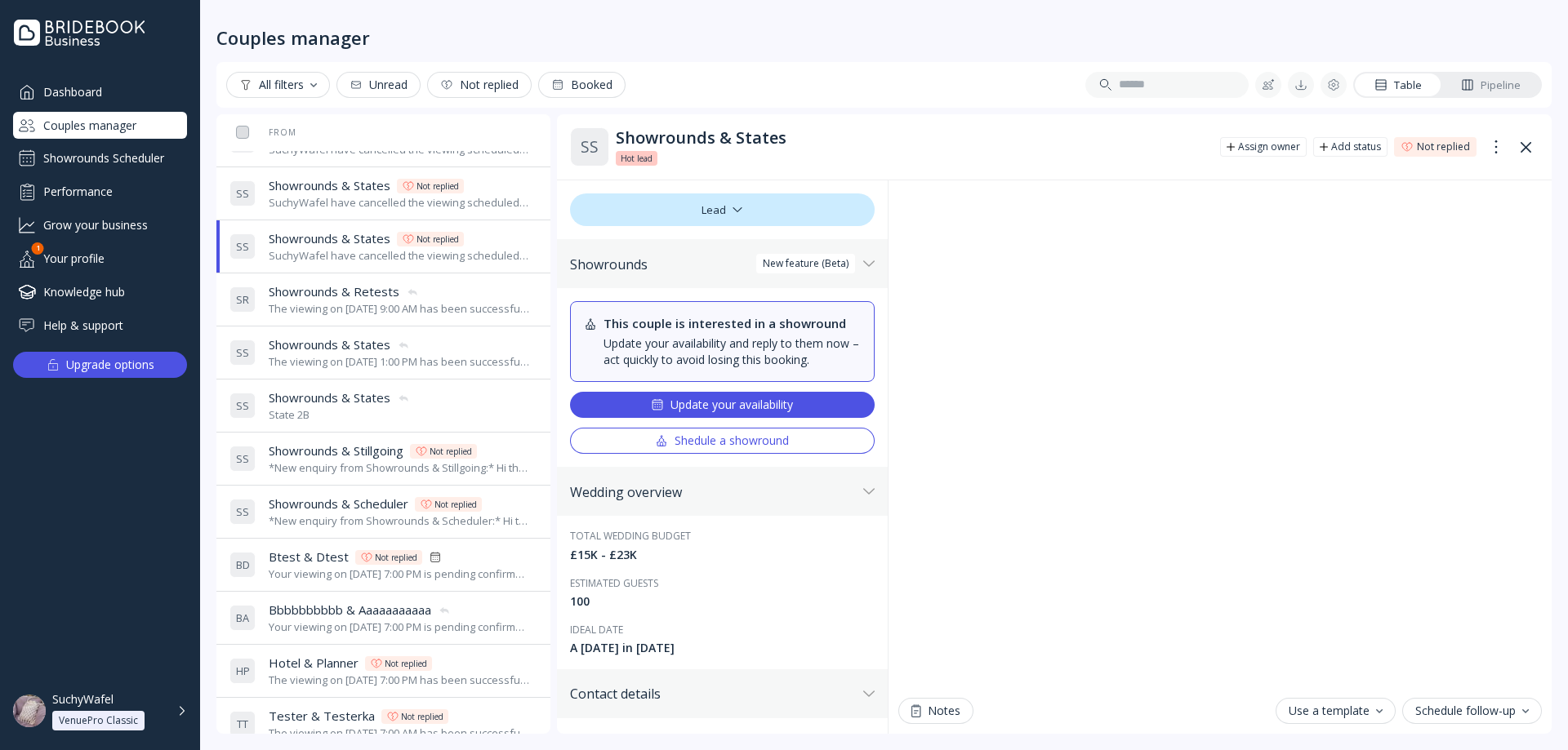
click at [347, 520] on div "*New enquiry from Showrounds & Scheduler:* Hi there! We were hoping to use the …" at bounding box center [400, 521] width 262 height 16
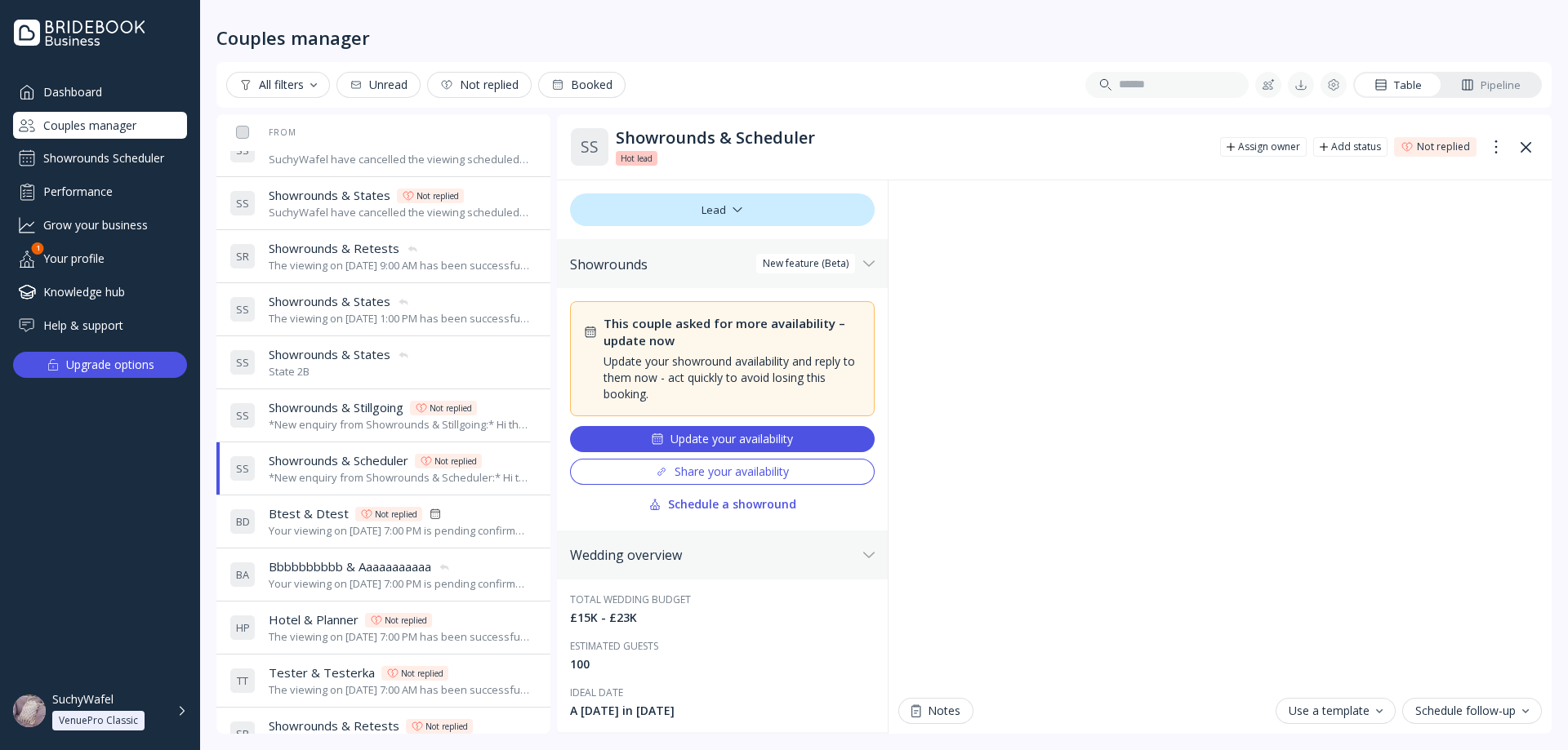
scroll to position [734, 0]
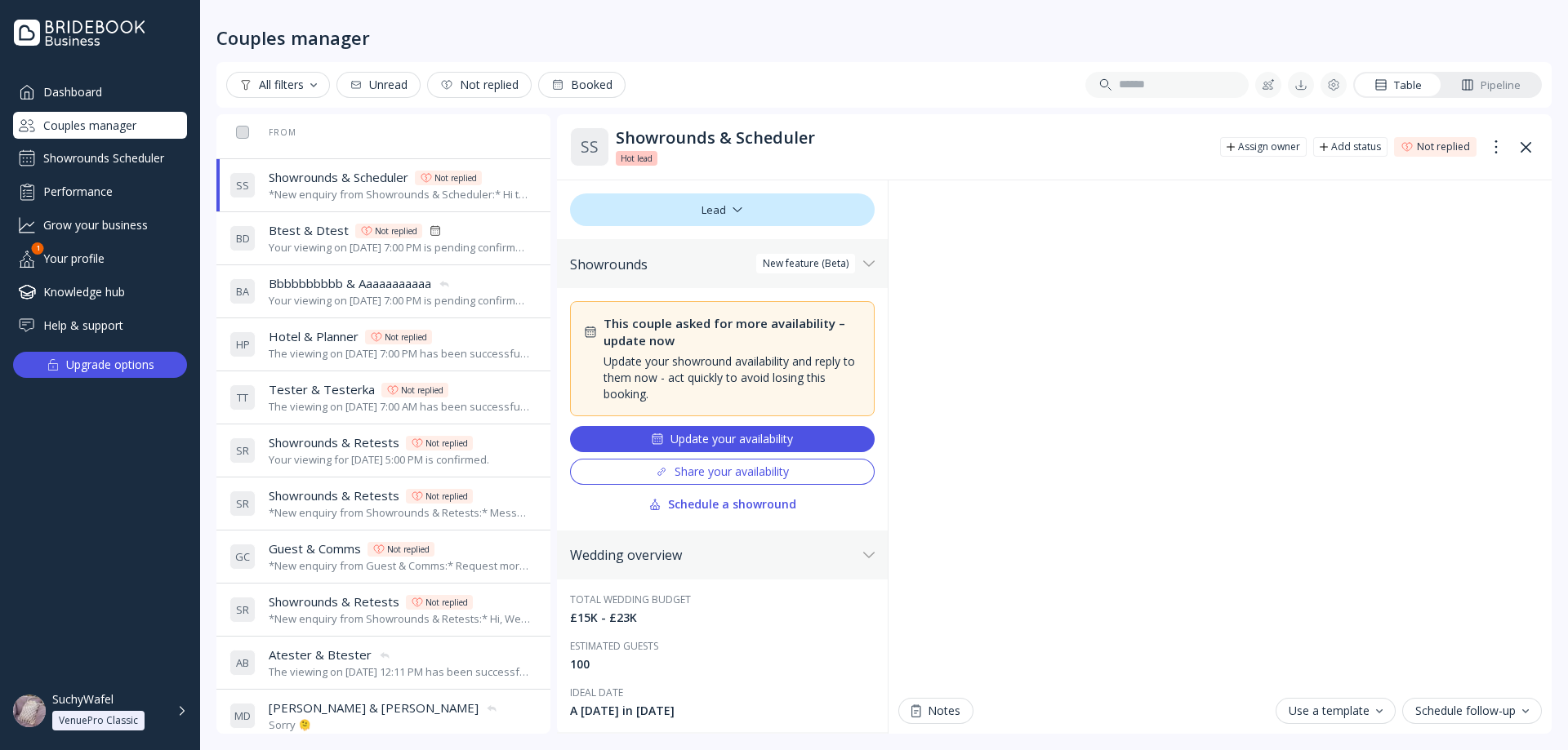
click at [358, 520] on div "*New enquiry from Showrounds & Retests:* Message without 'viewing availability'…" at bounding box center [400, 512] width 262 height 16
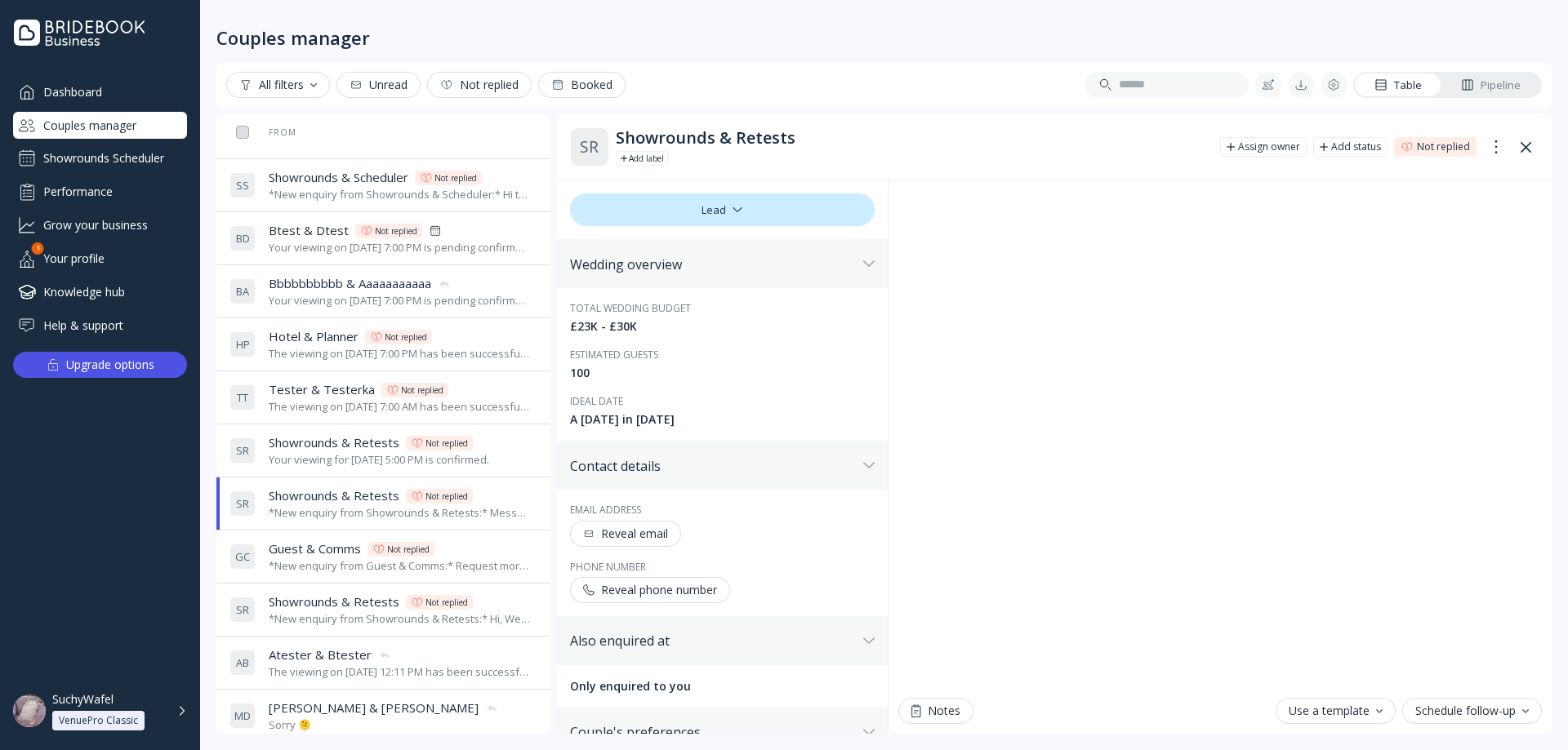
click at [356, 552] on span "Guest & Comms" at bounding box center [315, 548] width 92 height 17
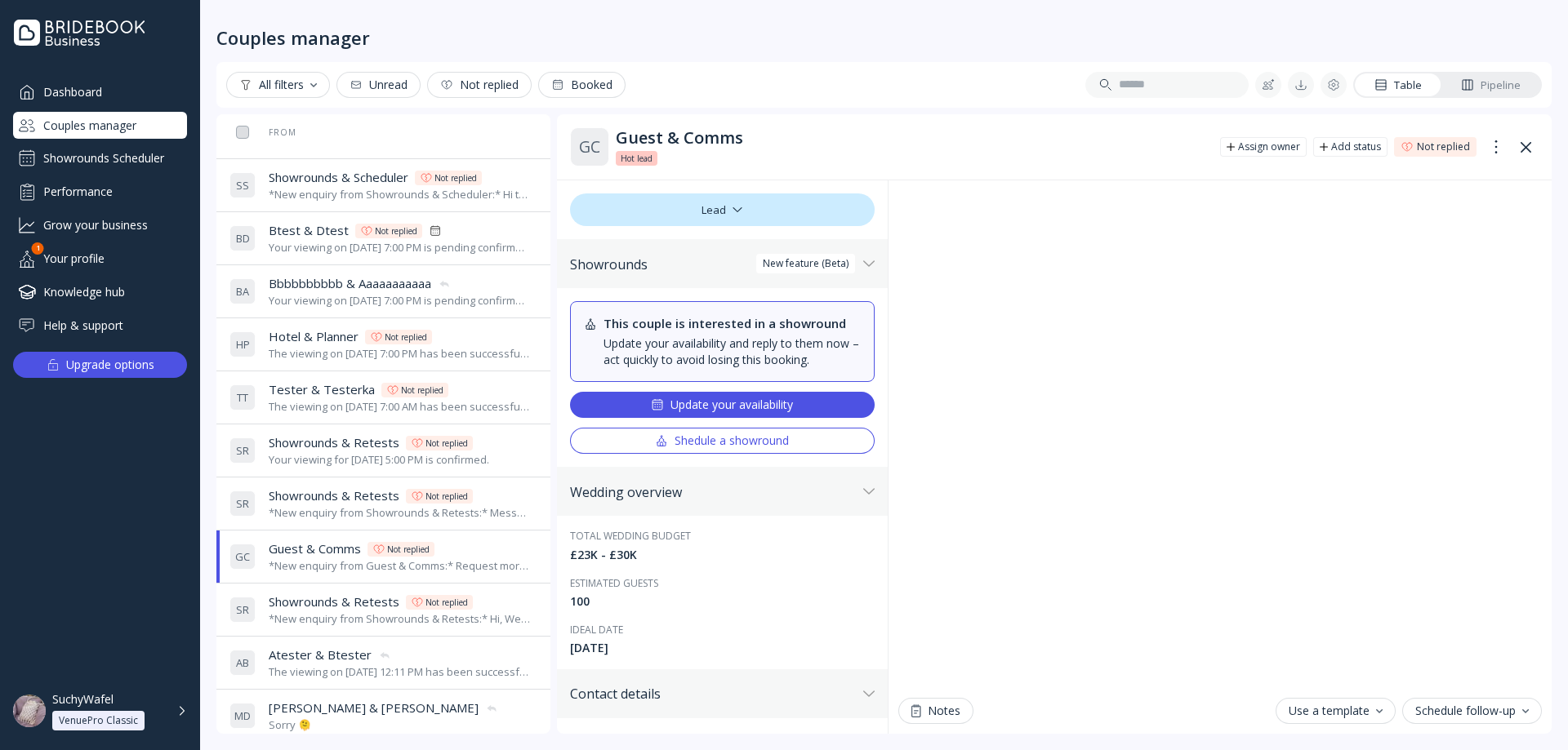
click at [375, 480] on div "S R Showrounds & Retests Showrounds & Retests Not replied *New enquiry from Sho…" at bounding box center [380, 503] width 302 height 46
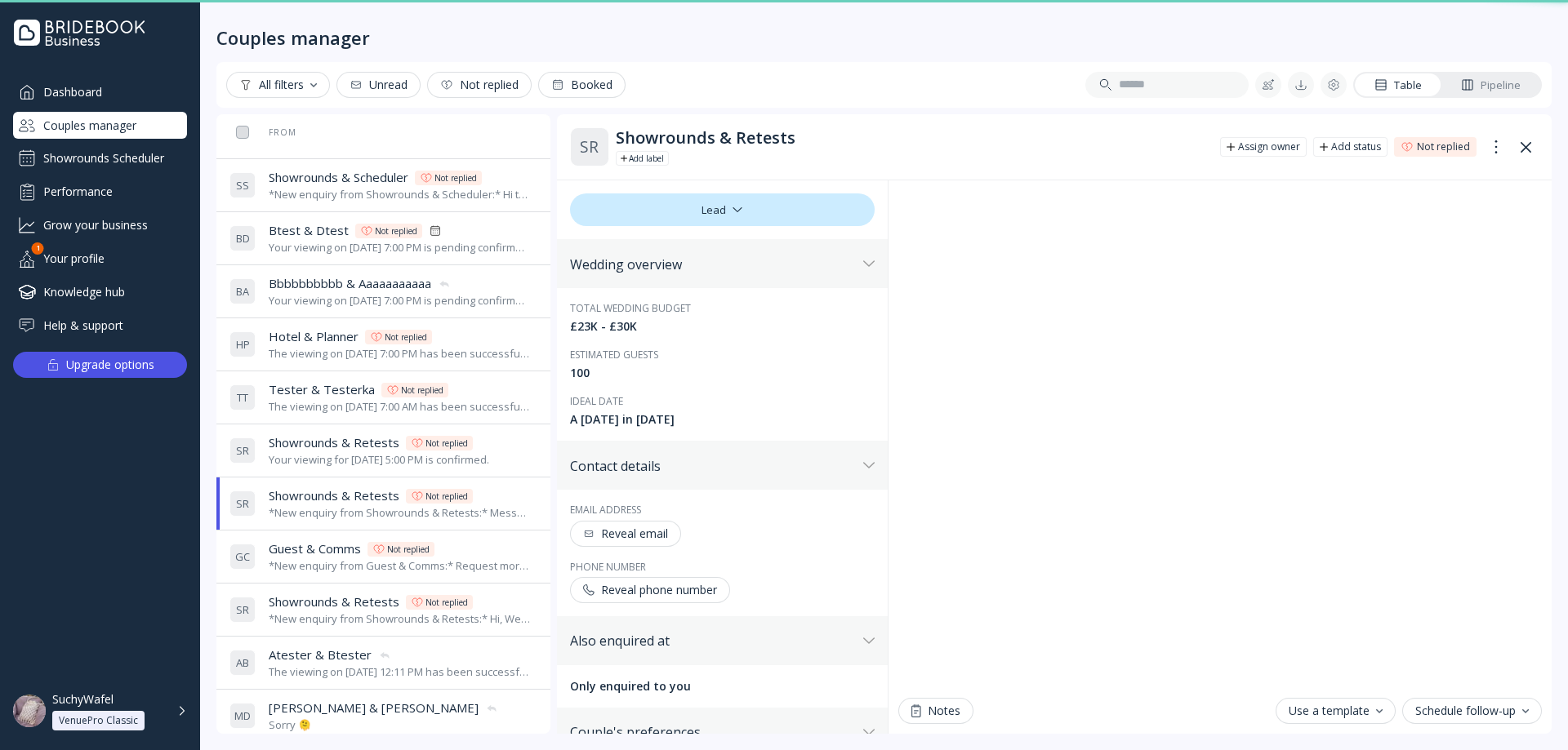
click at [360, 435] on span "Showrounds & Retests" at bounding box center [334, 443] width 131 height 17
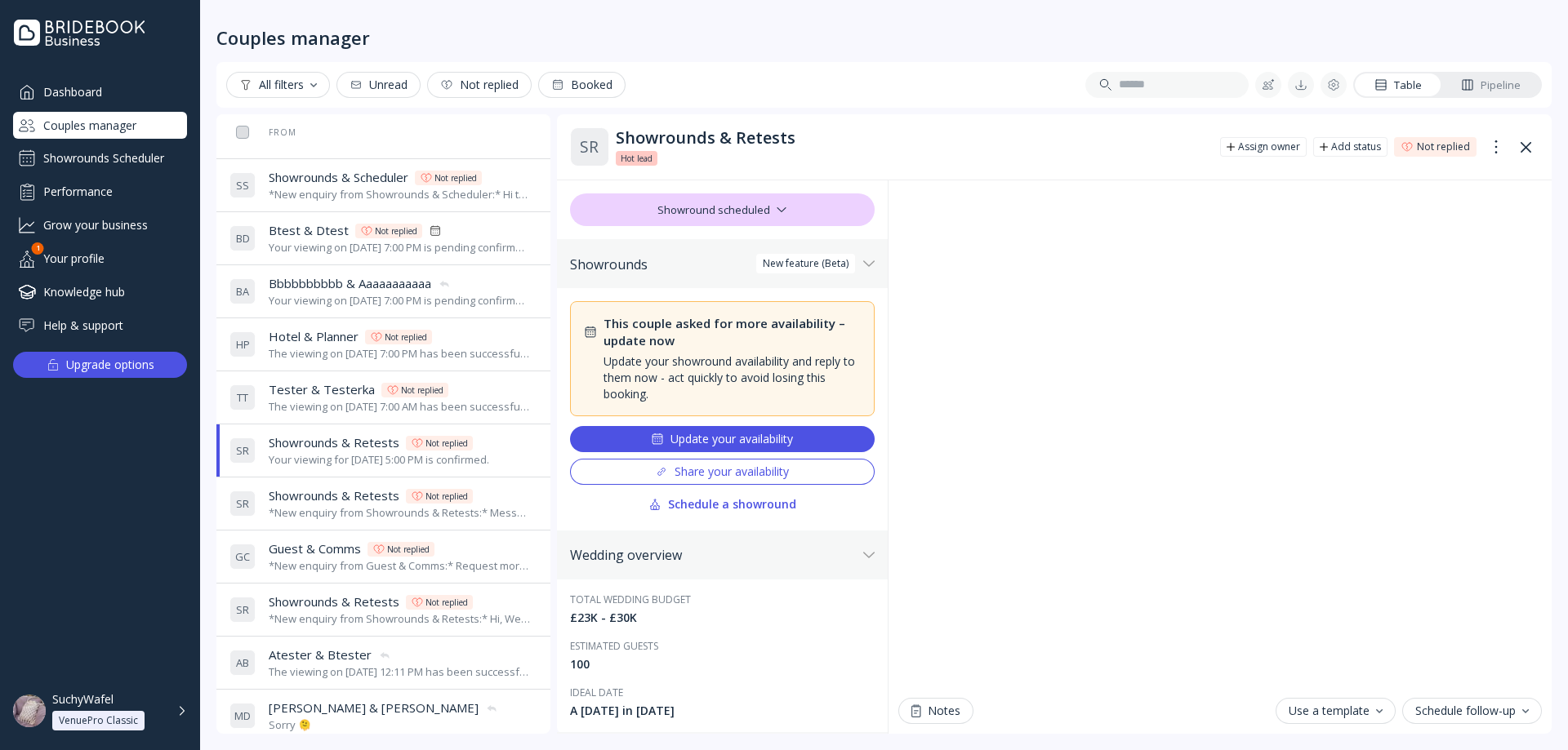
click at [339, 400] on div "The viewing on [DATE] 7:00 AM has been successfully created by SuchyWafel." at bounding box center [400, 407] width 262 height 16
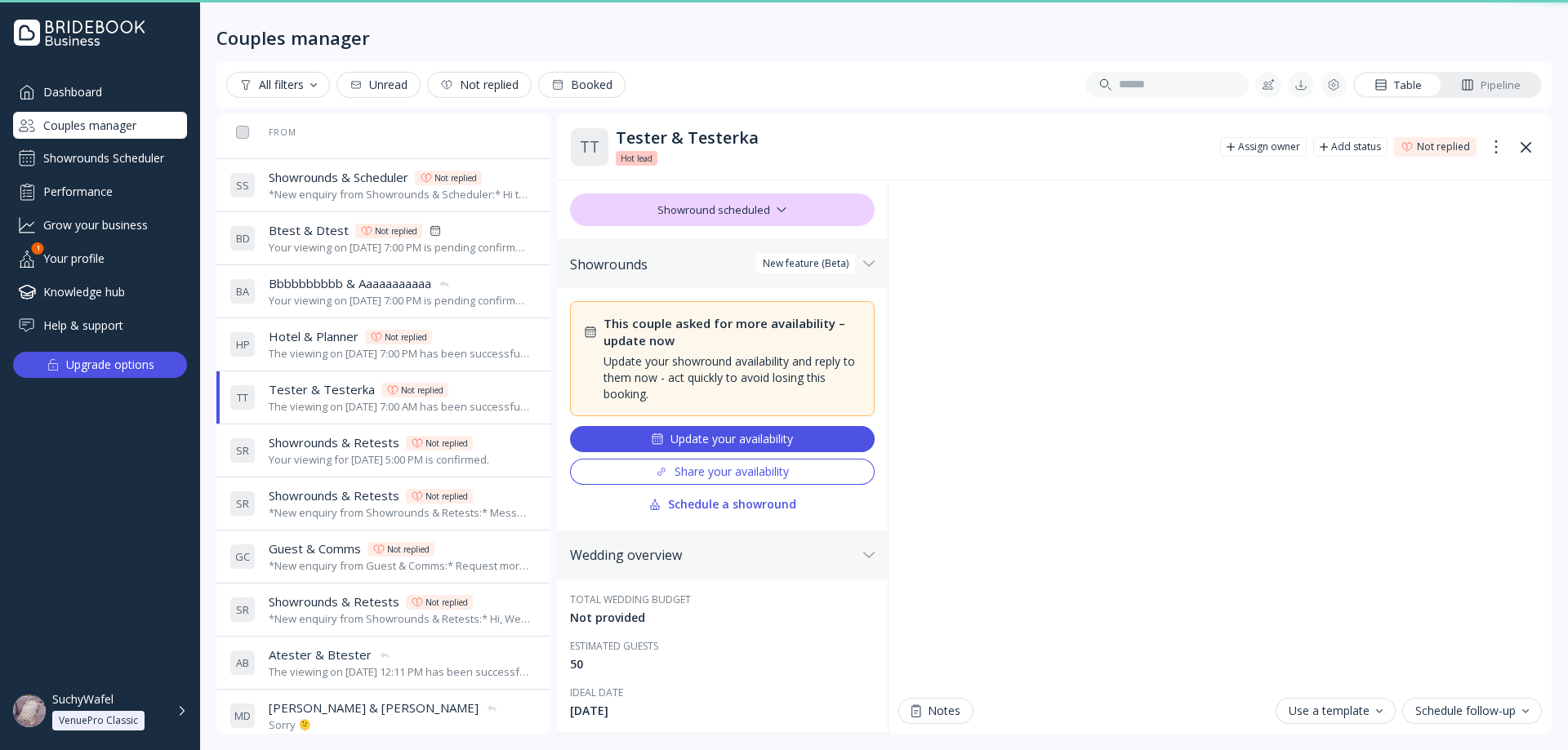
click at [343, 351] on div "The viewing on [DATE] 7:00 PM has been successfully cancelled by SuchyWafel." at bounding box center [400, 353] width 262 height 16
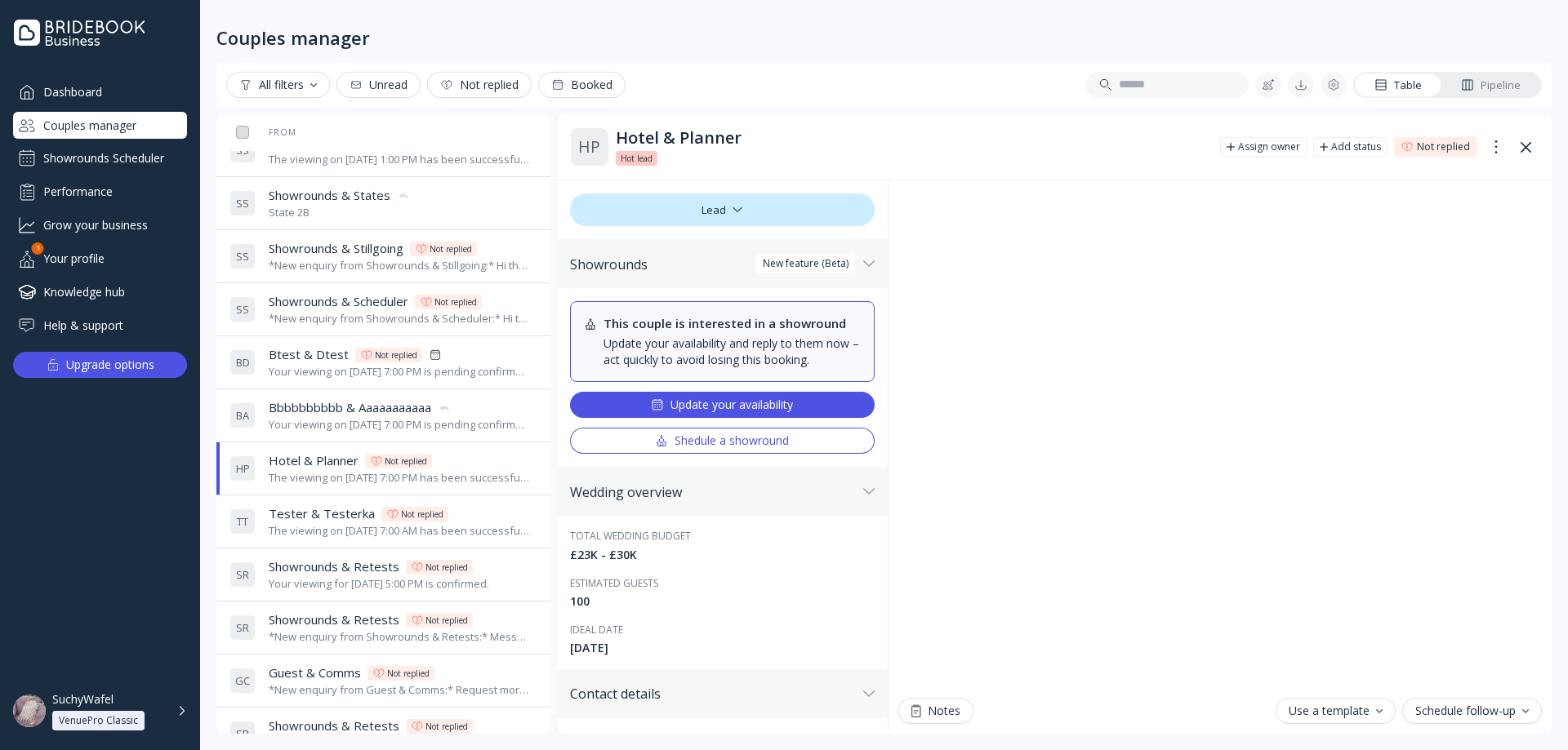
scroll to position [571, 0]
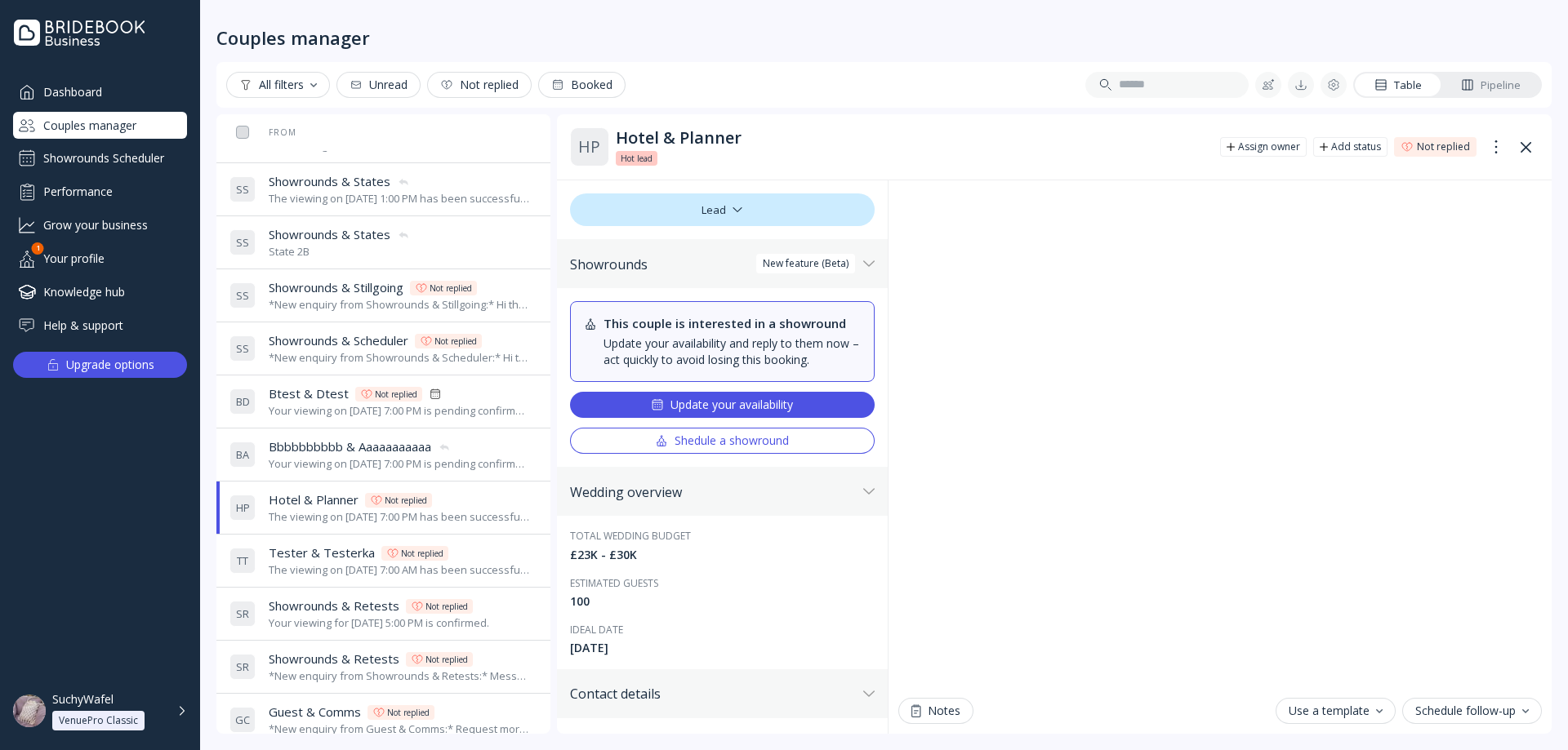
click at [329, 438] on span "Bbbbbbbbbb & Aaaaaaaaaaa" at bounding box center [350, 446] width 162 height 17
click at [339, 419] on div "B D Btest & Dtest Btest & Dtest Not replied Your viewing on [DATE] 7:00 PM is p…" at bounding box center [380, 401] width 302 height 46
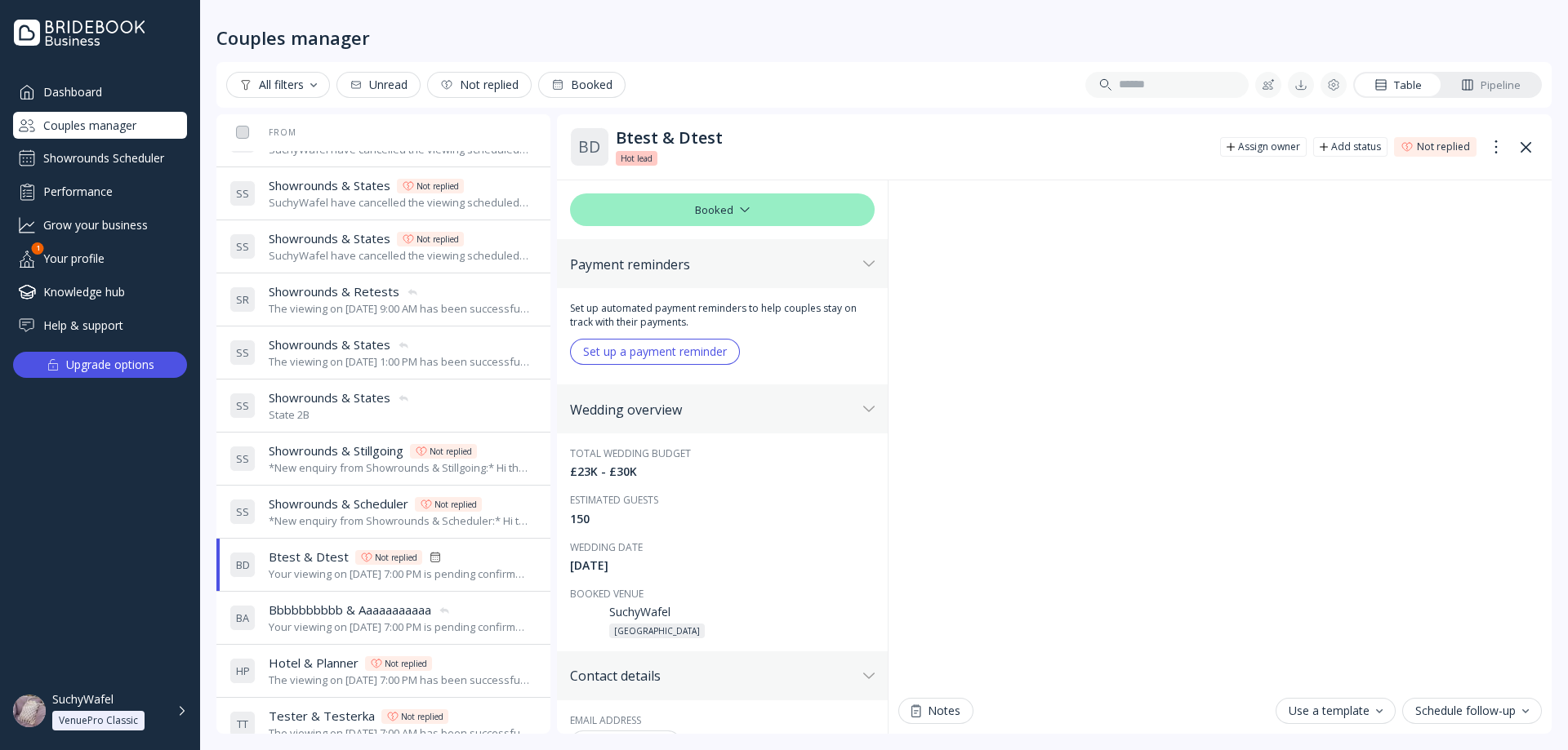
click at [320, 488] on td "S S Showrounds & Scheduler Showrounds & Scheduler Not replied *New enquiry from…" at bounding box center [412, 511] width 379 height 53
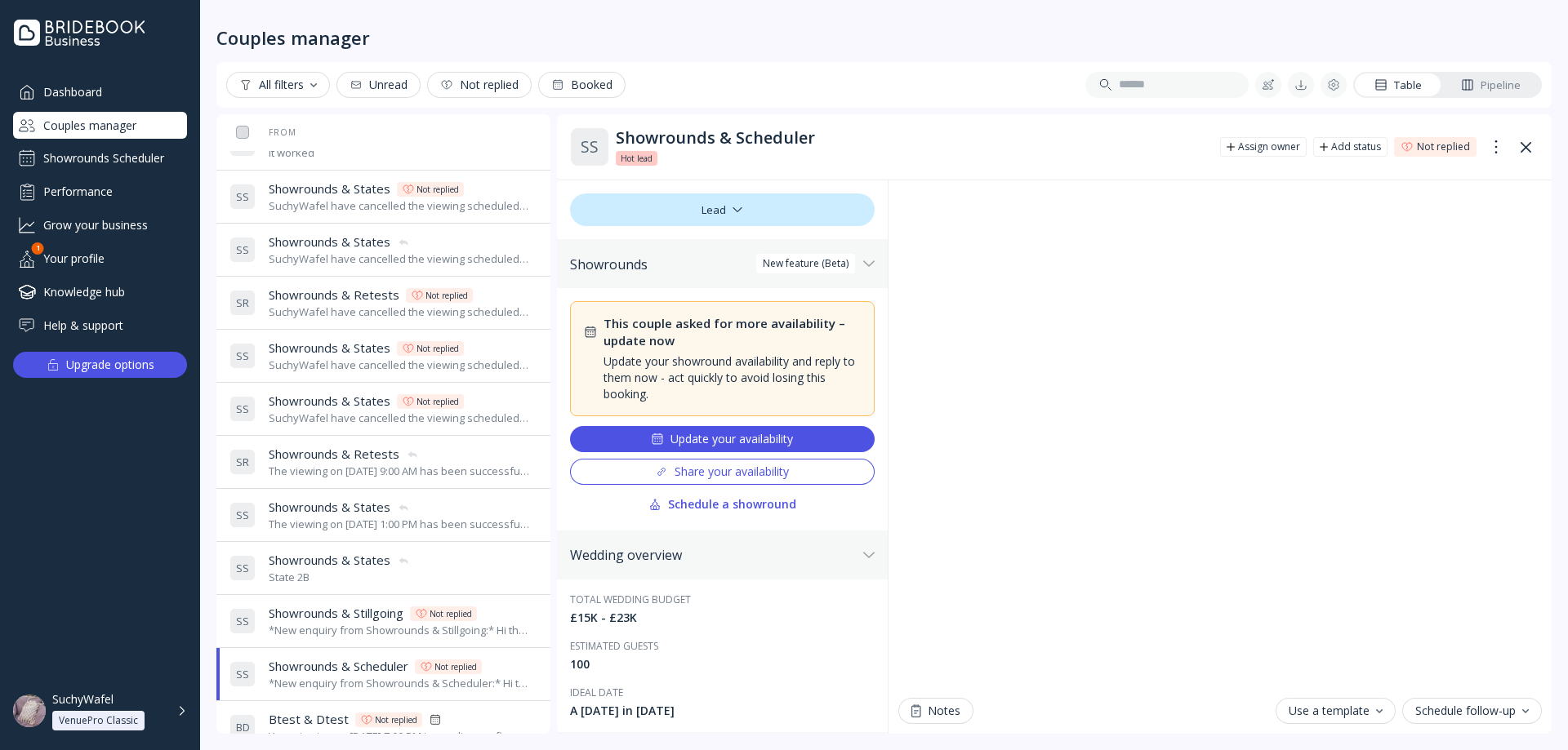
scroll to position [244, 0]
click at [322, 575] on div "State 2B" at bounding box center [339, 578] width 142 height 16
click at [315, 615] on span "Showrounds & Stillgoing" at bounding box center [336, 614] width 135 height 17
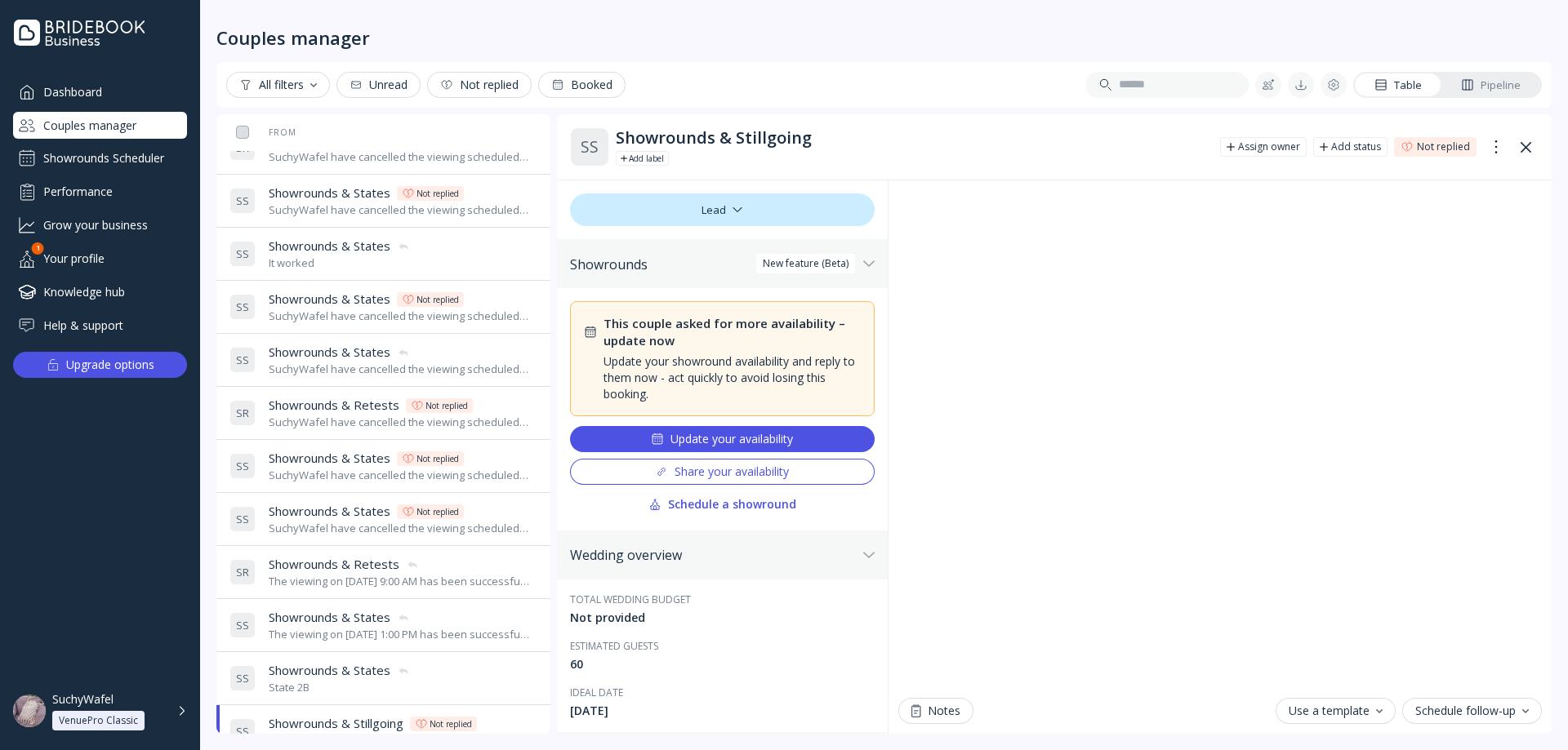
scroll to position [163, 0]
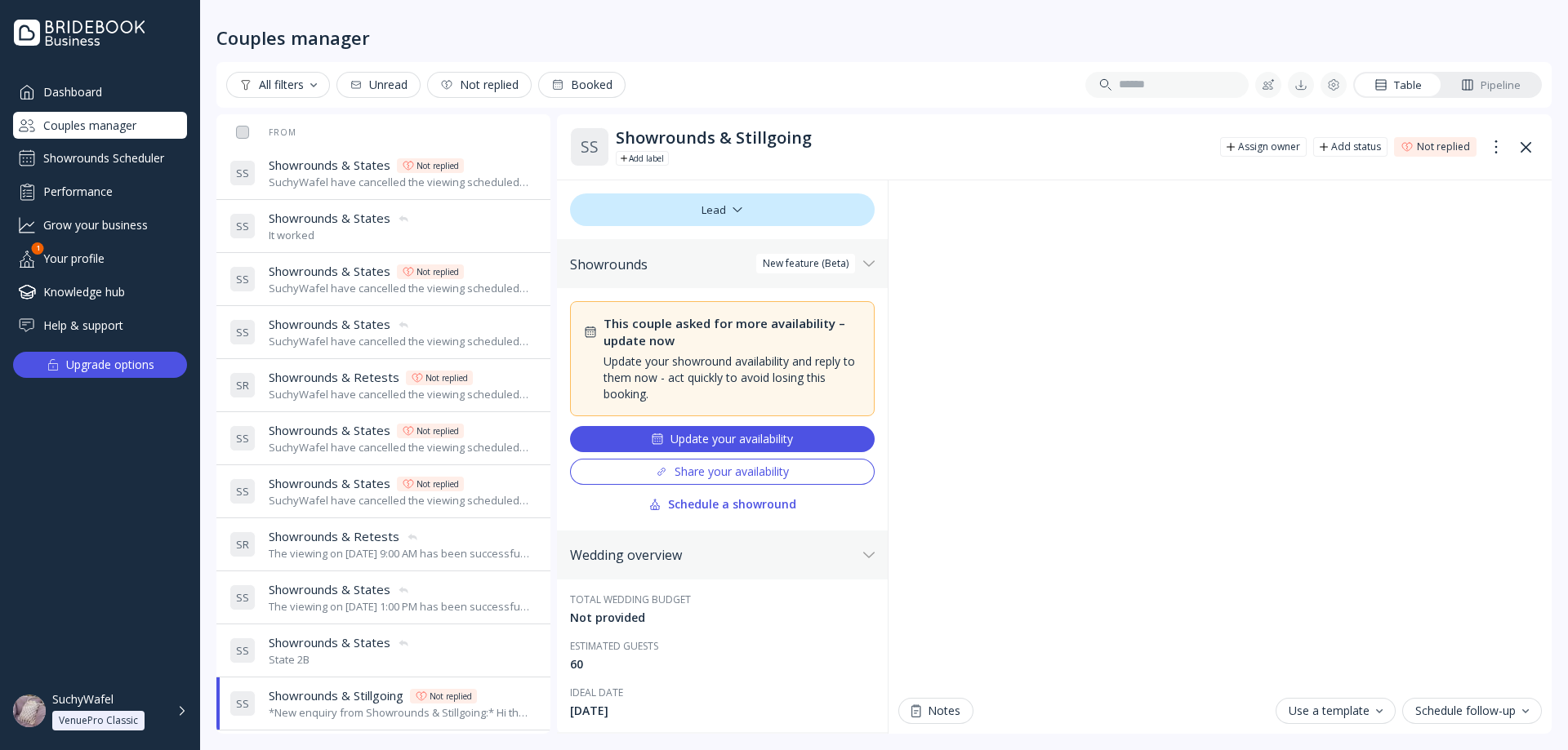
click at [317, 656] on div "State 2B" at bounding box center [339, 660] width 142 height 16
click at [346, 603] on div "The viewing on [DATE] 1:00 PM has been successfully cancelled by SuchyWafel." at bounding box center [400, 607] width 262 height 16
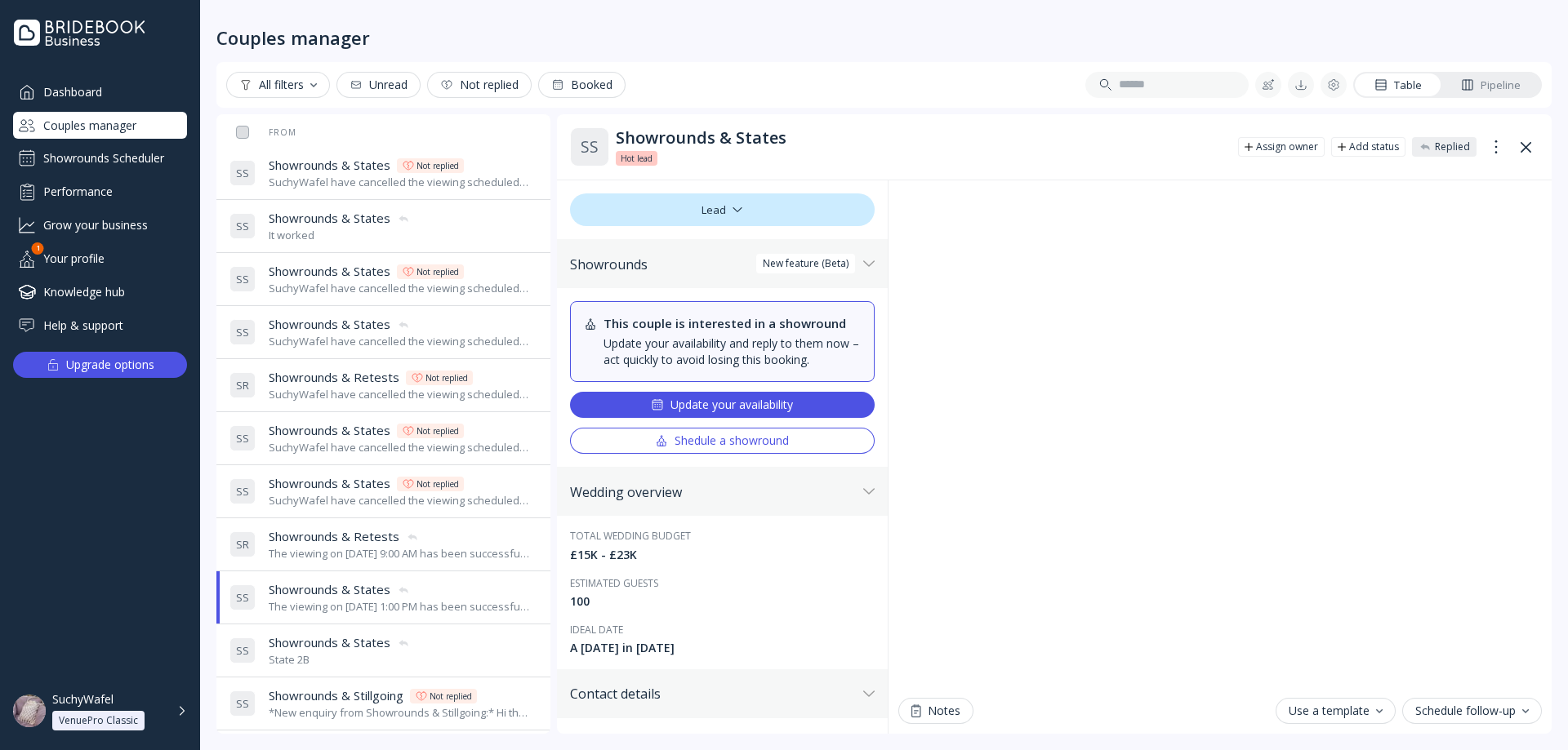
click at [342, 653] on div "State 2B" at bounding box center [339, 660] width 142 height 16
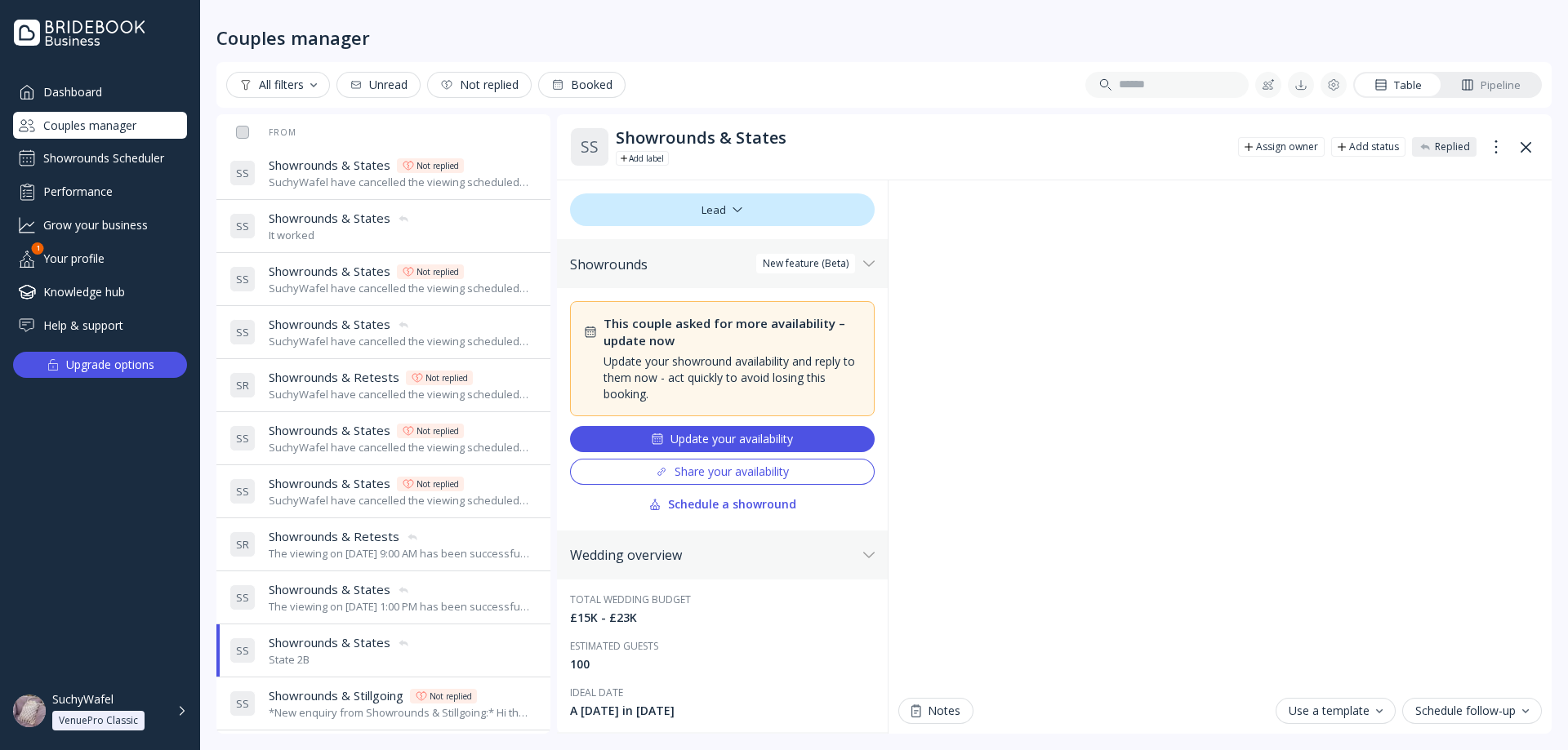
click at [317, 579] on div "S S Showrounds & States Showrounds & States The viewing on [DATE] 1:00 PM has b…" at bounding box center [380, 597] width 302 height 46
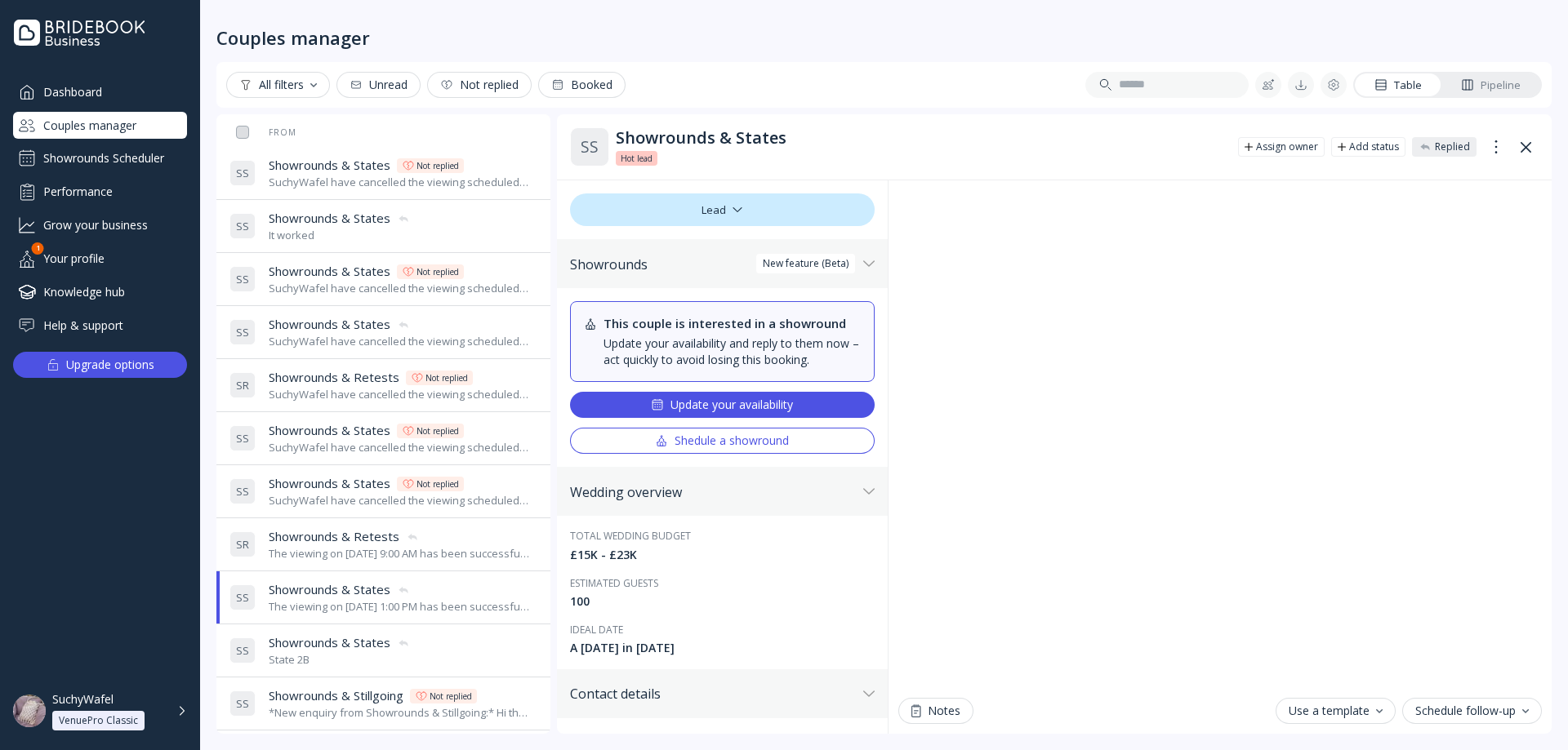
click at [314, 537] on span "Showrounds & Retests" at bounding box center [334, 537] width 131 height 17
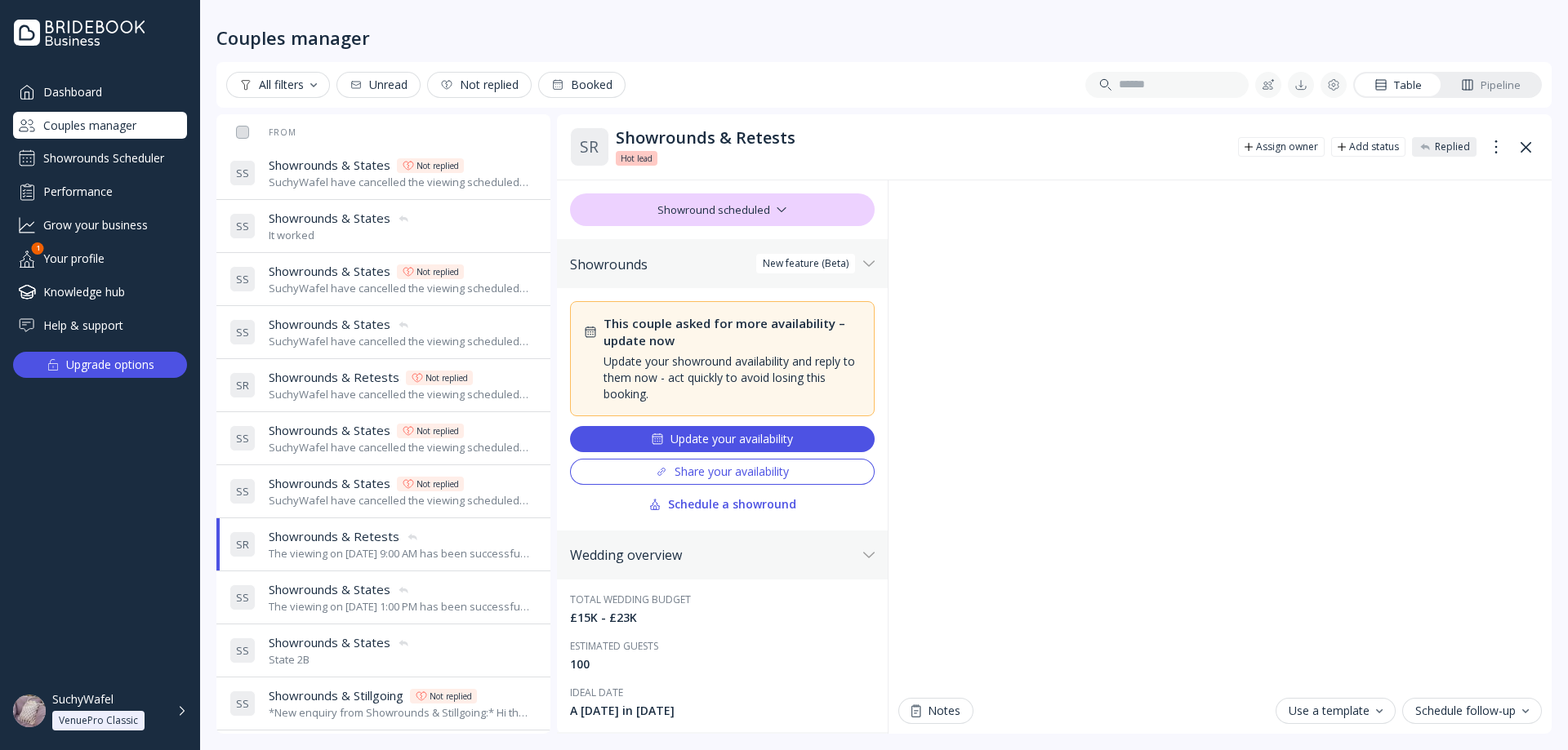
click at [332, 507] on div "SuchyWafel have cancelled the viewing scheduled for [DATE] 11:00 AM" at bounding box center [400, 501] width 262 height 16
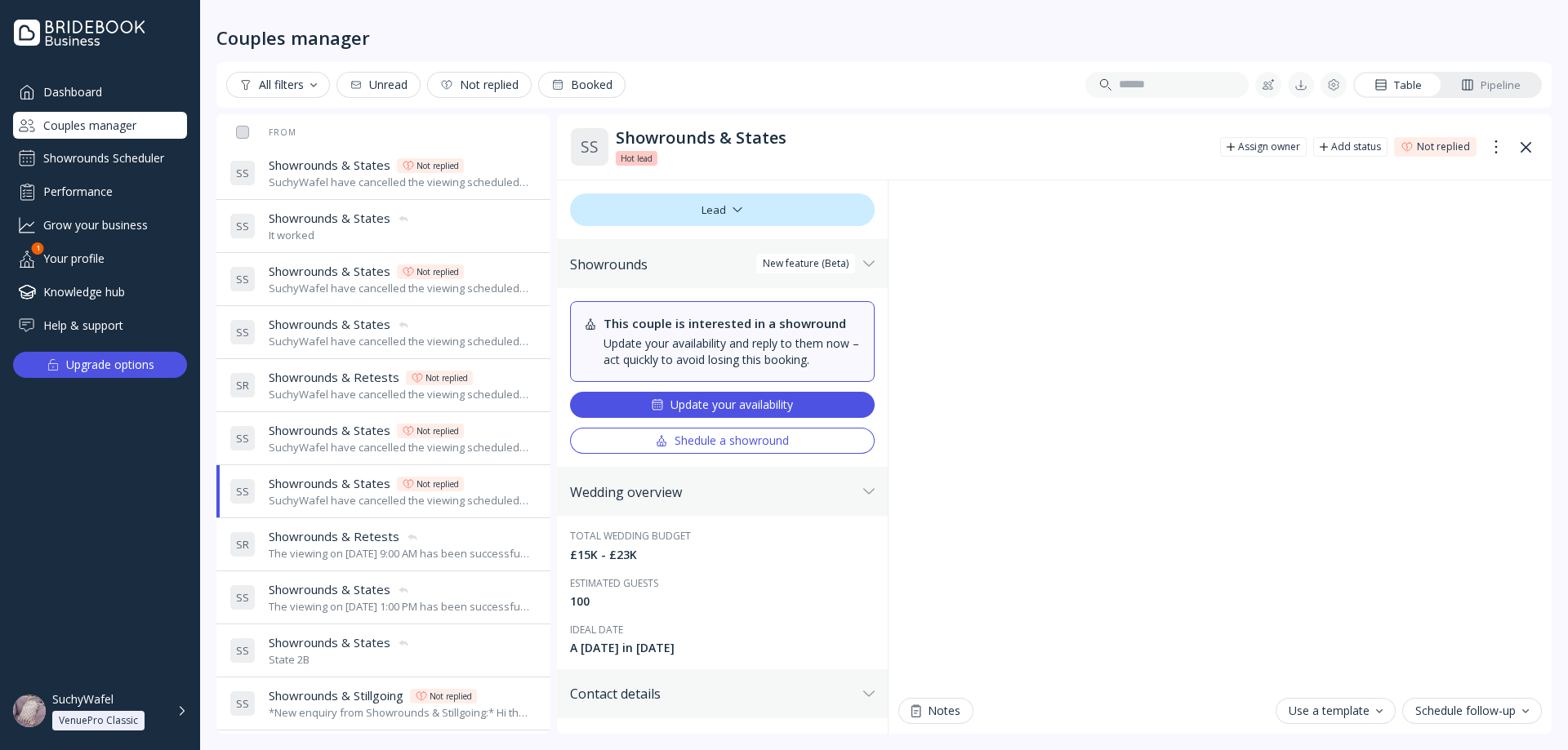
click at [367, 447] on div "SuchyWafel have cancelled the viewing scheduled for [DATE] 11:30 AM" at bounding box center [400, 447] width 262 height 16
click at [359, 372] on span "Showrounds & Retests" at bounding box center [334, 378] width 131 height 17
click at [363, 321] on span "Showrounds & States" at bounding box center [329, 324] width 121 height 17
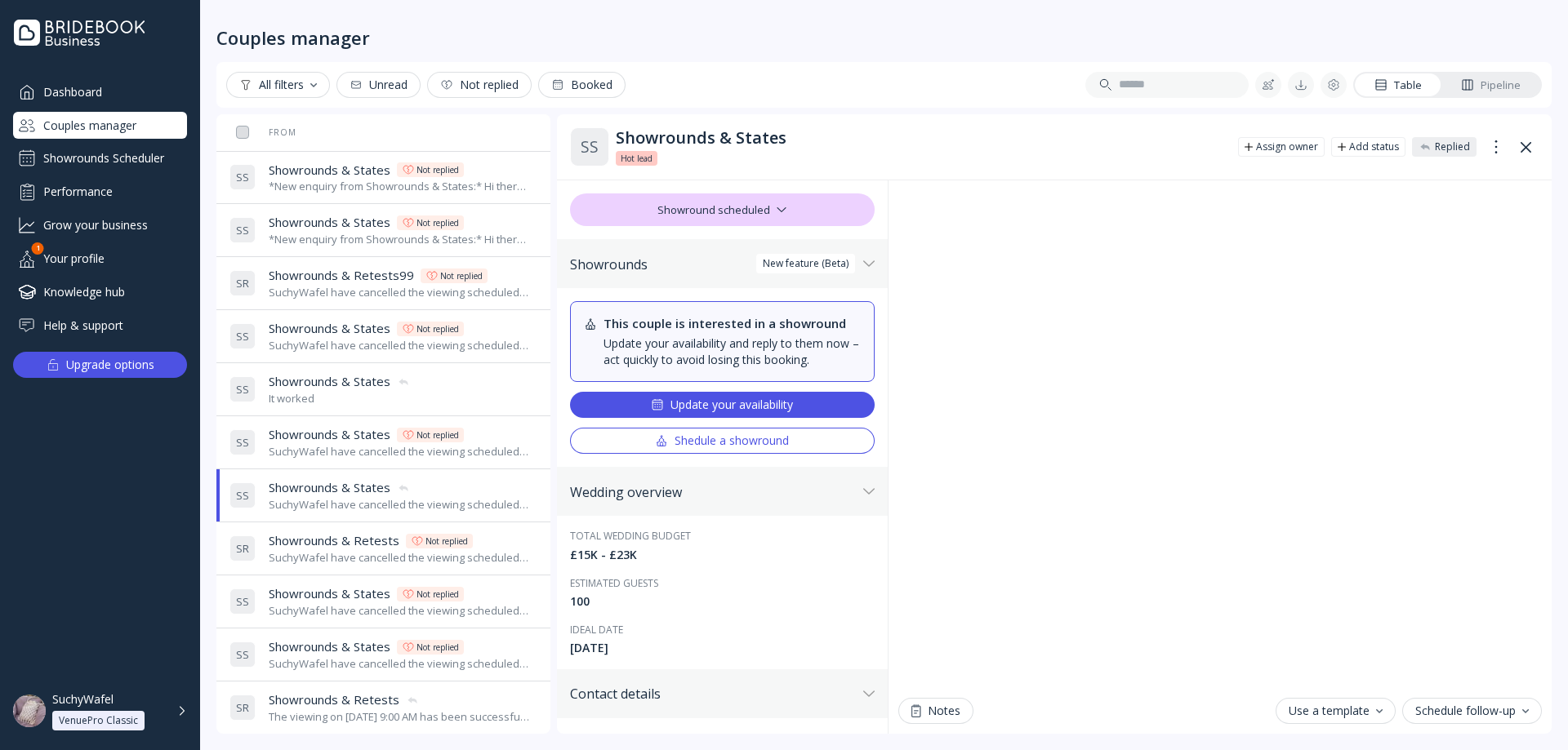
click at [345, 449] on div "SuchyWafel have cancelled the viewing scheduled for [DATE] 11:30 AM" at bounding box center [400, 451] width 262 height 16
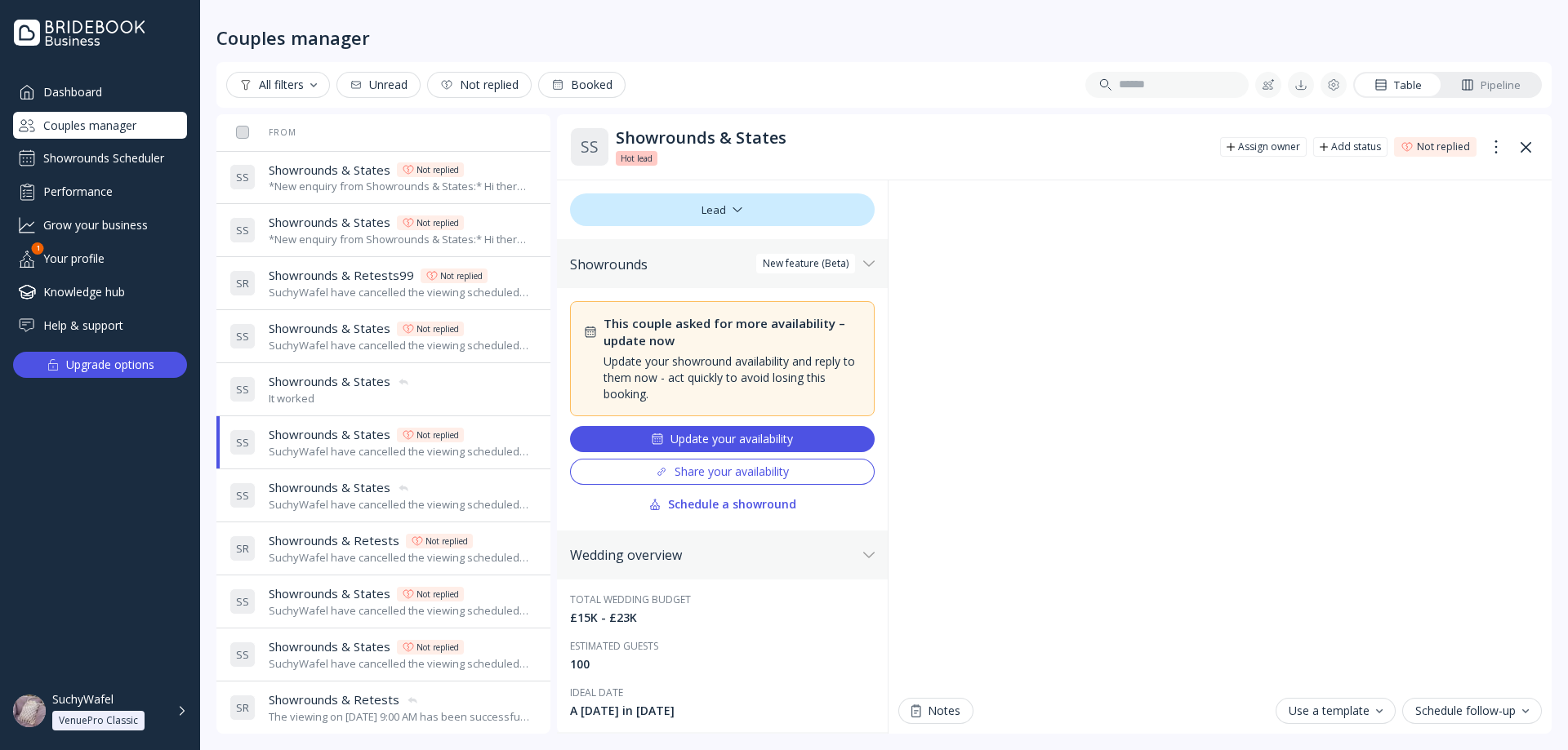
click at [358, 397] on div "It worked" at bounding box center [339, 398] width 142 height 16
click at [314, 327] on span "Showrounds & States" at bounding box center [329, 328] width 121 height 17
click at [329, 285] on div "SuchyWafel have cancelled the viewing scheduled for [DATE] 11:00 AM" at bounding box center [400, 292] width 262 height 16
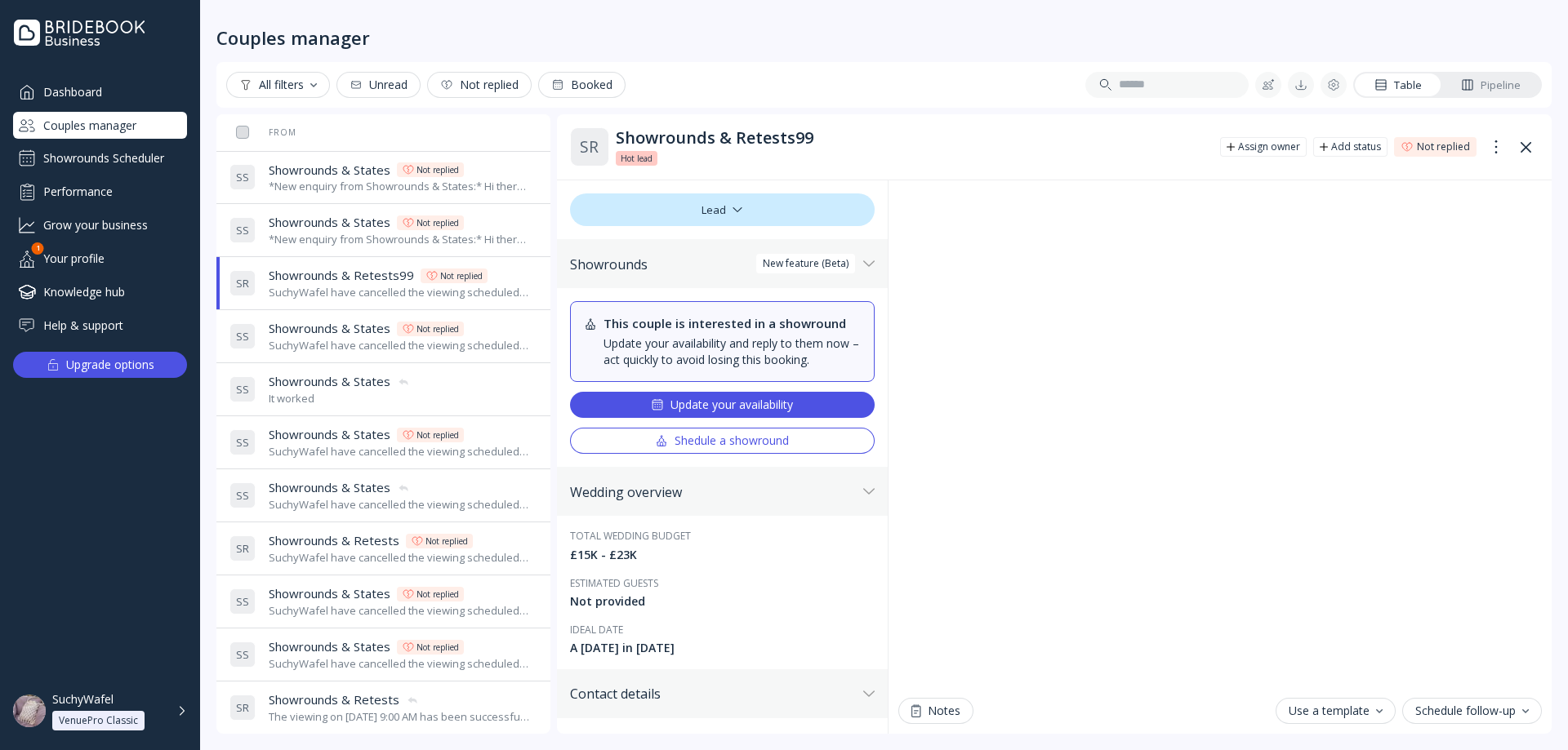
click at [350, 218] on span "Showrounds & States" at bounding box center [329, 222] width 121 height 17
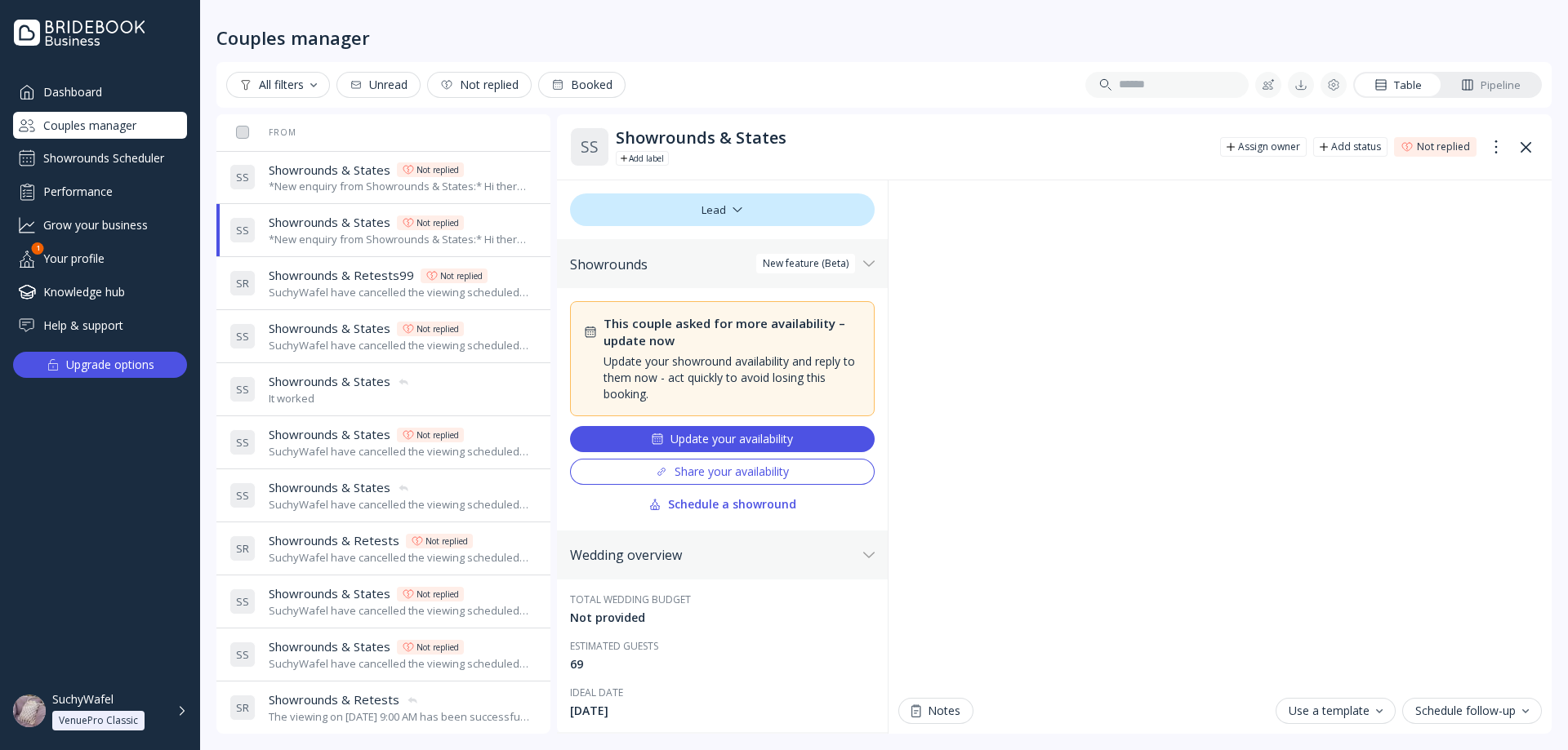
click at [322, 172] on span "Showrounds & States" at bounding box center [329, 170] width 121 height 17
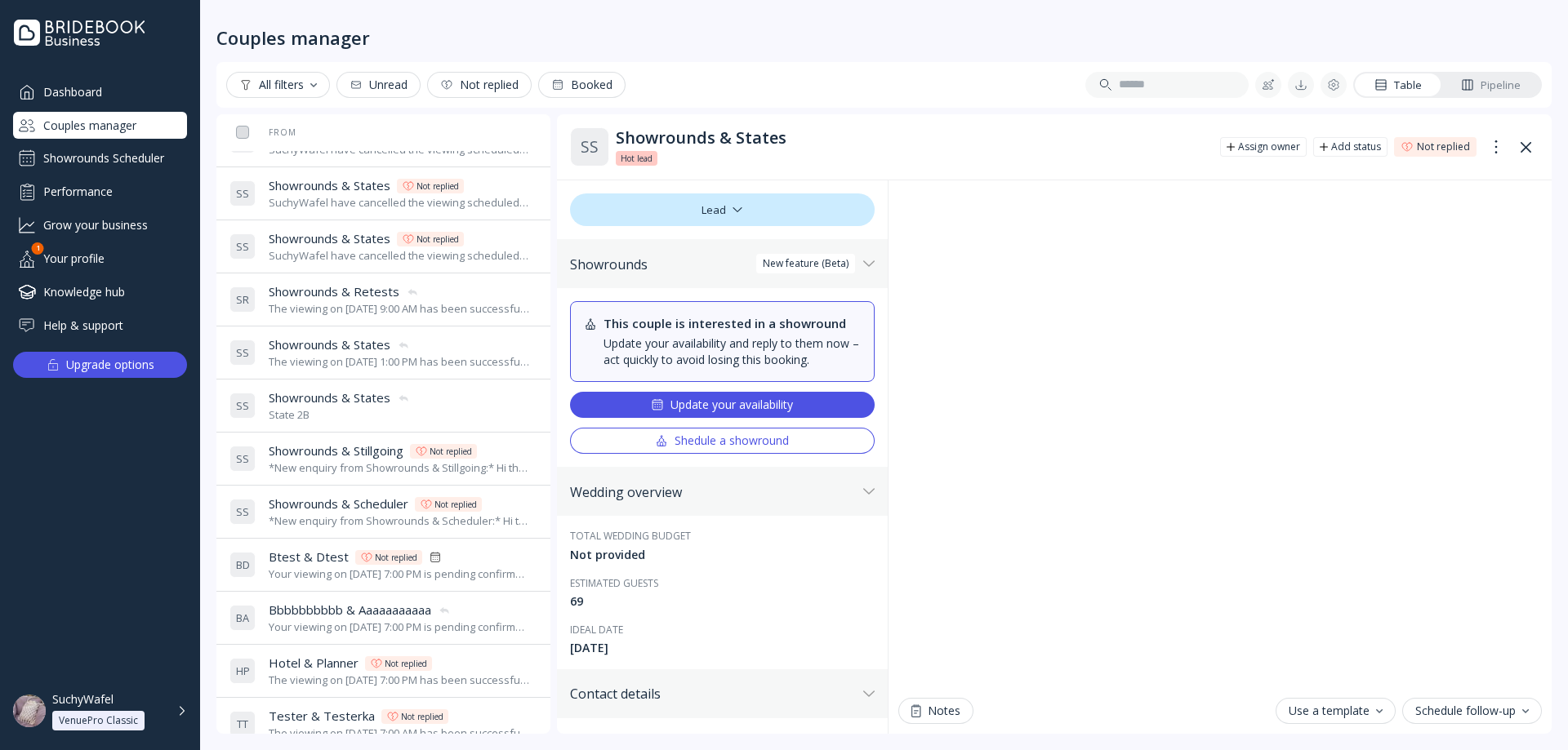
scroll to position [783, 0]
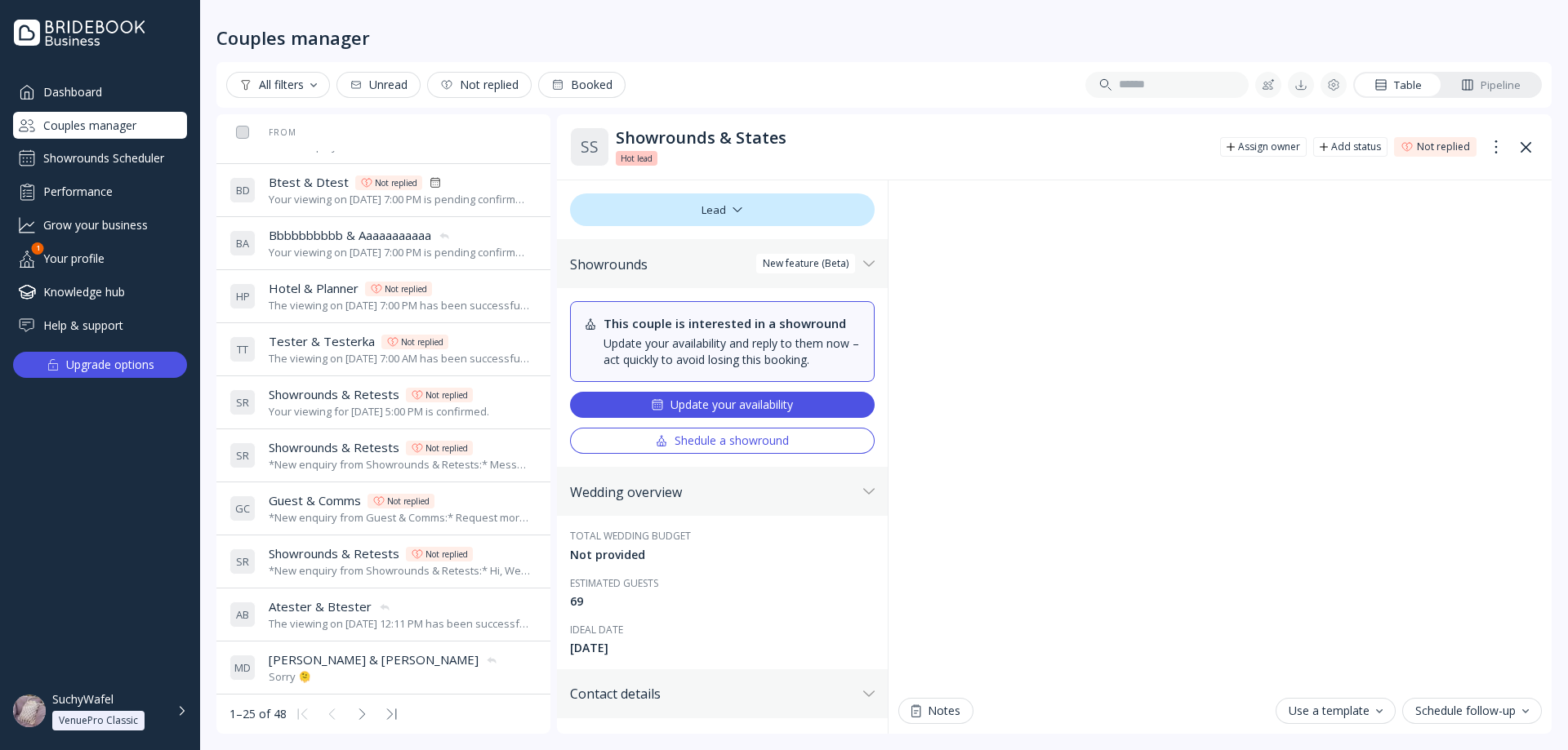
click at [353, 710] on button at bounding box center [361, 713] width 26 height 26
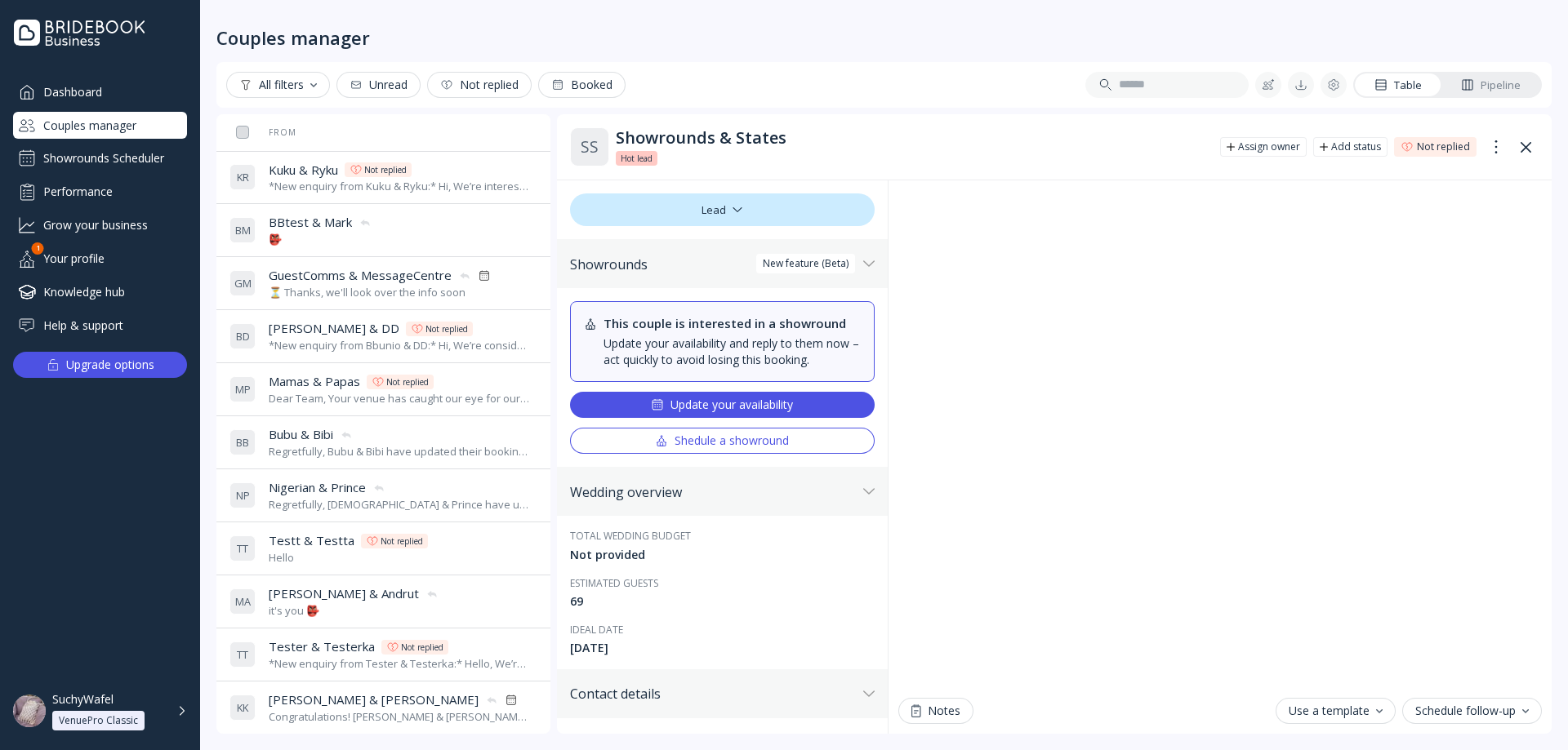
click at [361, 186] on div "*New enquiry from Kuku & Ryku:* Hi, We’re interested in your venue for our wedd…" at bounding box center [400, 186] width 262 height 16
click at [389, 234] on div "B M BBtest & Mark BBtest & Mark 👺" at bounding box center [380, 230] width 302 height 46
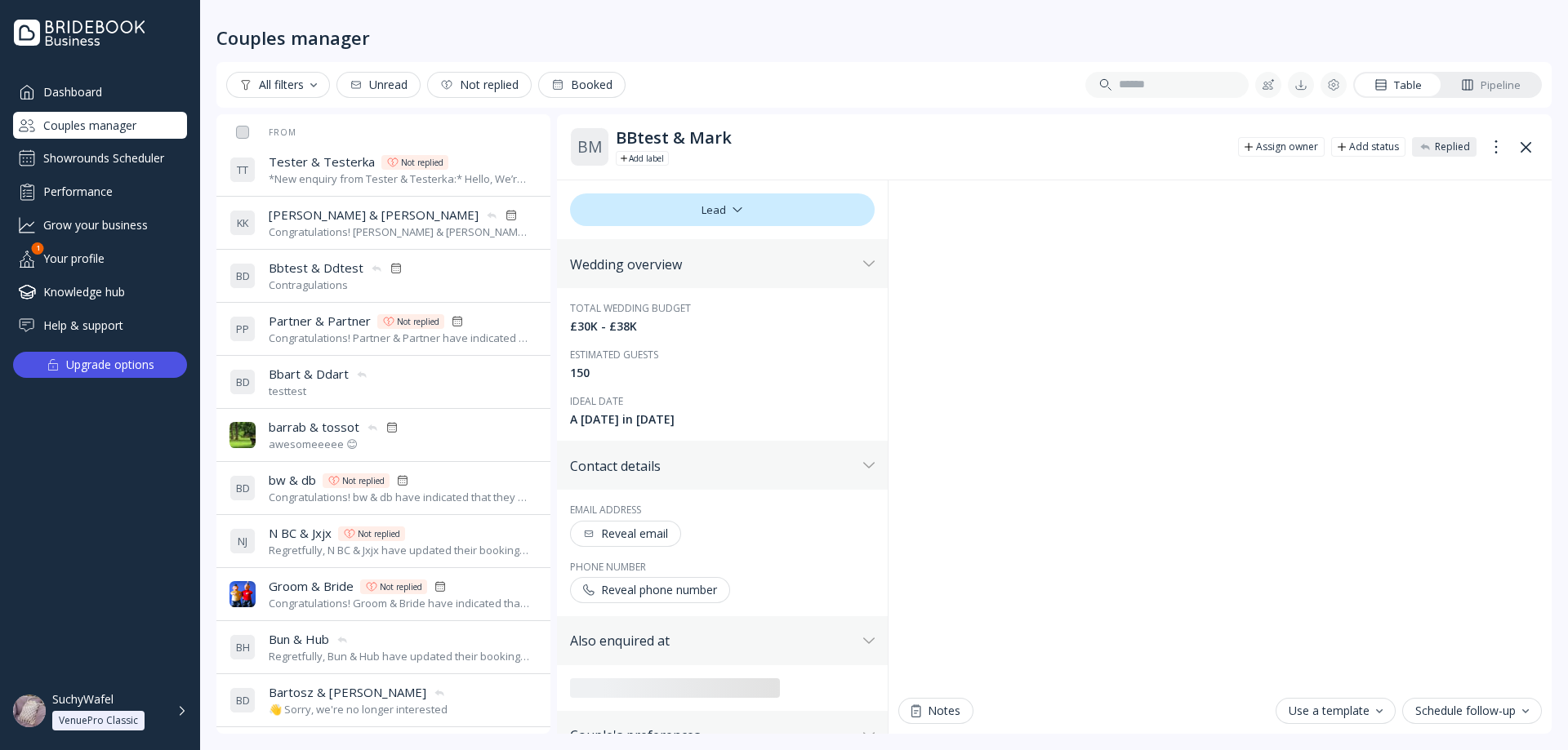
scroll to position [676, 0]
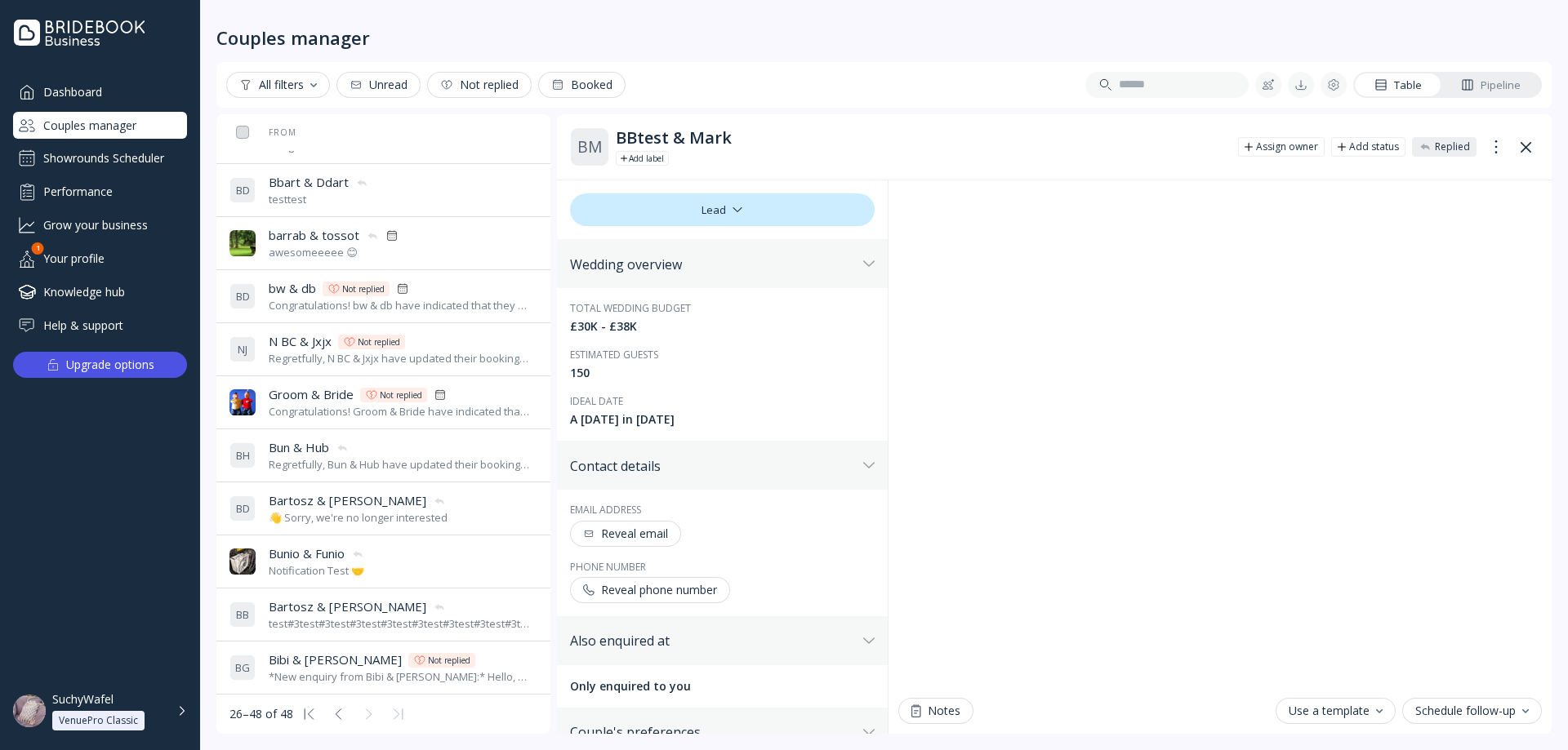
click at [304, 708] on icon at bounding box center [310, 714] width 12 height 12
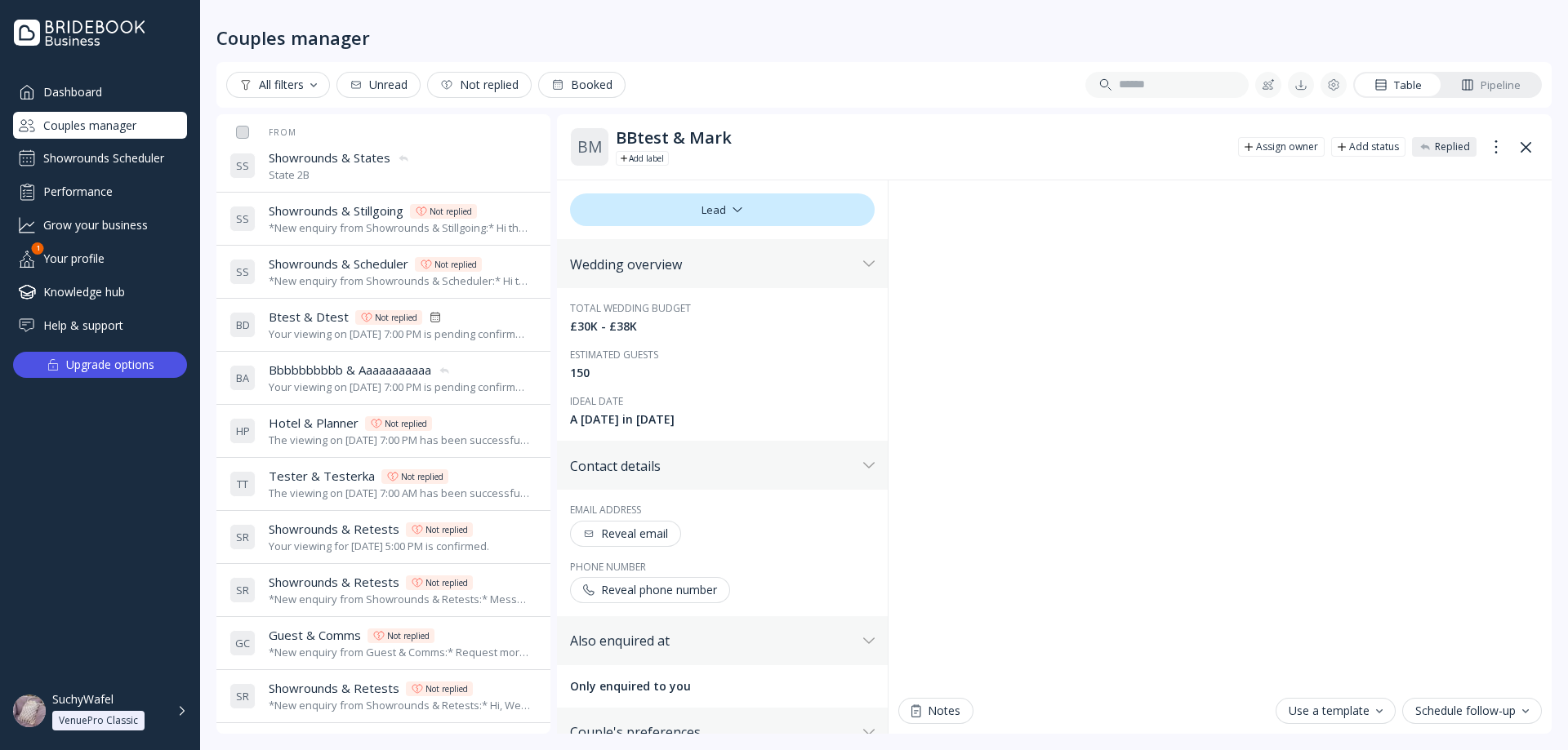
scroll to position [653, 0]
click at [334, 511] on div "S R Showrounds & Retests Showrounds & Retests Not replied Your viewing for [DAT…" at bounding box center [380, 532] width 302 height 46
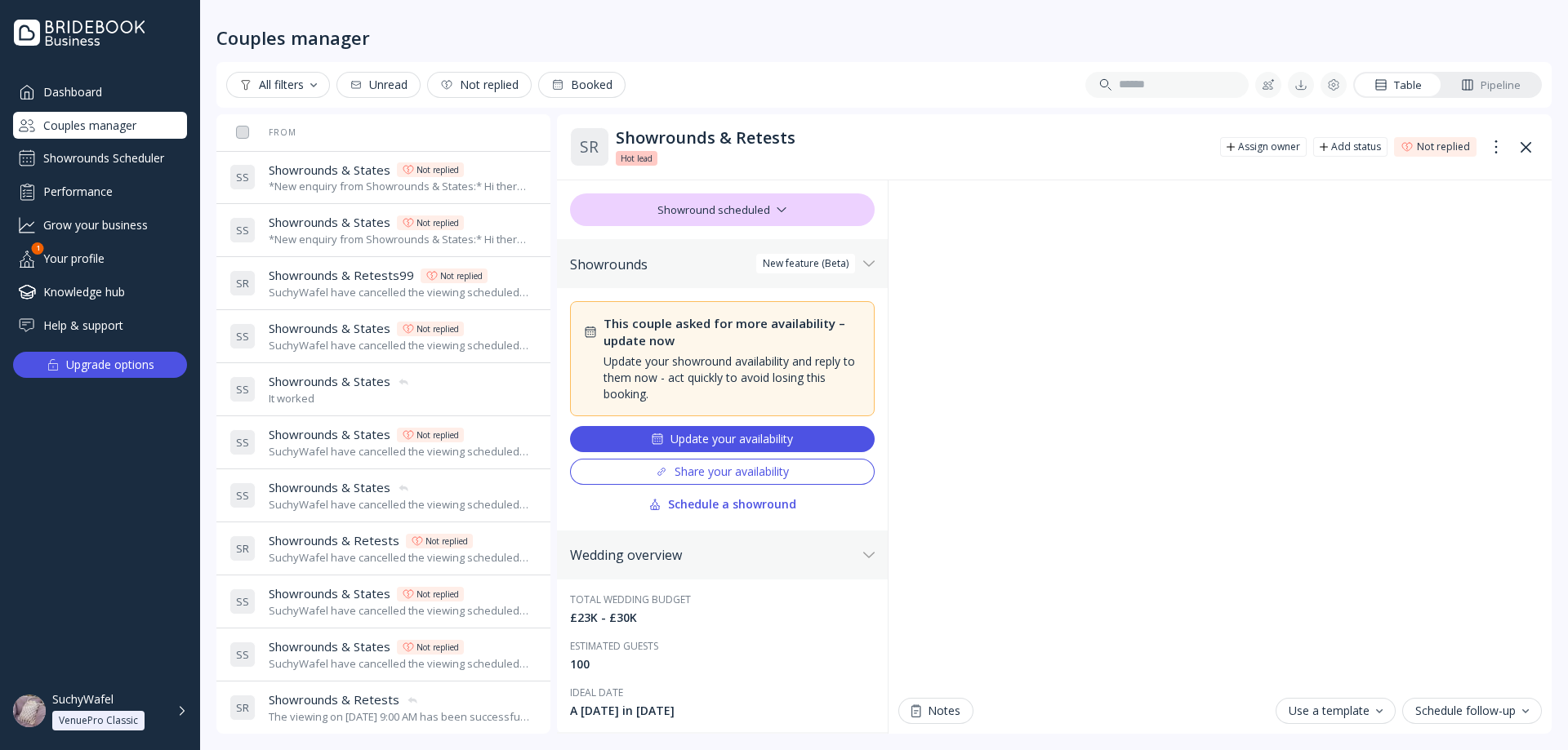
click at [340, 412] on div "S S Showrounds & States Showrounds & States It worked" at bounding box center [380, 389] width 302 height 46
click at [365, 341] on div "SuchyWafel have cancelled the viewing scheduled for [DATE] 11:30 AM" at bounding box center [400, 346] width 262 height 16
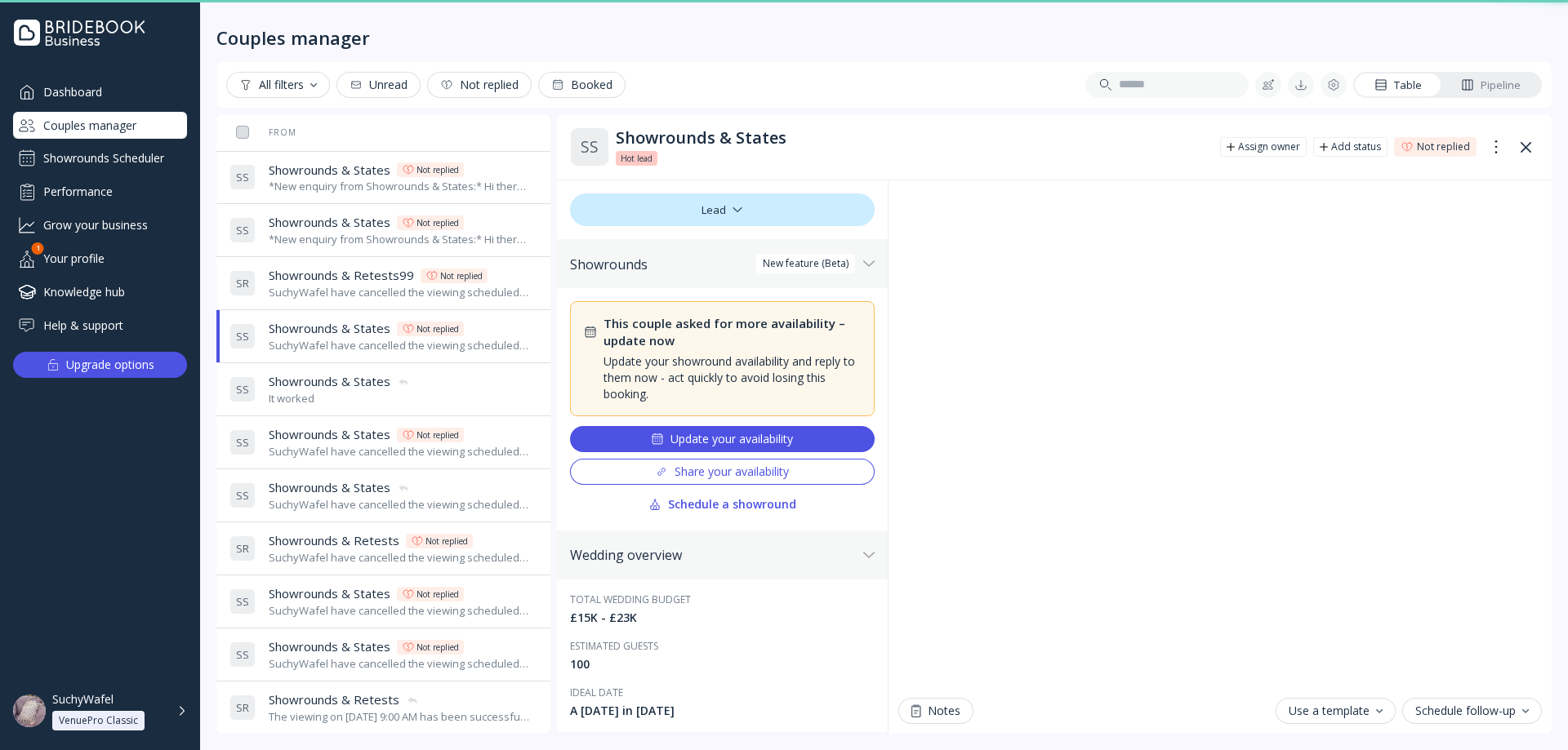
click at [373, 291] on div "SuchyWafel have cancelled the viewing scheduled for [DATE] 11:00 AM" at bounding box center [400, 292] width 262 height 16
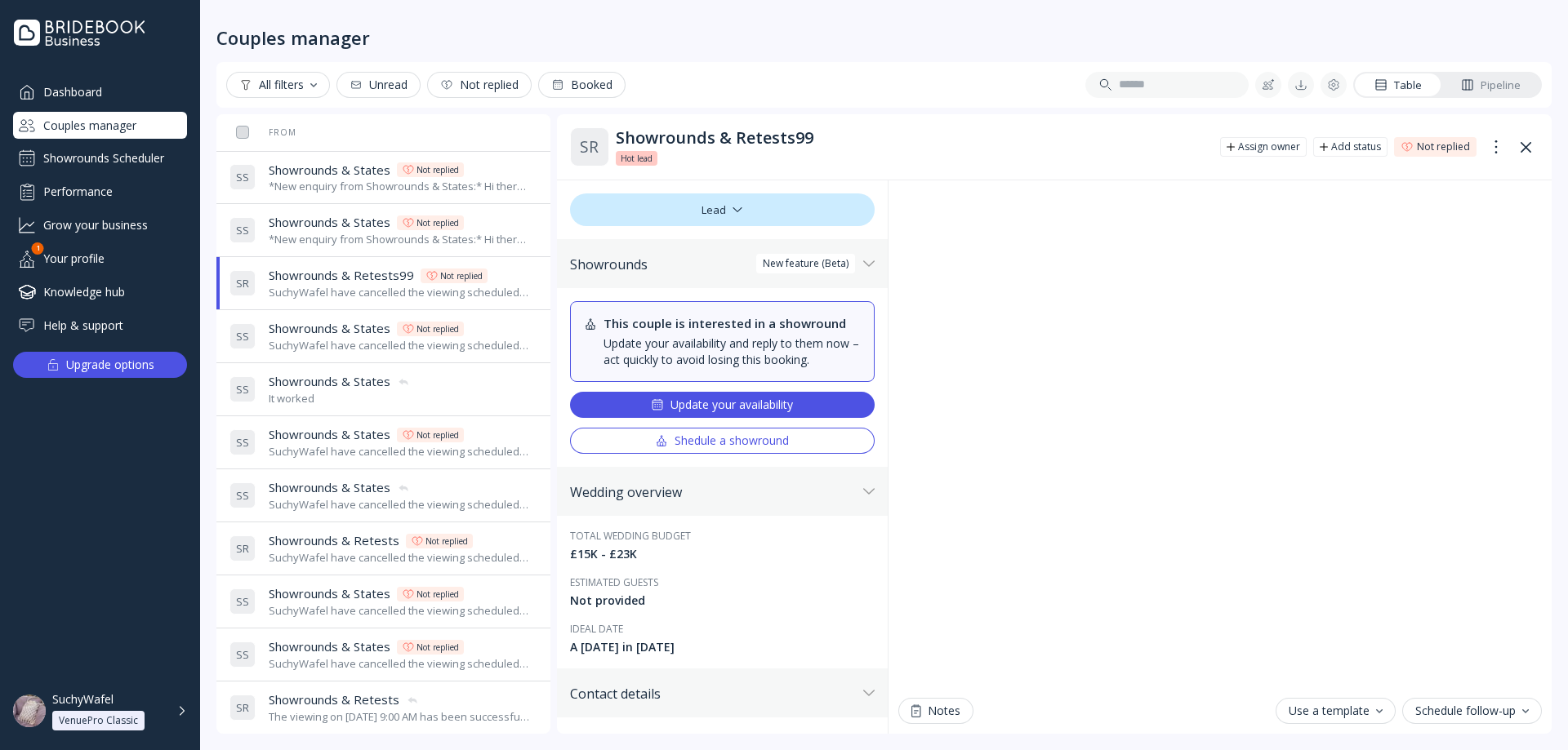
click at [384, 241] on div "*New enquiry from Showrounds & States:* Hi there! We were hoping to use the Bri…" at bounding box center [400, 239] width 262 height 16
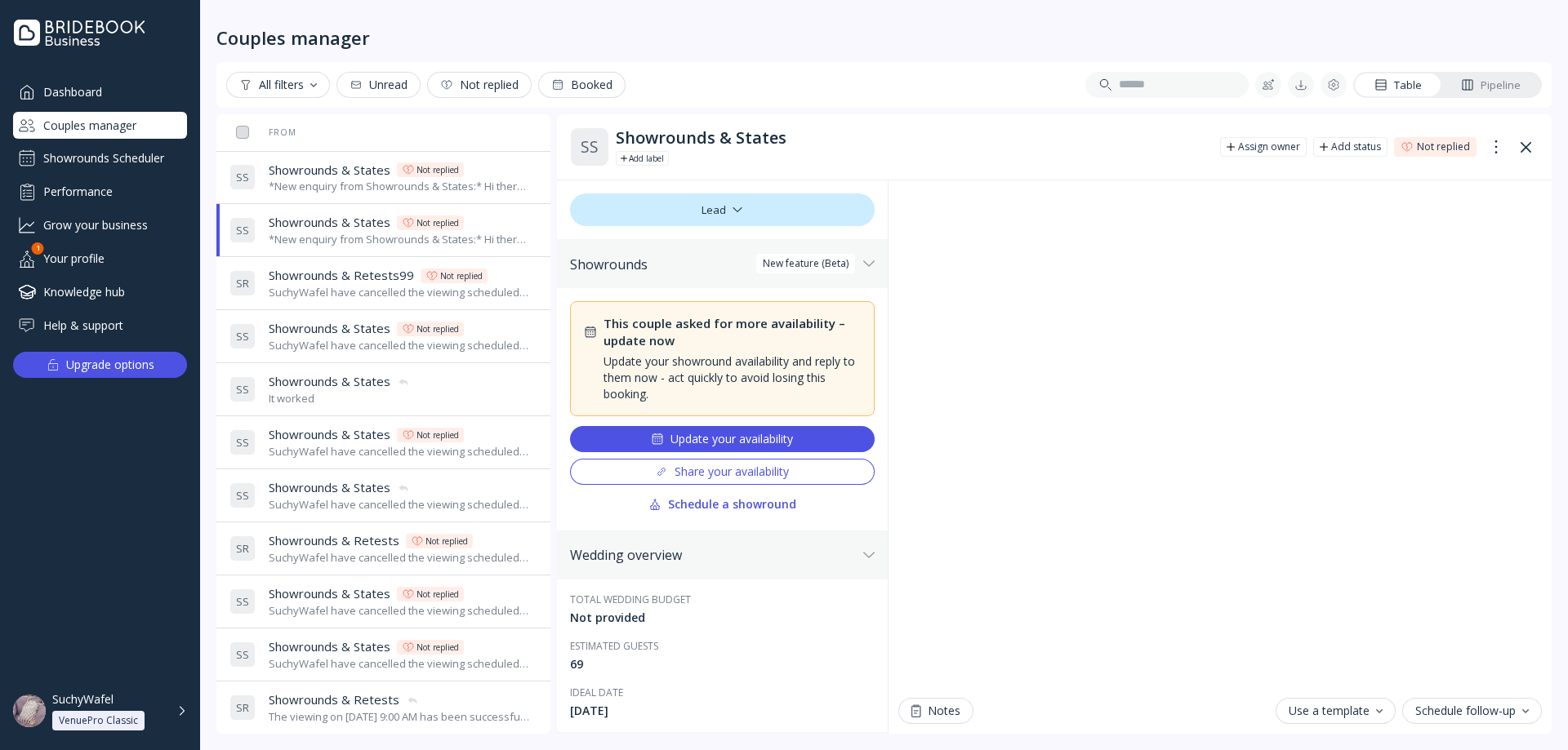
click at [349, 152] on td "S S Showrounds & States Showrounds & States Not replied *New enquiry from Showr…" at bounding box center [412, 177] width 379 height 53
